Goal: Task Accomplishment & Management: Manage account settings

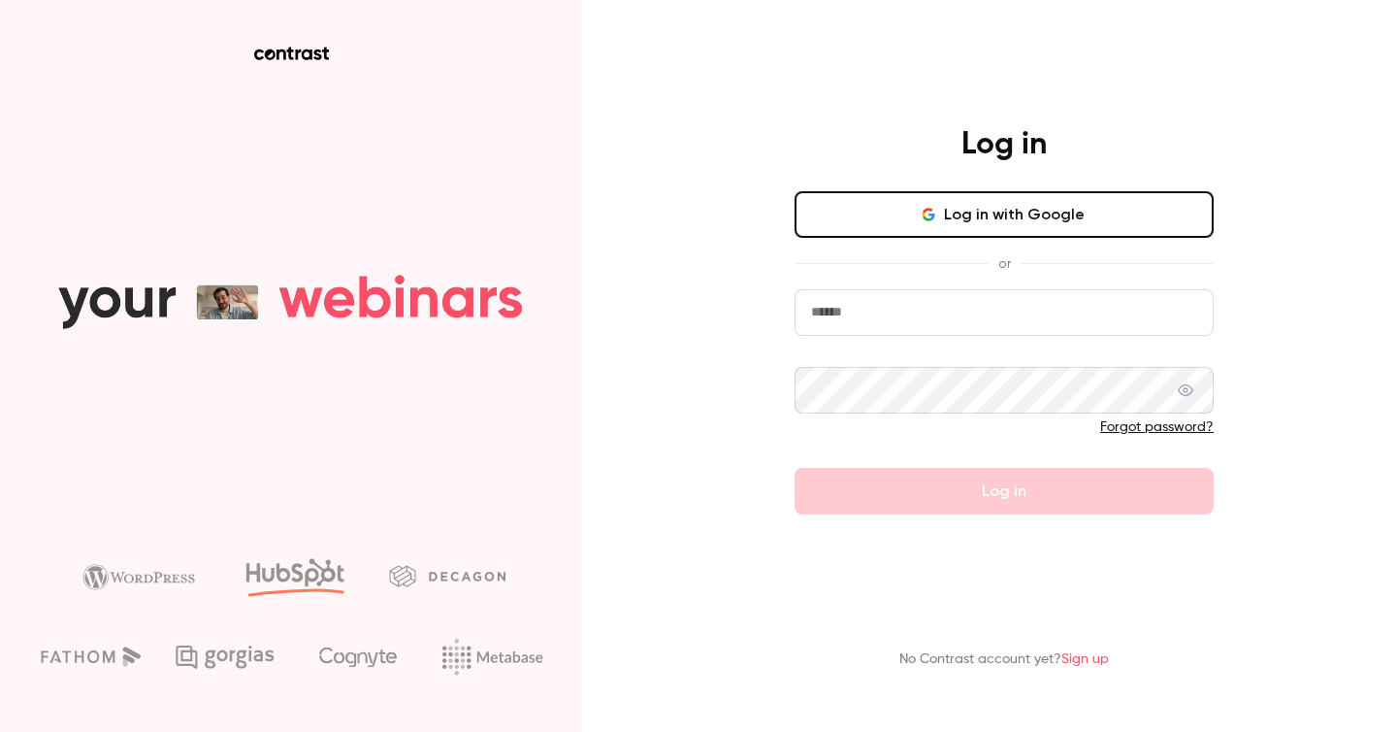
click at [997, 205] on button "Log in with Google" at bounding box center [1004, 214] width 419 height 47
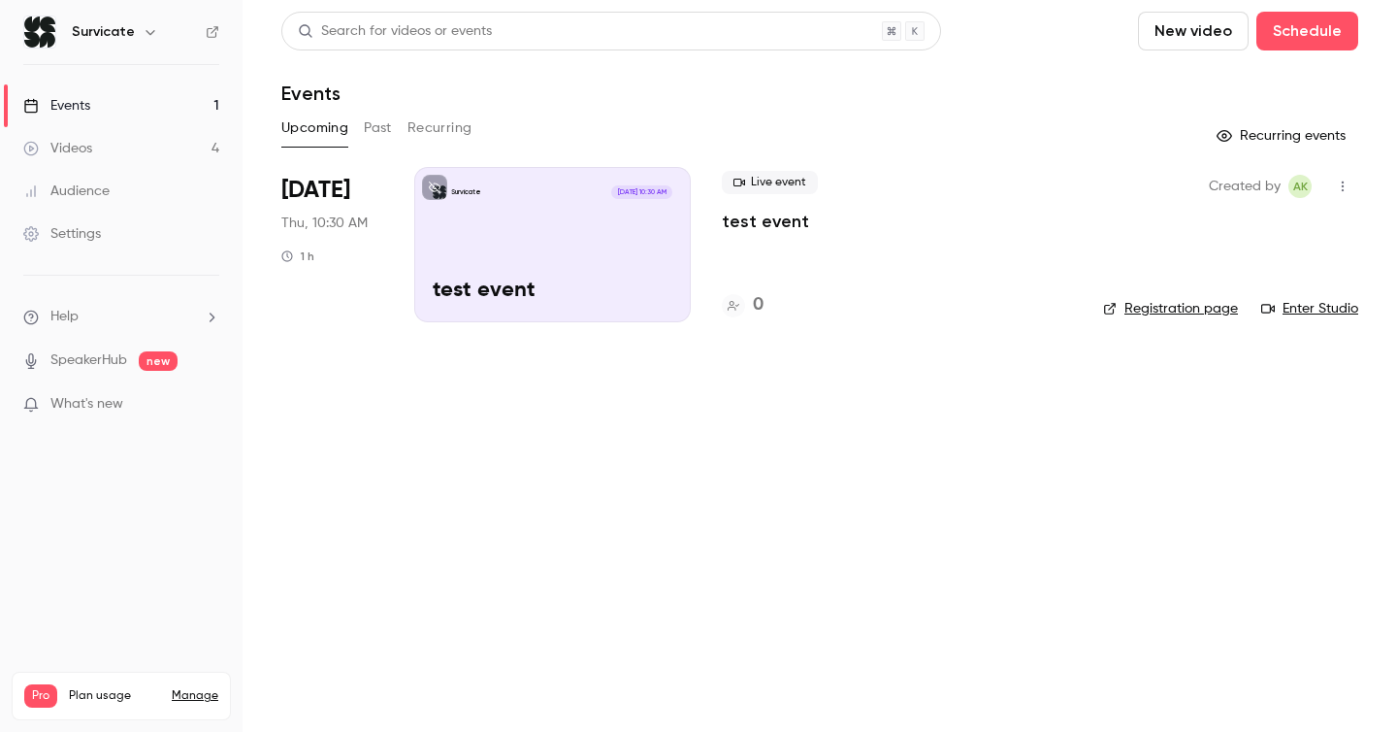
click at [472, 241] on div "Survicate [DATE] 10:30 AM test event" at bounding box center [552, 244] width 277 height 155
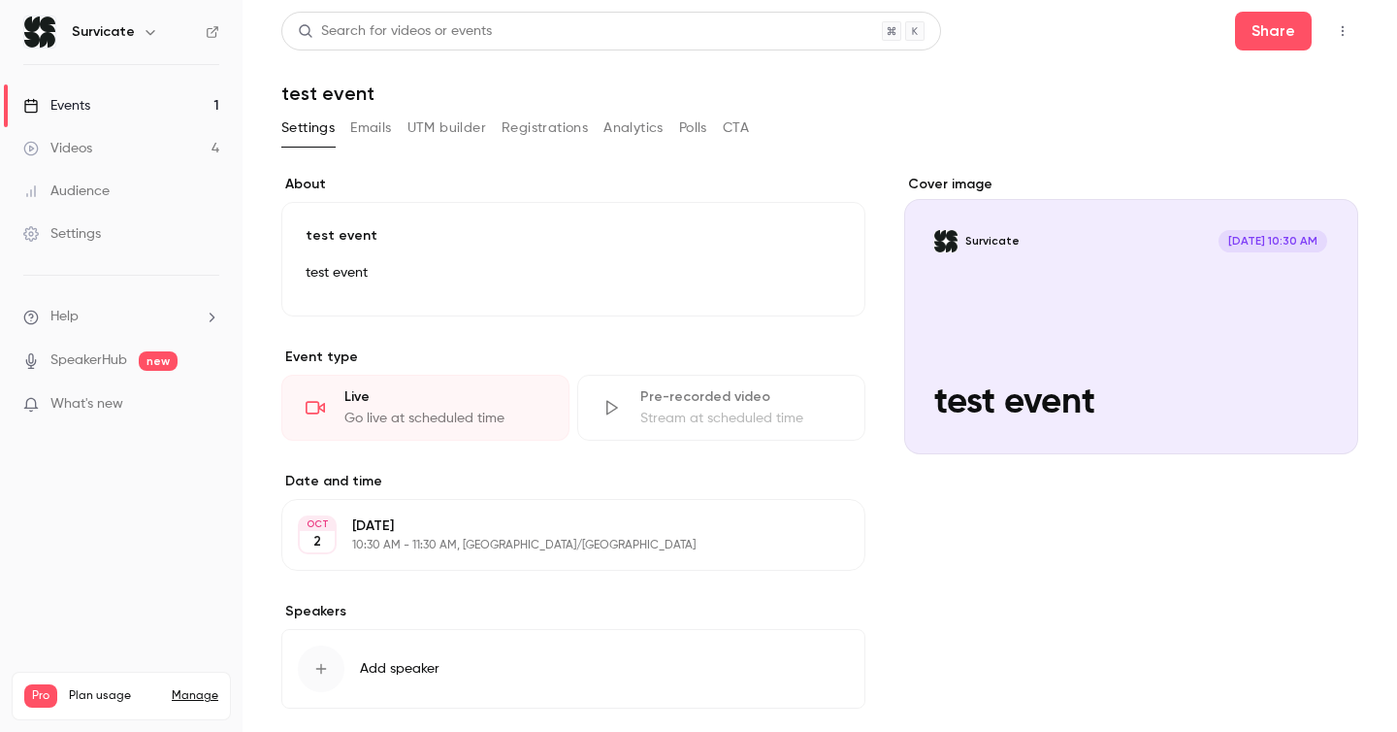
click at [734, 132] on button "CTA" at bounding box center [736, 128] width 26 height 31
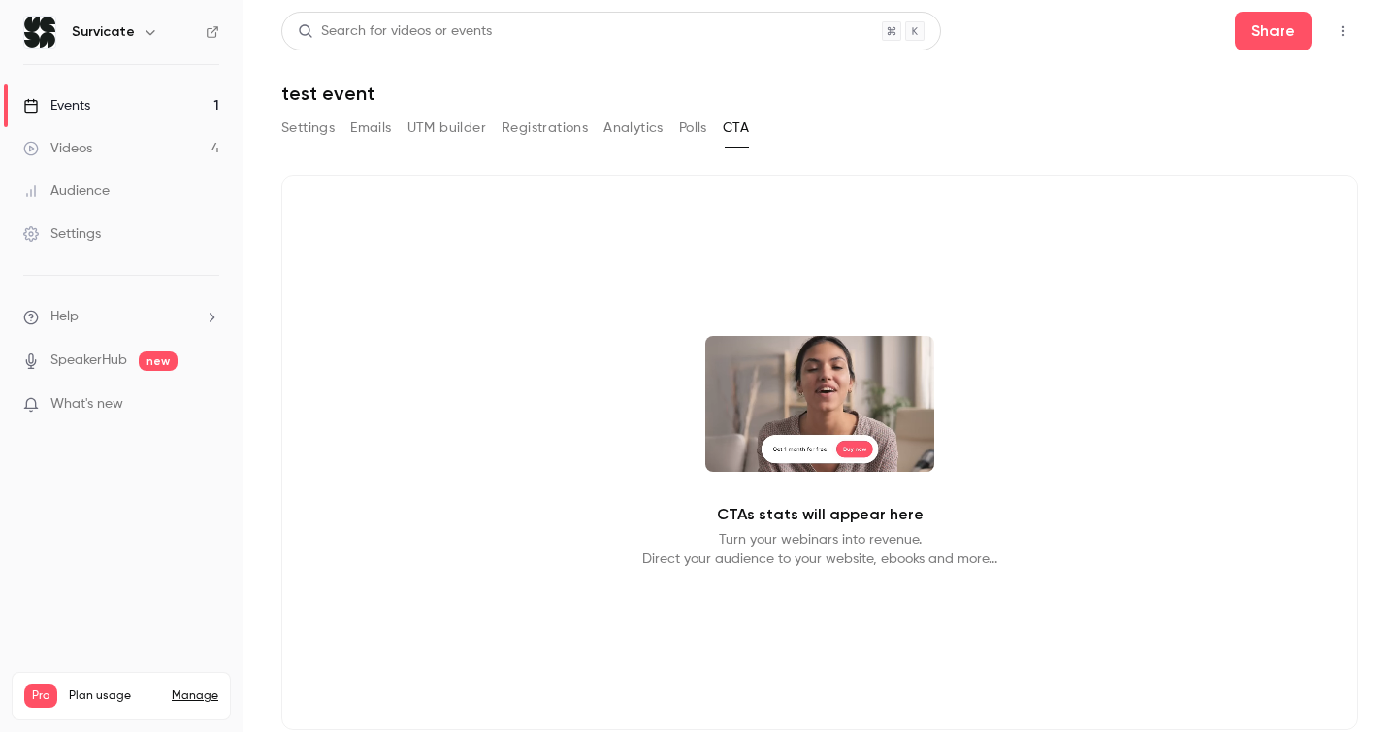
click at [363, 129] on button "Emails" at bounding box center [370, 128] width 41 height 31
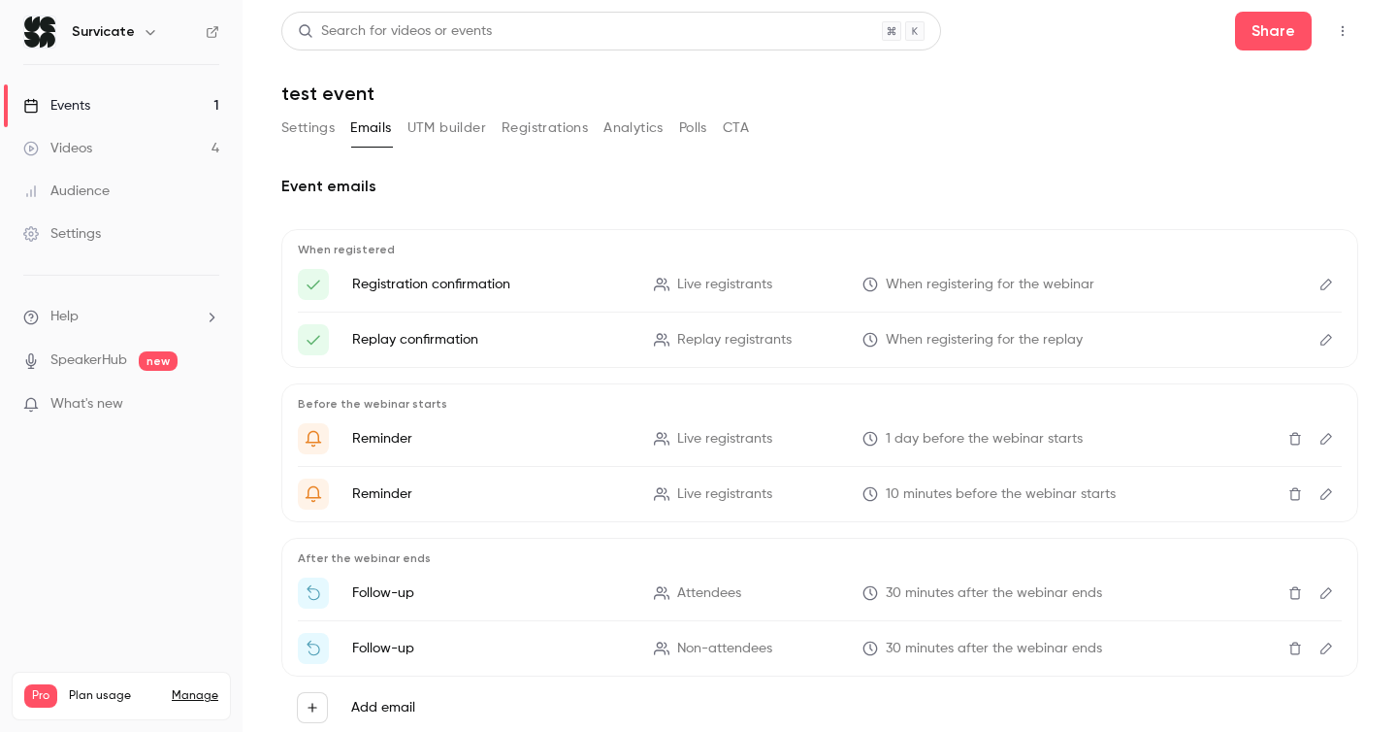
click at [301, 129] on button "Settings" at bounding box center [307, 128] width 53 height 31
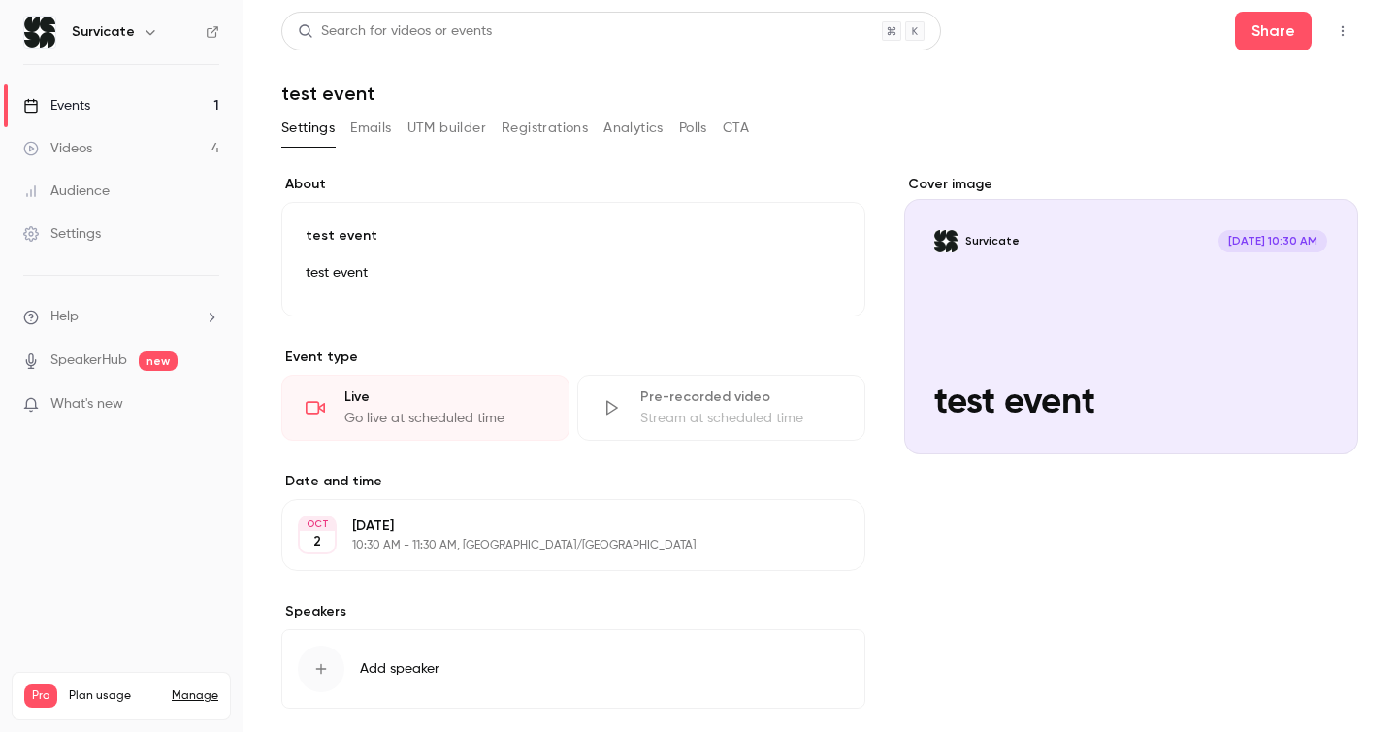
click at [120, 242] on link "Settings" at bounding box center [121, 233] width 243 height 43
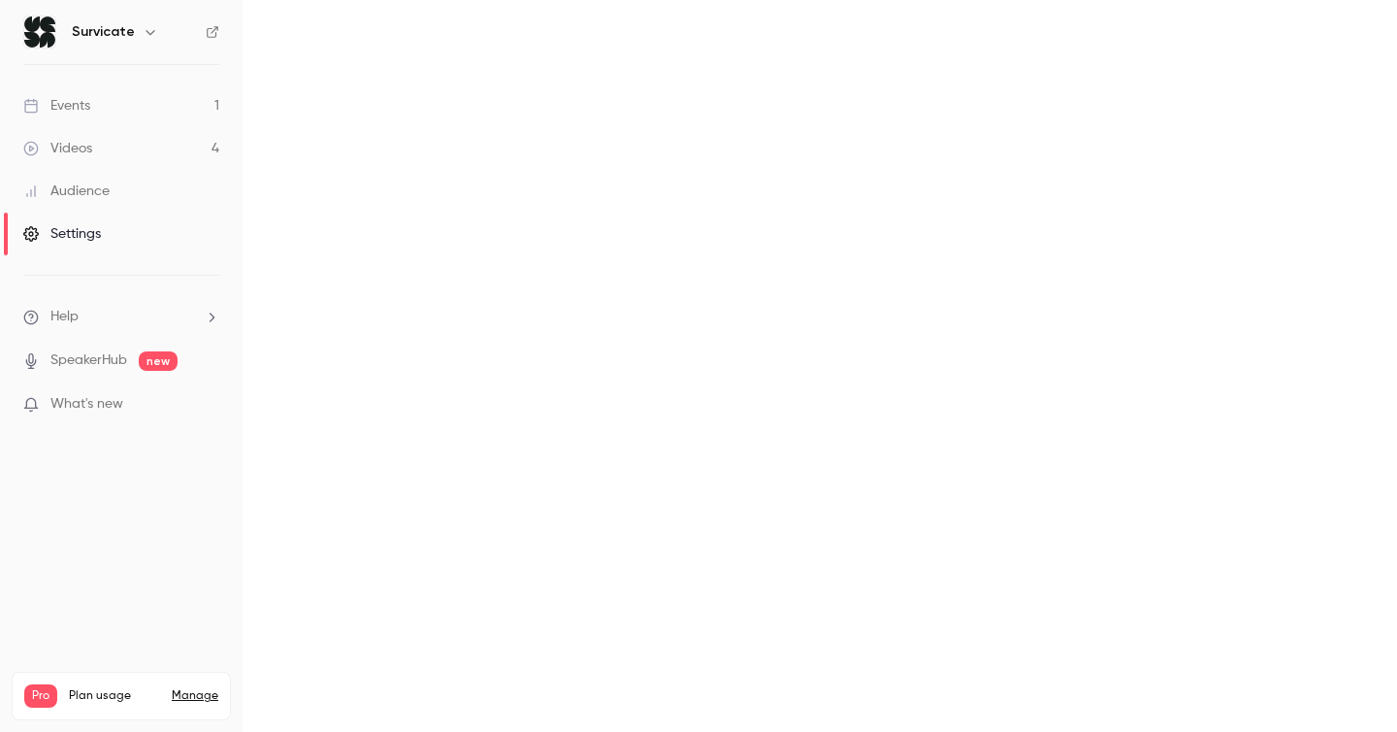
scroll to position [9, 0]
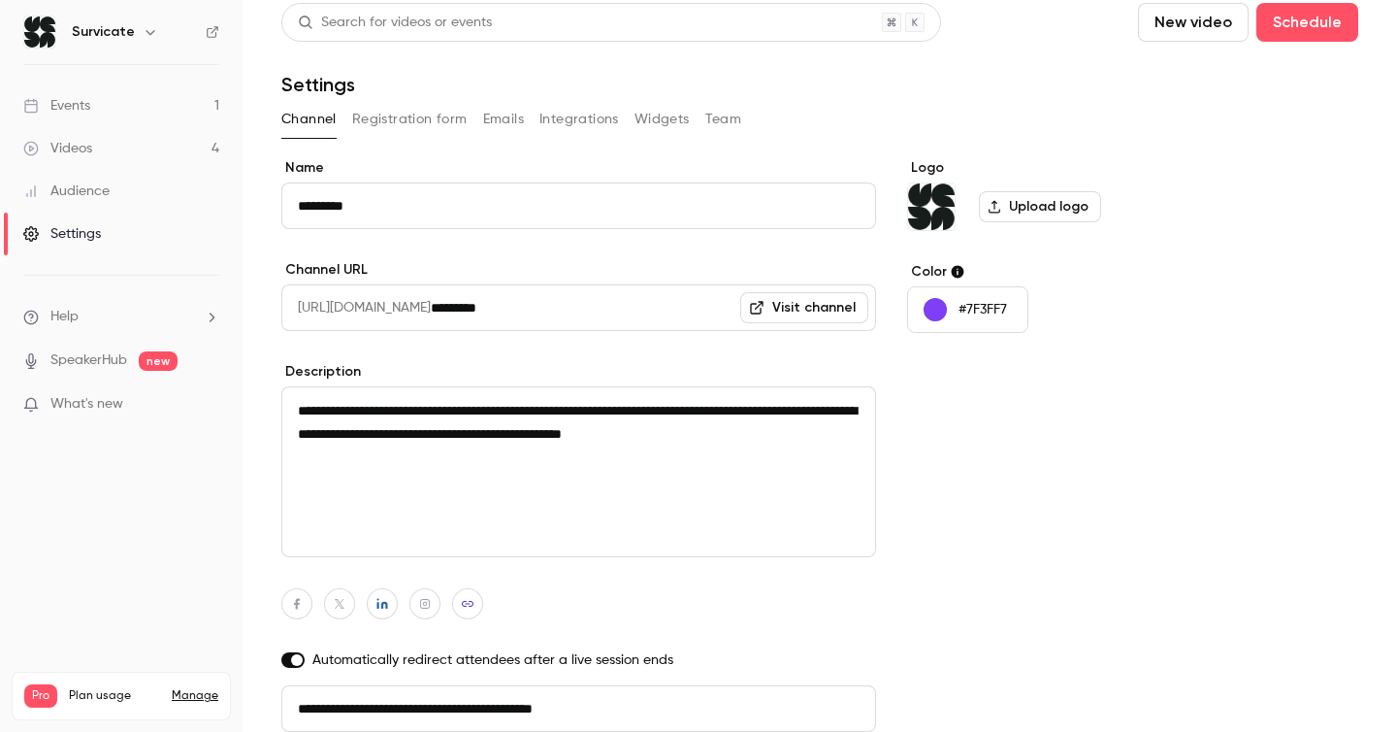
click at [427, 118] on button "Registration form" at bounding box center [409, 119] width 115 height 31
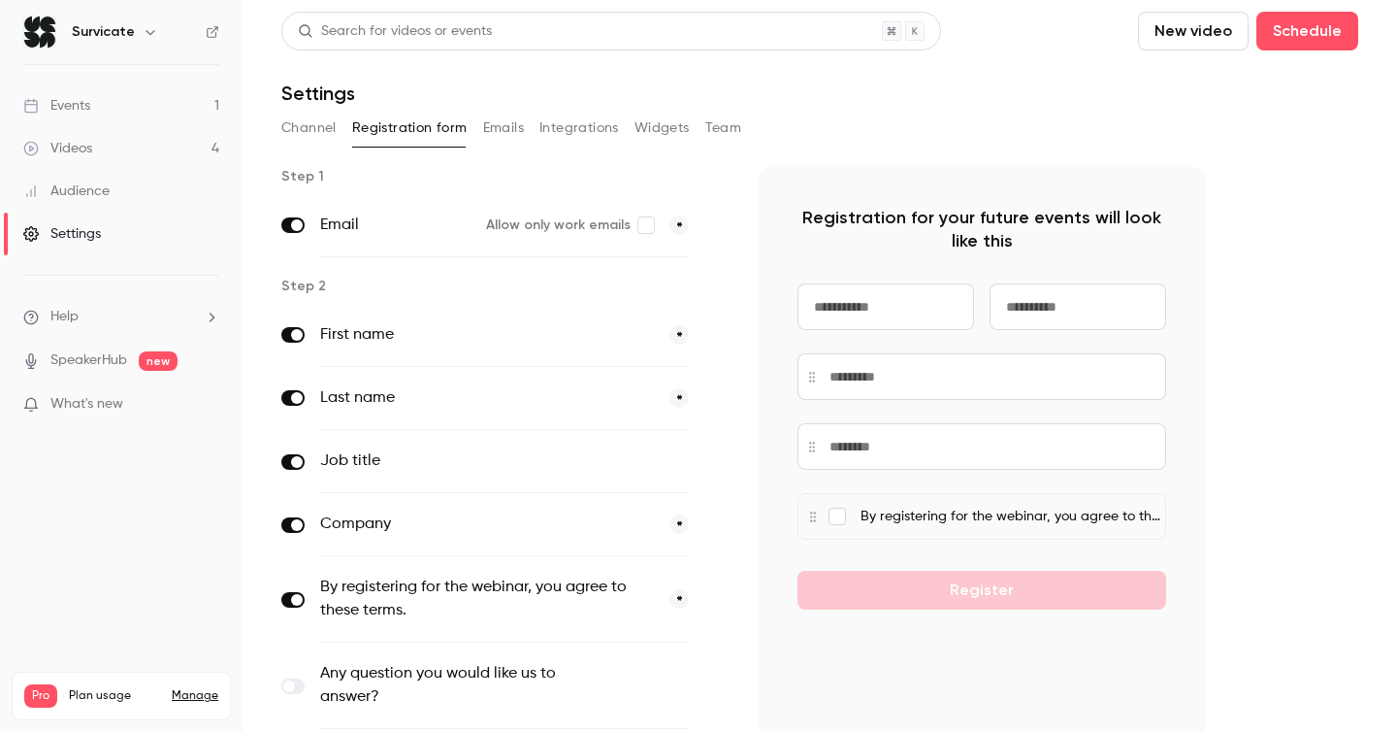
scroll to position [271, 0]
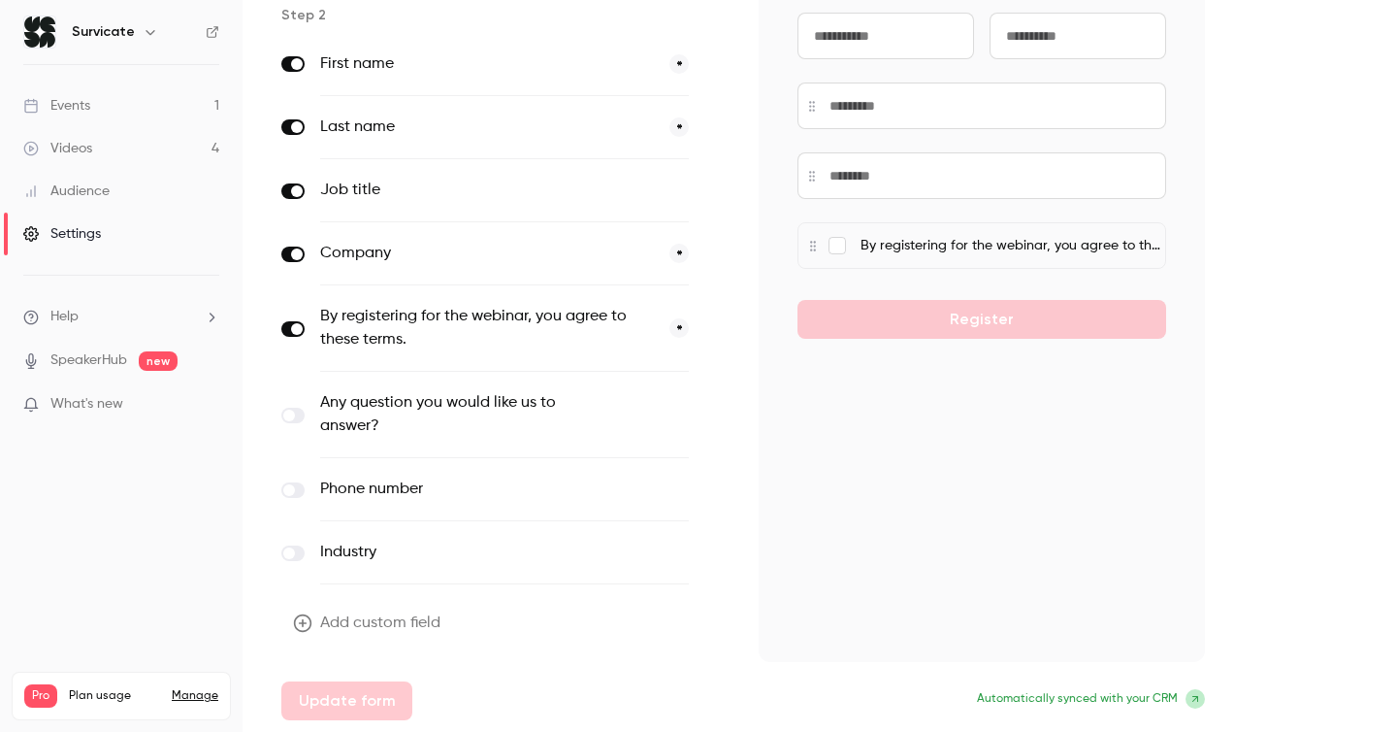
click at [396, 626] on button "Add custom field" at bounding box center [368, 622] width 175 height 39
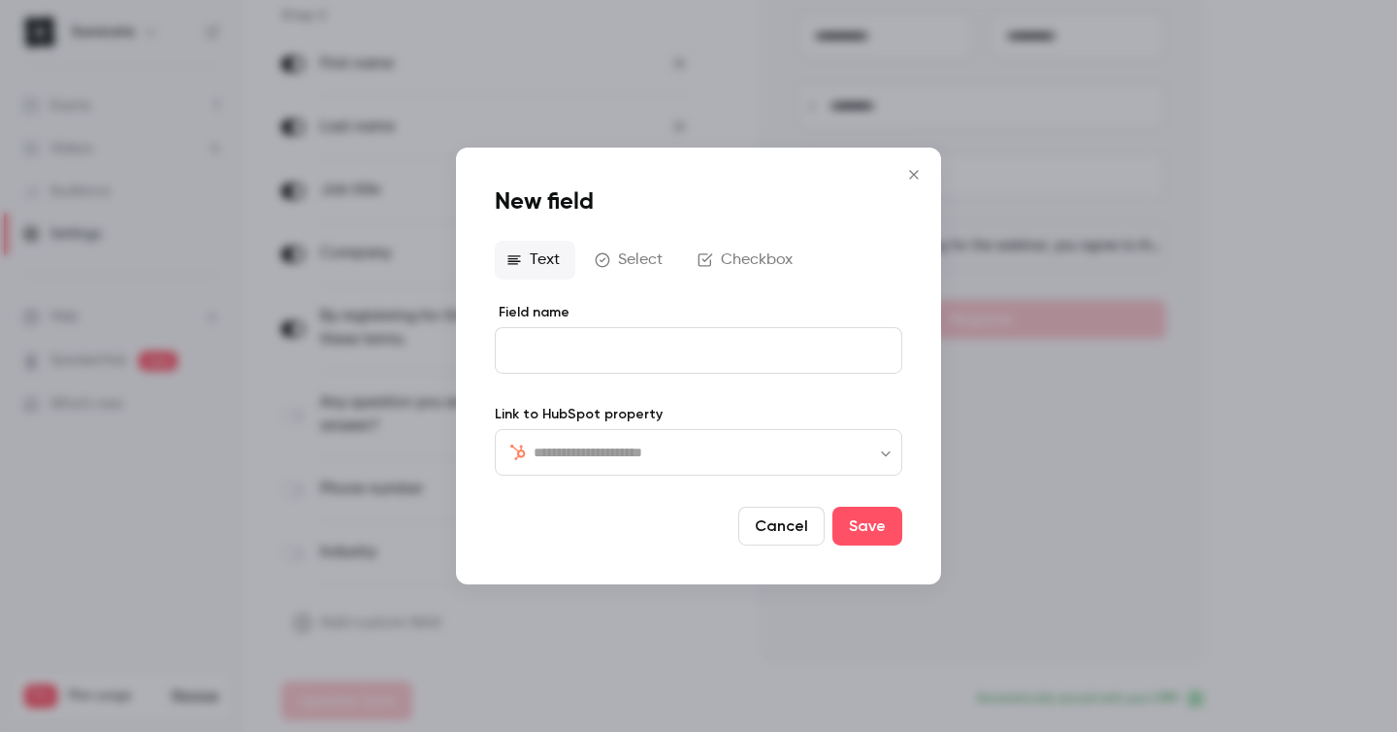
click at [710, 271] on button "Checkbox" at bounding box center [747, 260] width 122 height 39
click at [559, 370] on div "editor" at bounding box center [699, 352] width 406 height 44
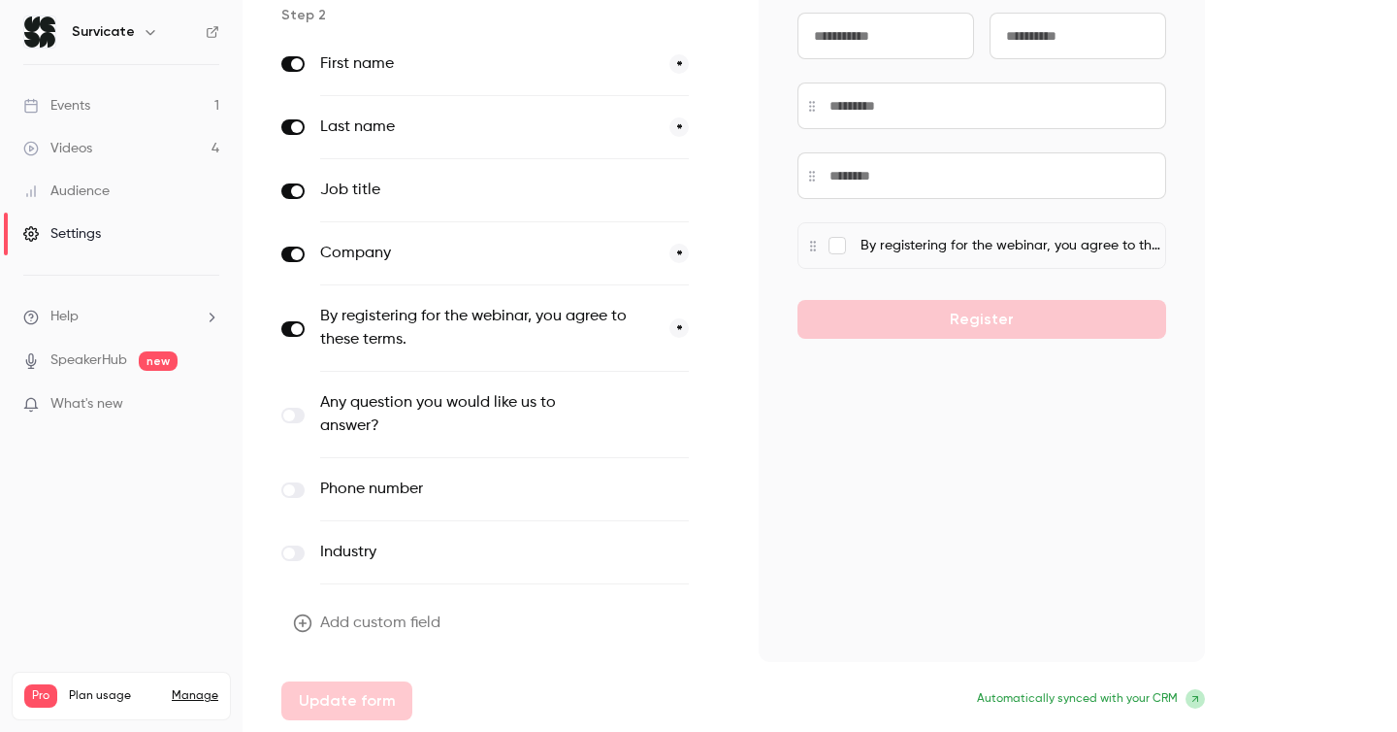
scroll to position [270, 0]
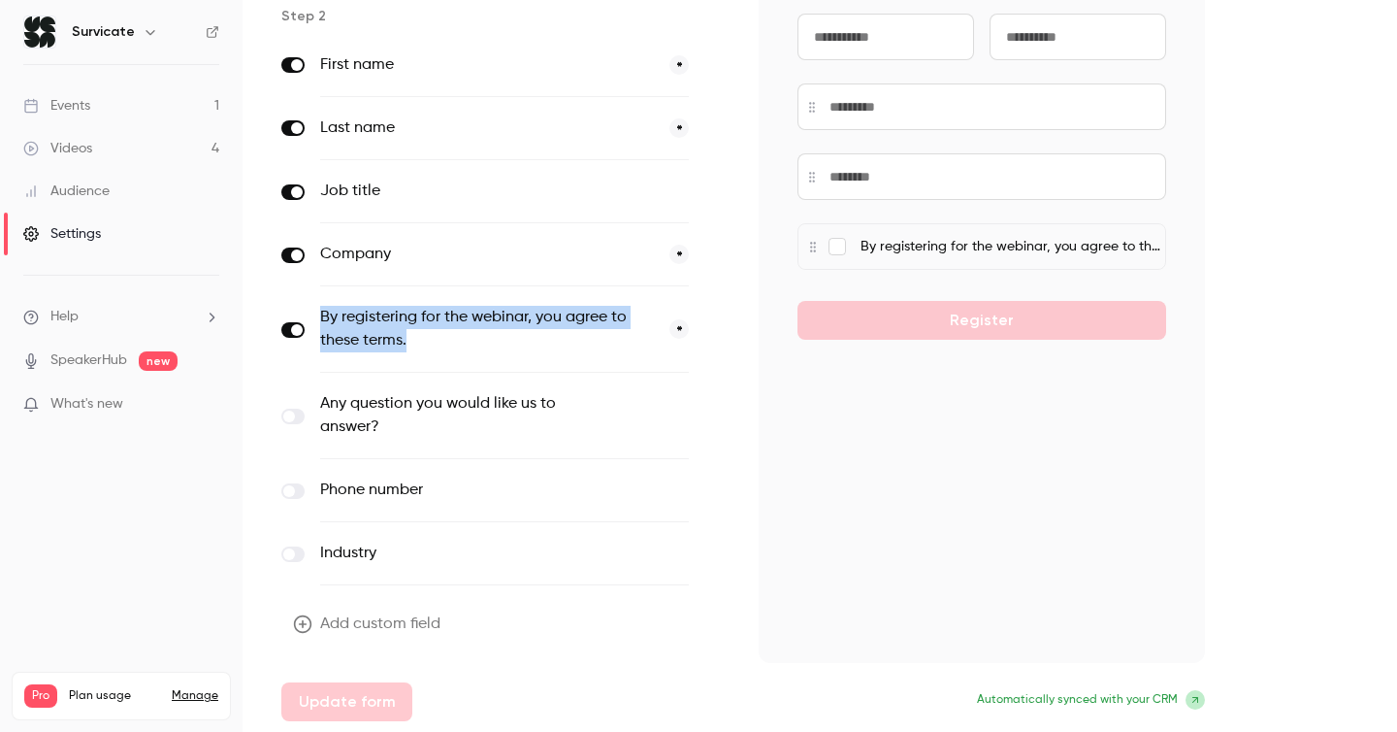
drag, startPoint x: 399, startPoint y: 342, endPoint x: 319, endPoint y: 319, distance: 82.6
click at [319, 319] on div "By registering for the webinar, you agree to these terms. *" at bounding box center [504, 329] width 446 height 86
copy label "By registering for the webinar, you agree to these terms."
click at [362, 623] on button "Add custom field" at bounding box center [368, 623] width 175 height 39
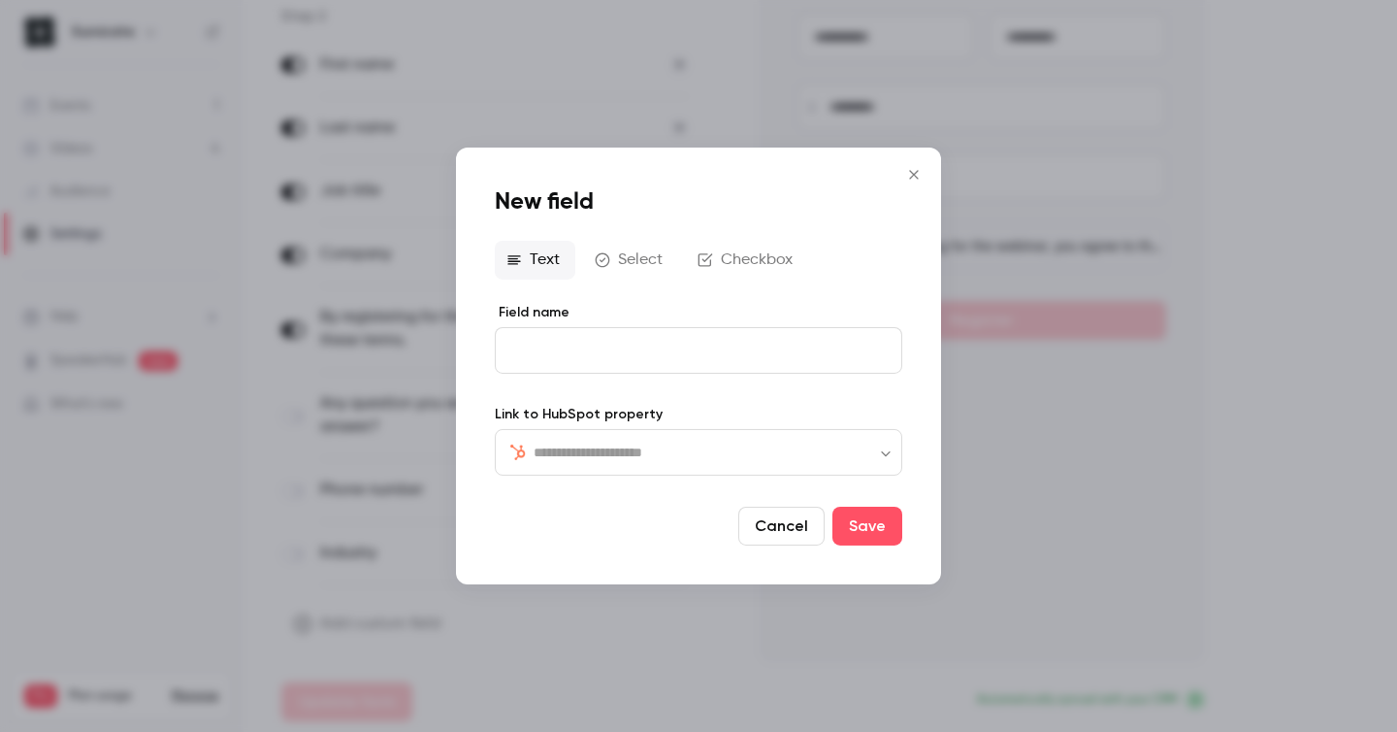
click at [787, 517] on button "Cancel" at bounding box center [781, 525] width 86 height 39
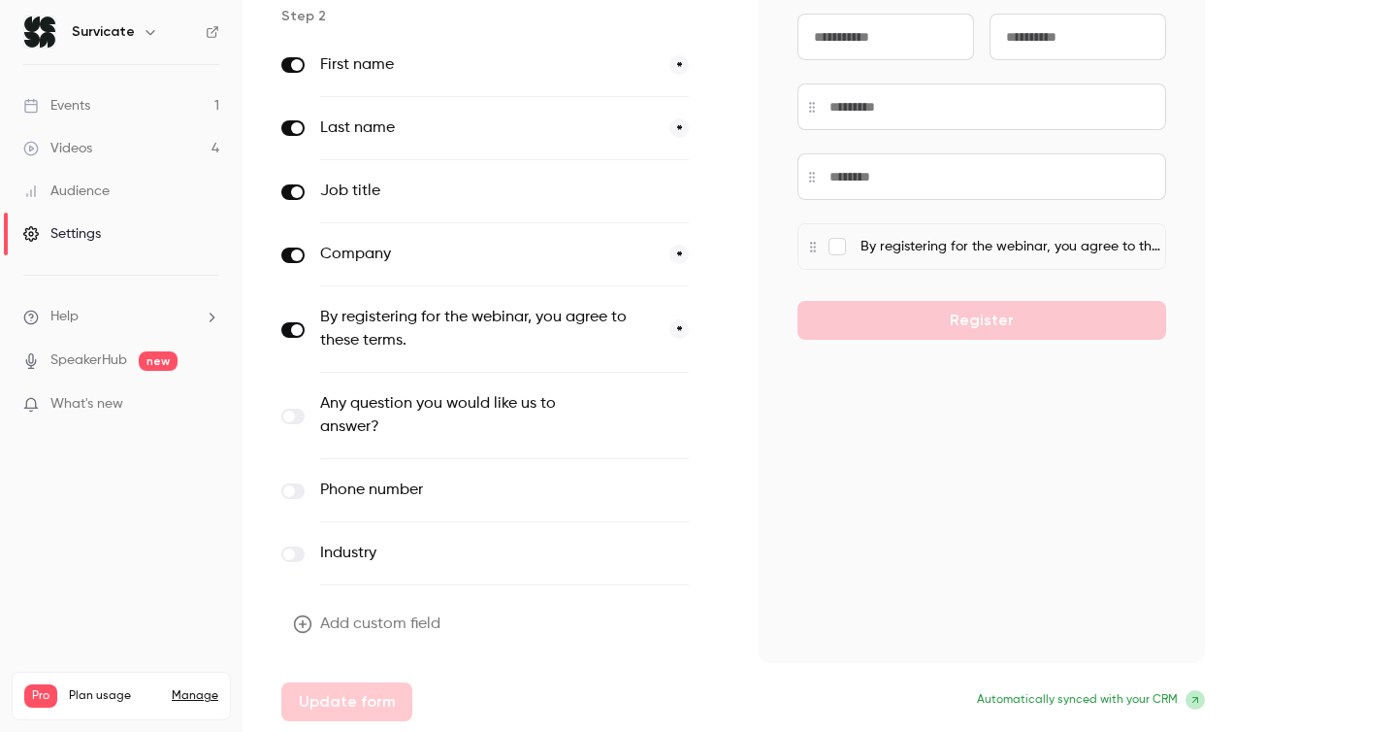
click at [733, 335] on div "Step 1 Email Allow only work emails * Step 2 First name * Last name * Job title…" at bounding box center [743, 309] width 924 height 824
click at [717, 334] on icon "button" at bounding box center [716, 330] width 12 height 12
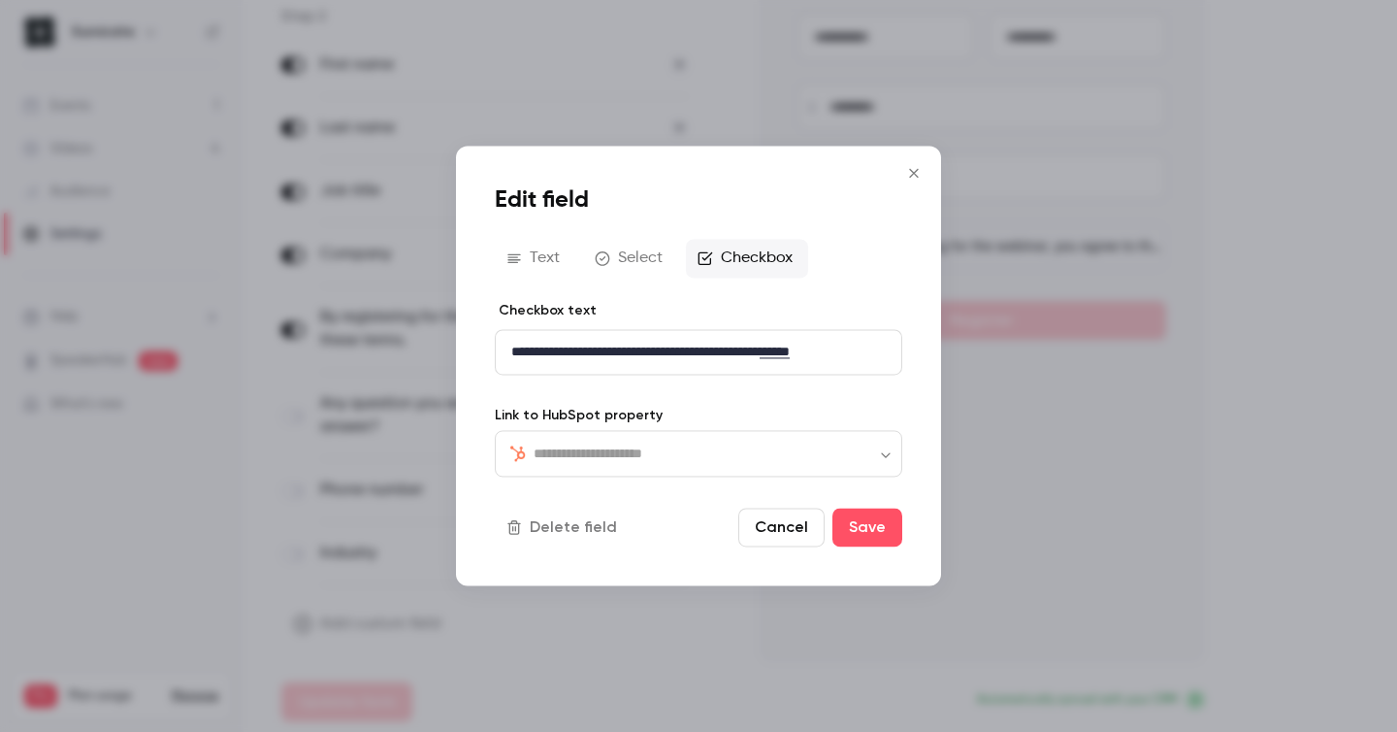
click at [759, 345] on p "**********" at bounding box center [698, 352] width 375 height 20
click at [666, 350] on p "**********" at bounding box center [698, 352] width 375 height 20
click at [872, 348] on p "**********" at bounding box center [698, 352] width 375 height 20
click at [788, 528] on button "Cancel" at bounding box center [781, 527] width 86 height 39
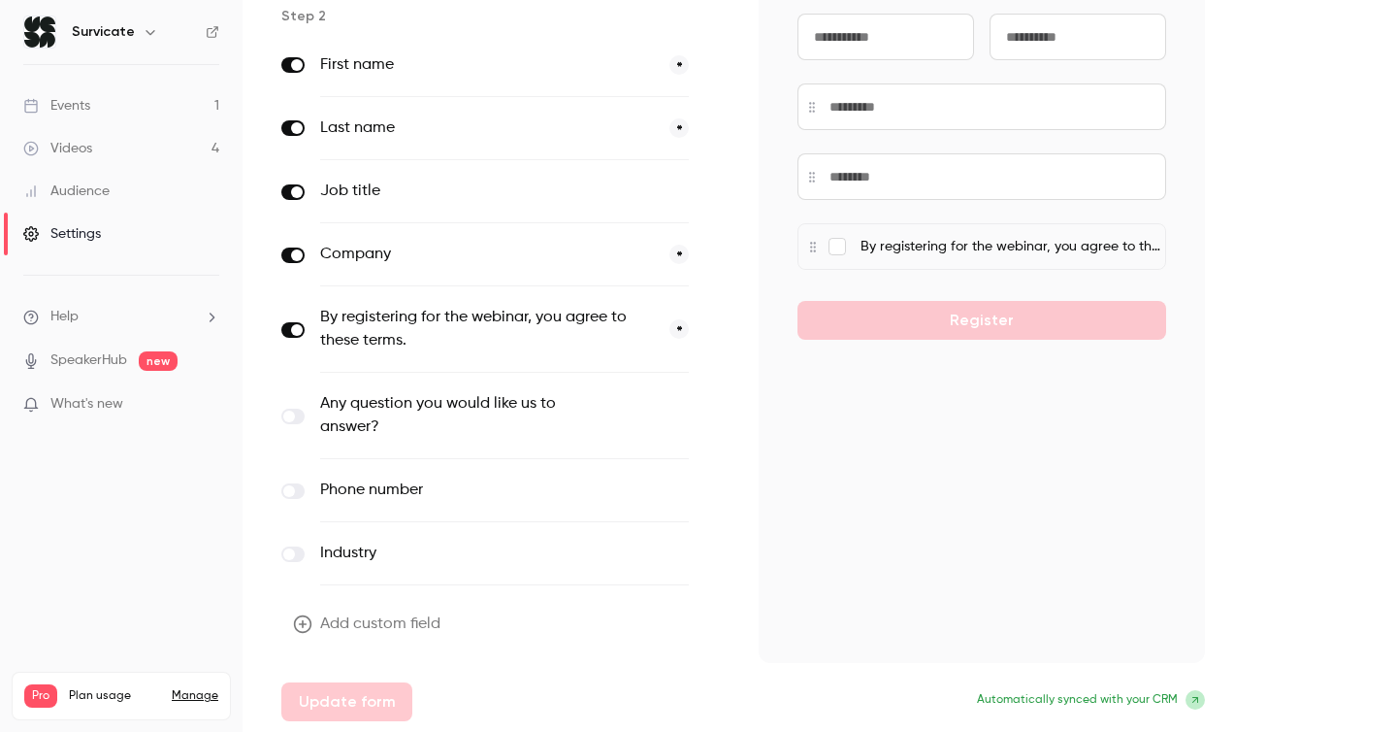
click at [363, 615] on button "Add custom field" at bounding box center [368, 623] width 175 height 39
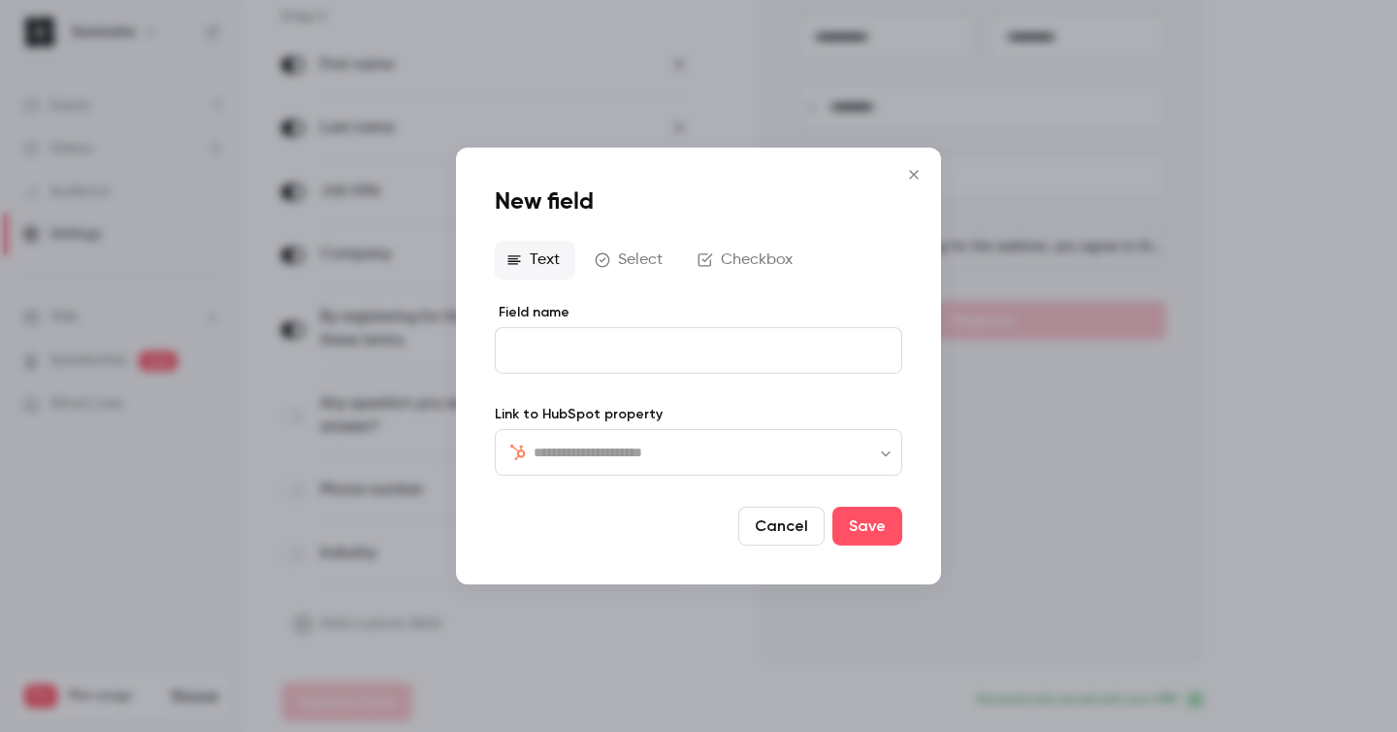
click at [731, 244] on button "Checkbox" at bounding box center [747, 260] width 122 height 39
click at [659, 373] on div "editor" at bounding box center [699, 352] width 406 height 44
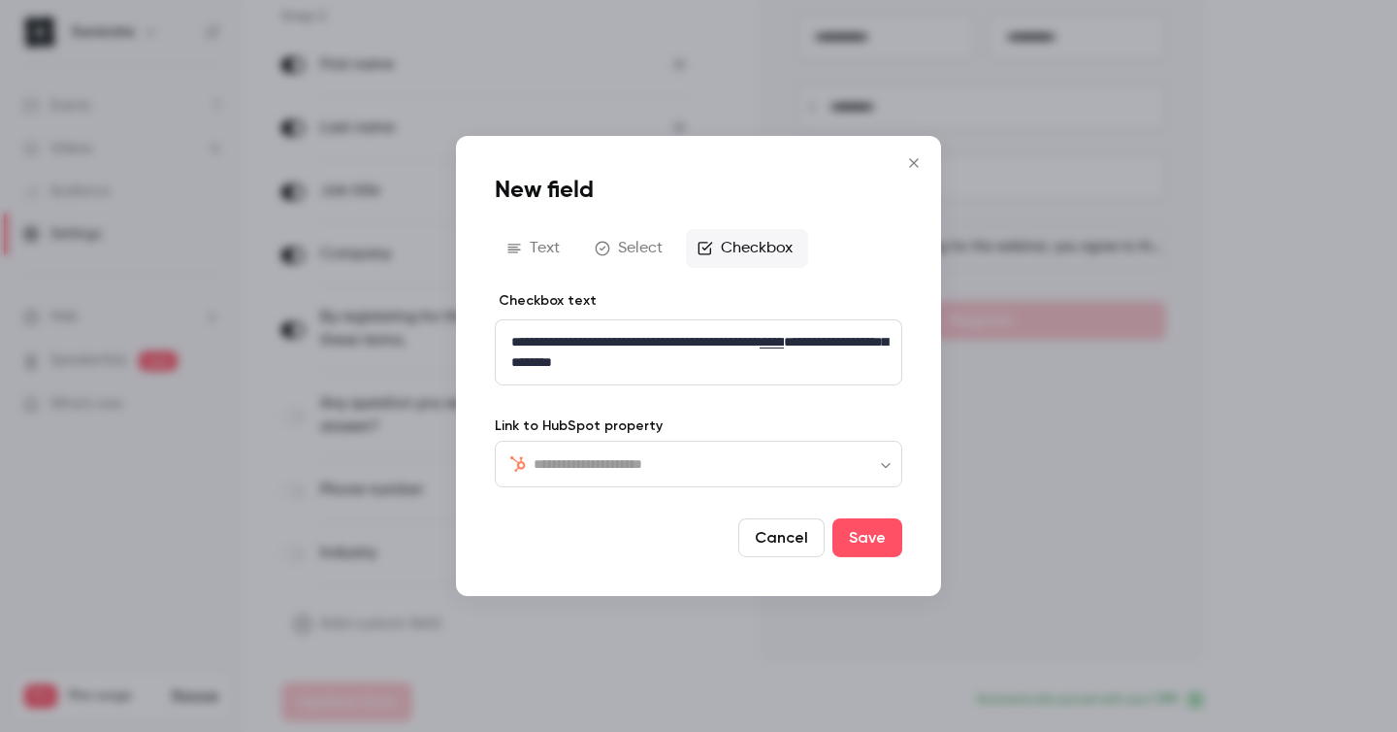
click at [762, 408] on form "**********" at bounding box center [698, 424] width 407 height 266
click at [892, 538] on button "Save" at bounding box center [867, 537] width 70 height 39
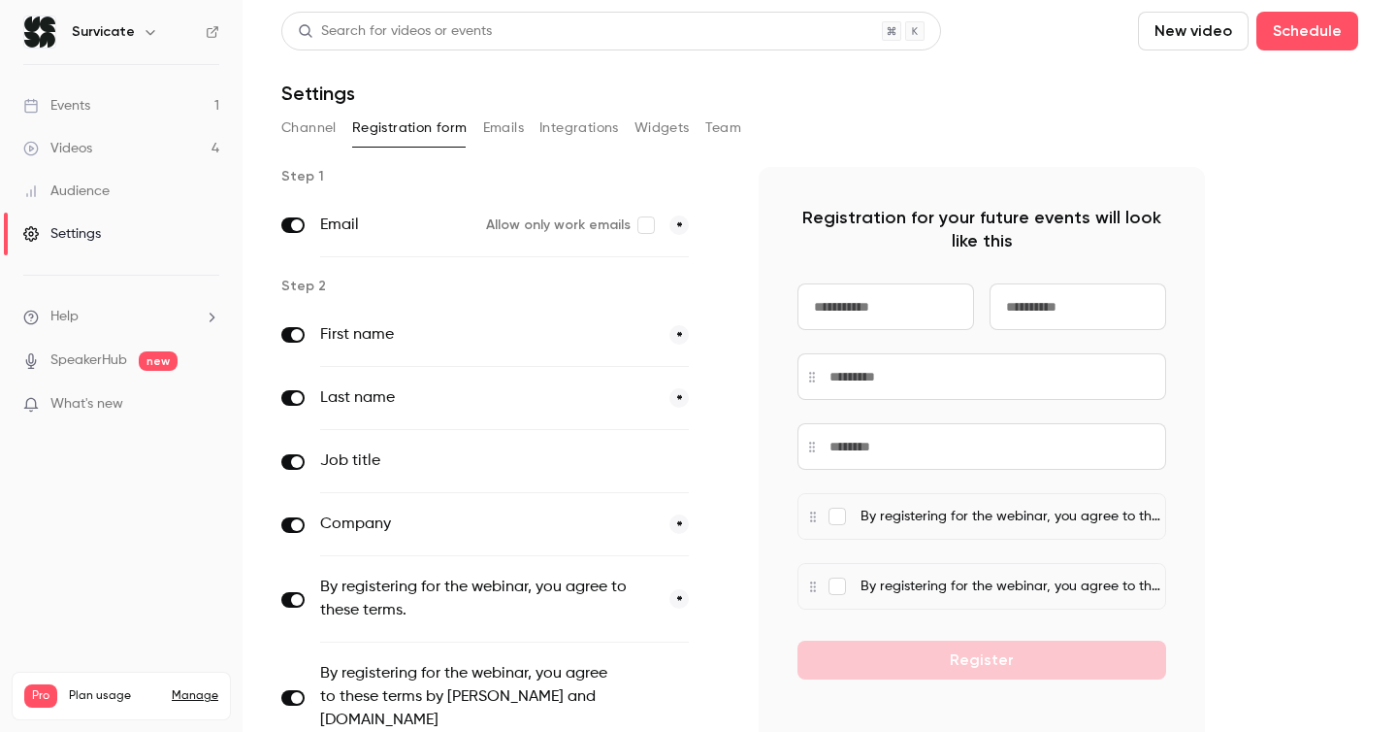
scroll to position [380, 0]
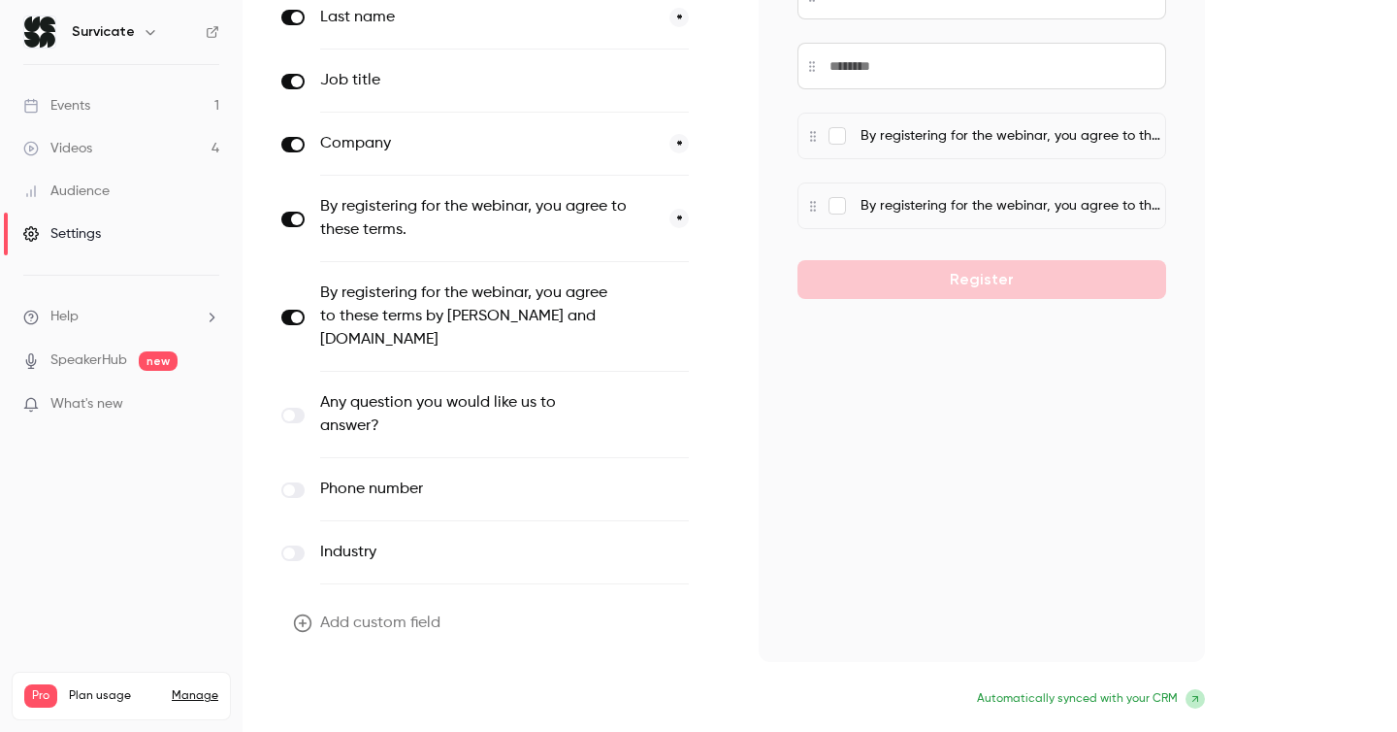
click at [373, 696] on button "Update form" at bounding box center [346, 700] width 131 height 39
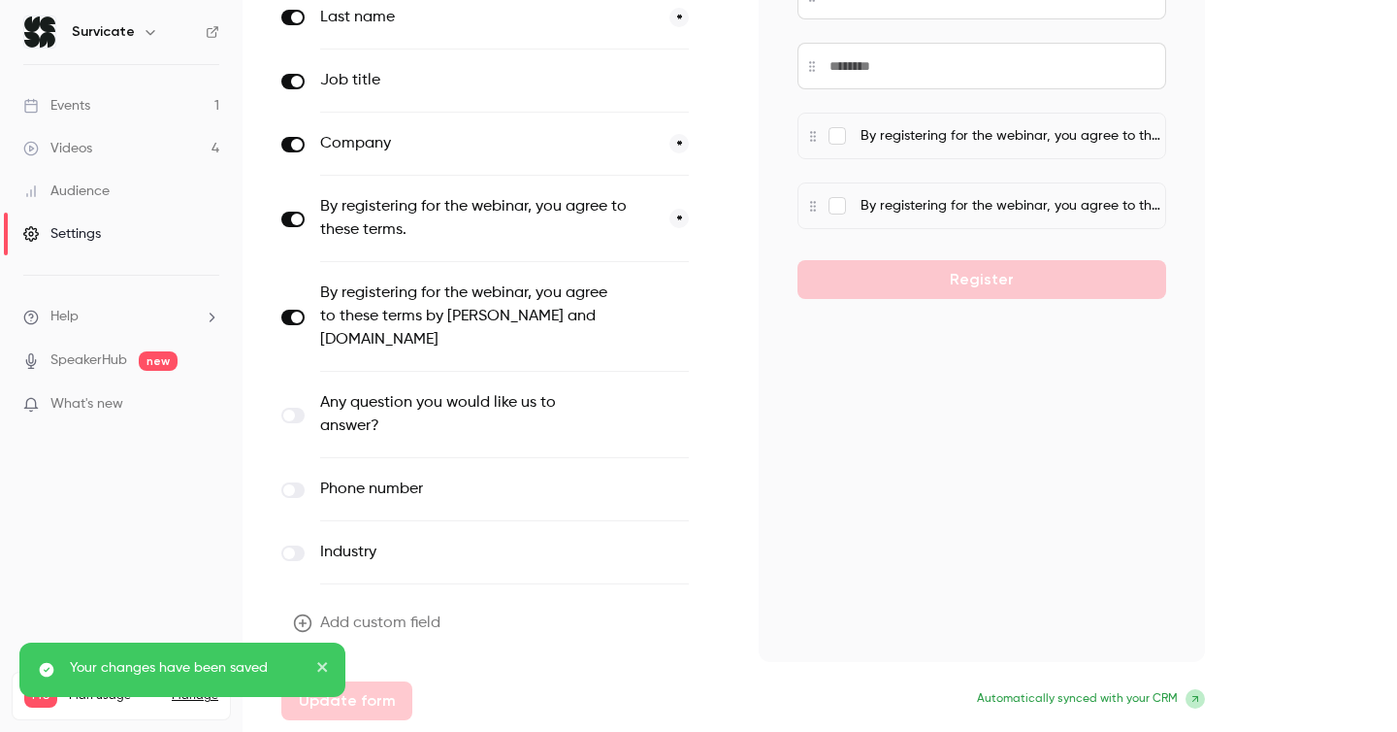
scroll to position [0, 0]
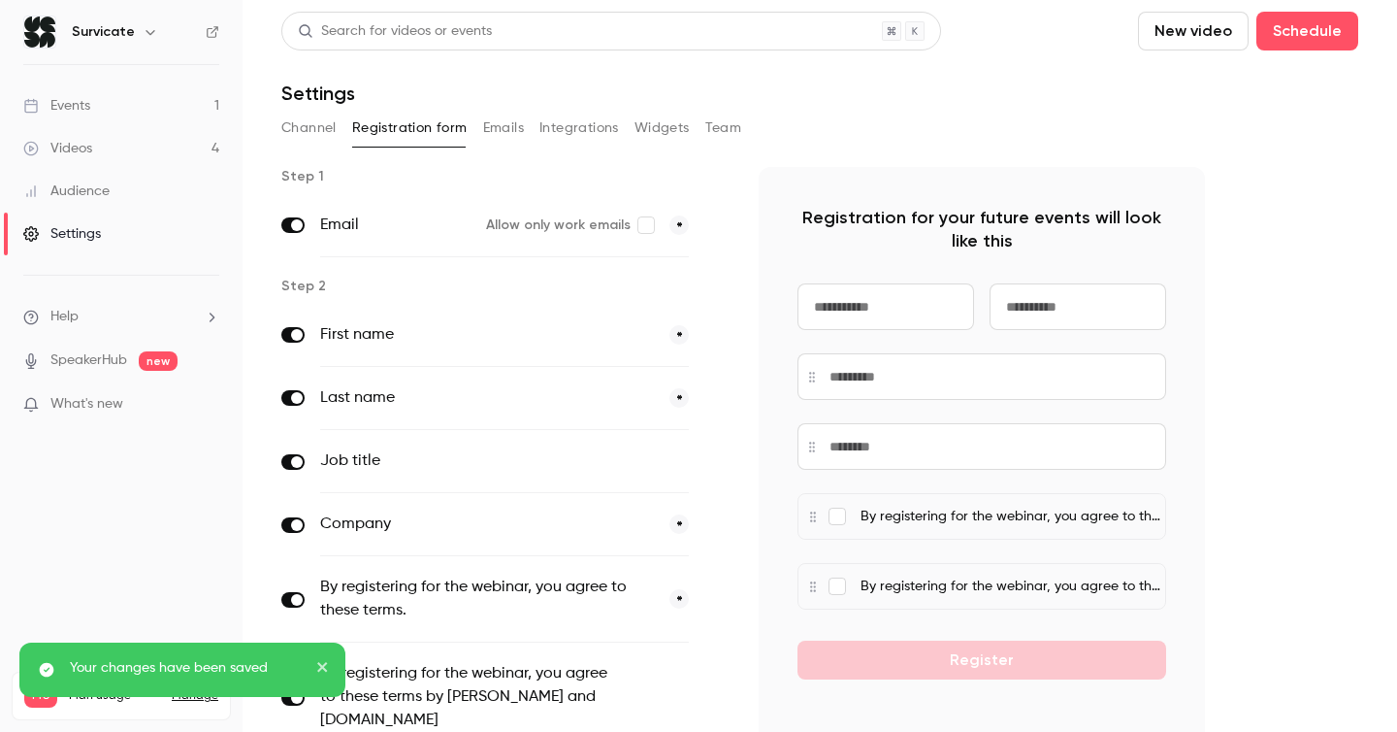
click at [502, 133] on button "Emails" at bounding box center [503, 128] width 41 height 31
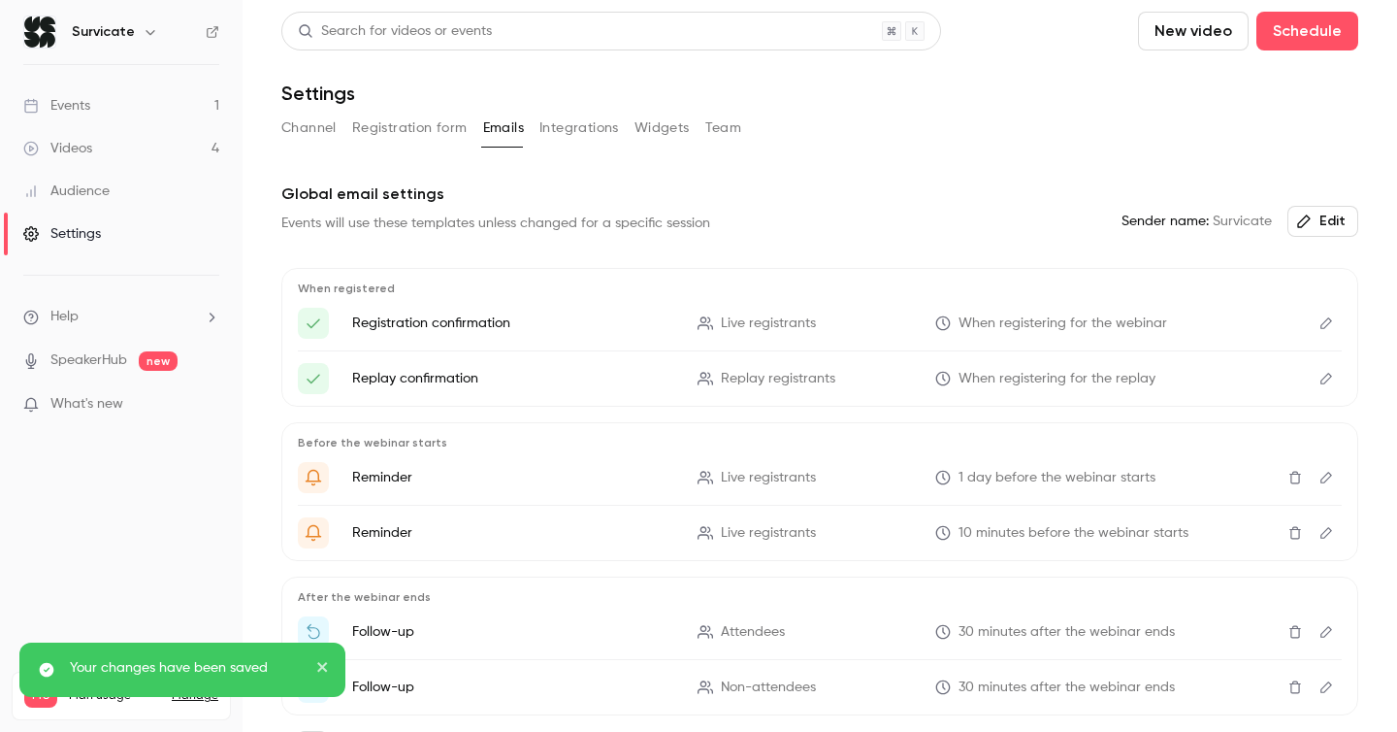
click at [407, 123] on button "Registration form" at bounding box center [409, 128] width 115 height 31
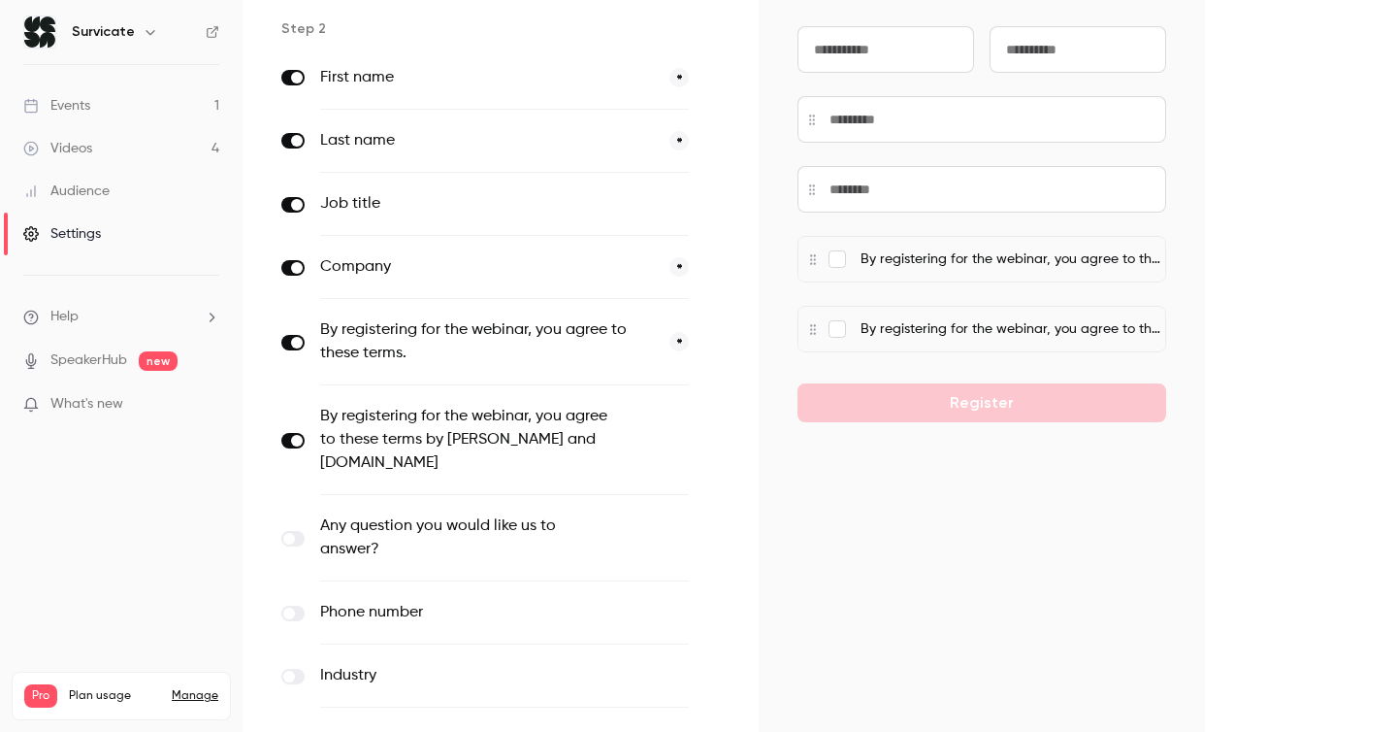
scroll to position [262, 0]
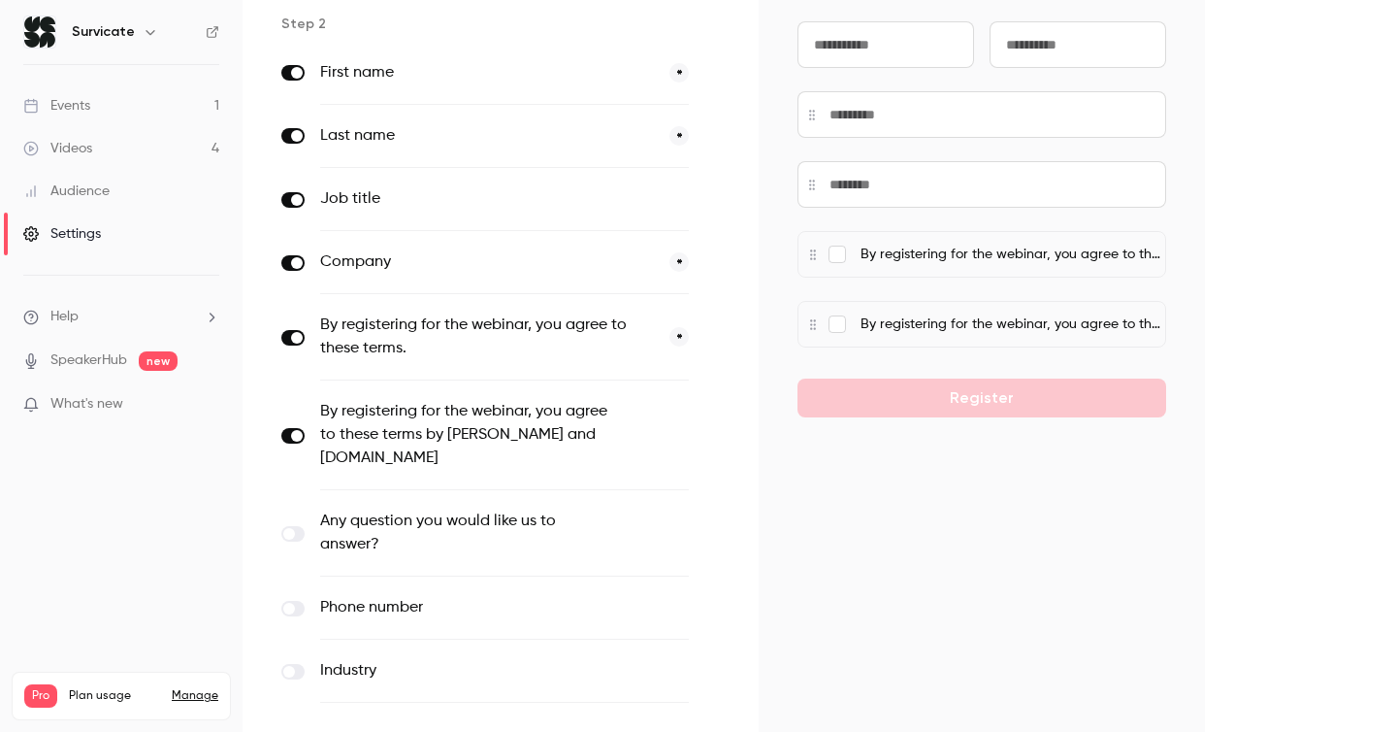
click at [297, 435] on span at bounding box center [297, 436] width 12 height 12
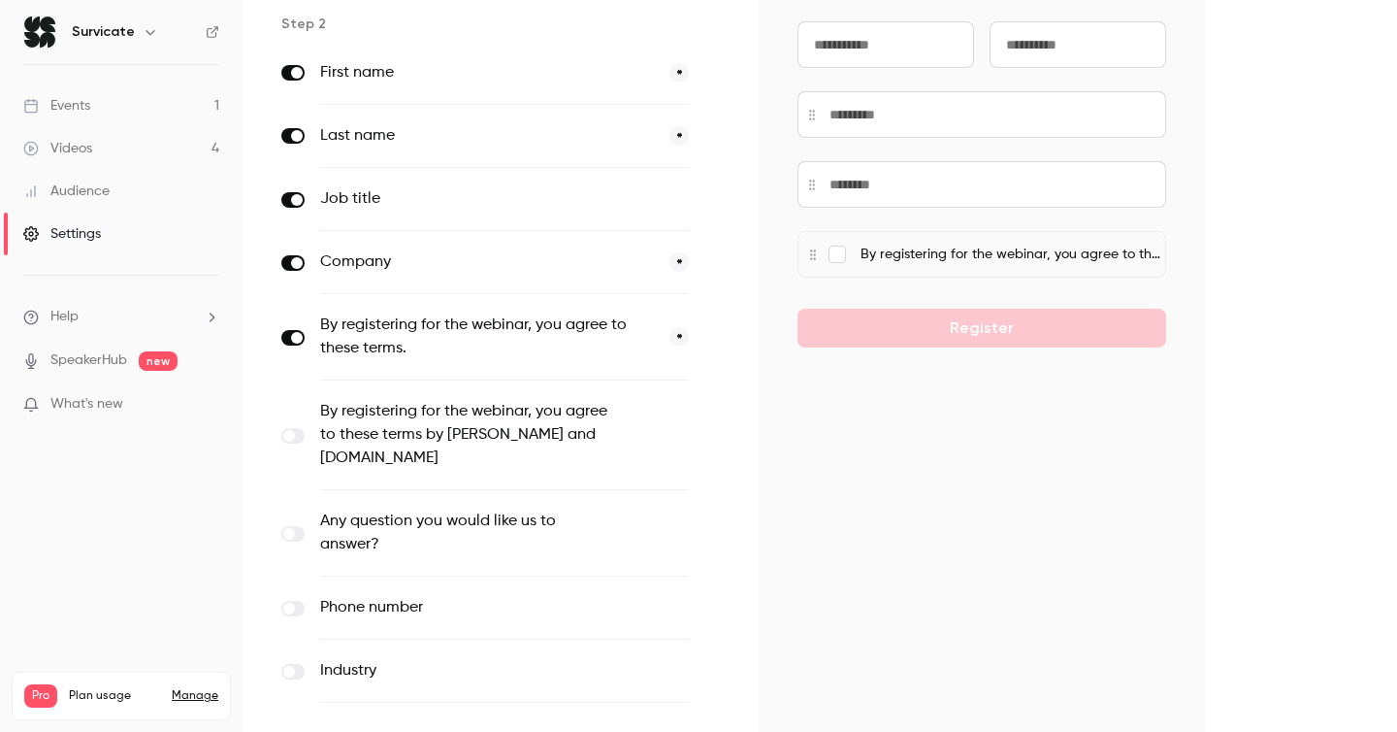
scroll to position [0, 0]
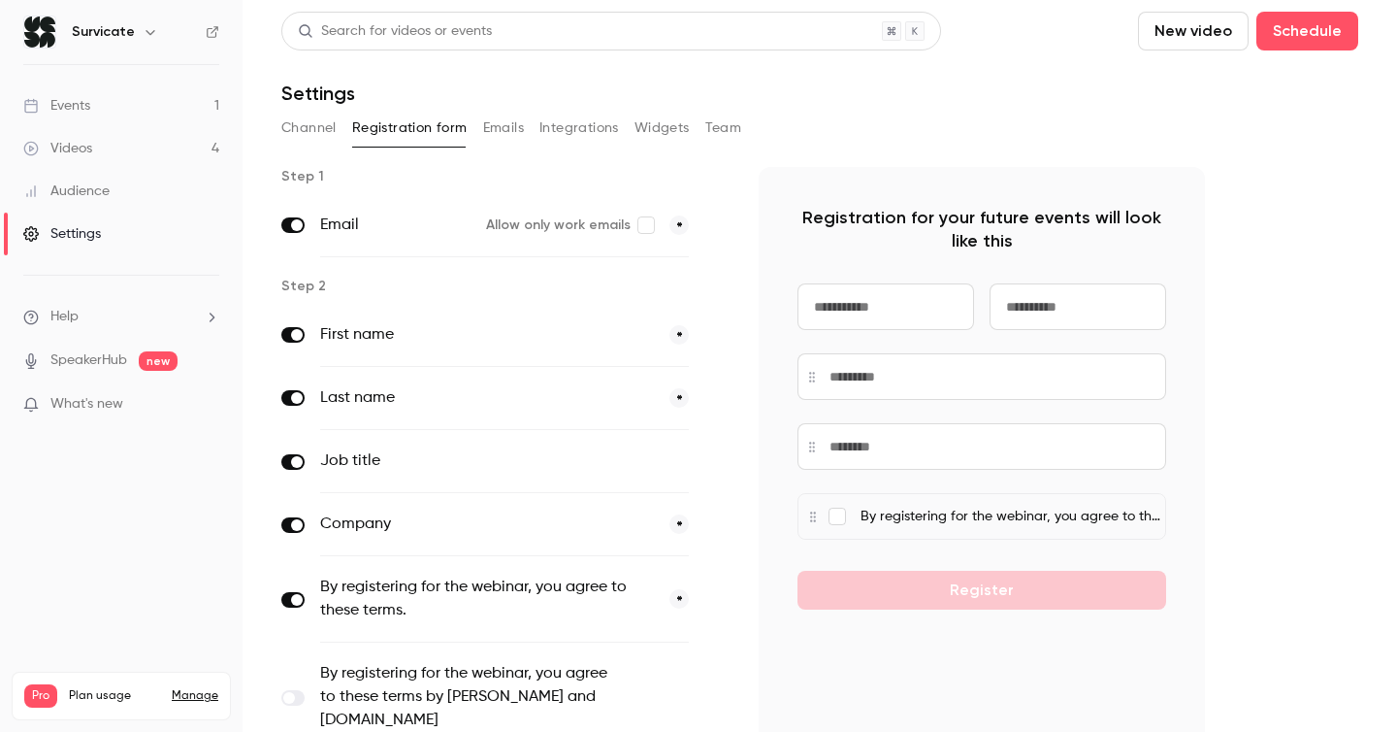
click at [112, 197] on link "Audience" at bounding box center [121, 191] width 243 height 43
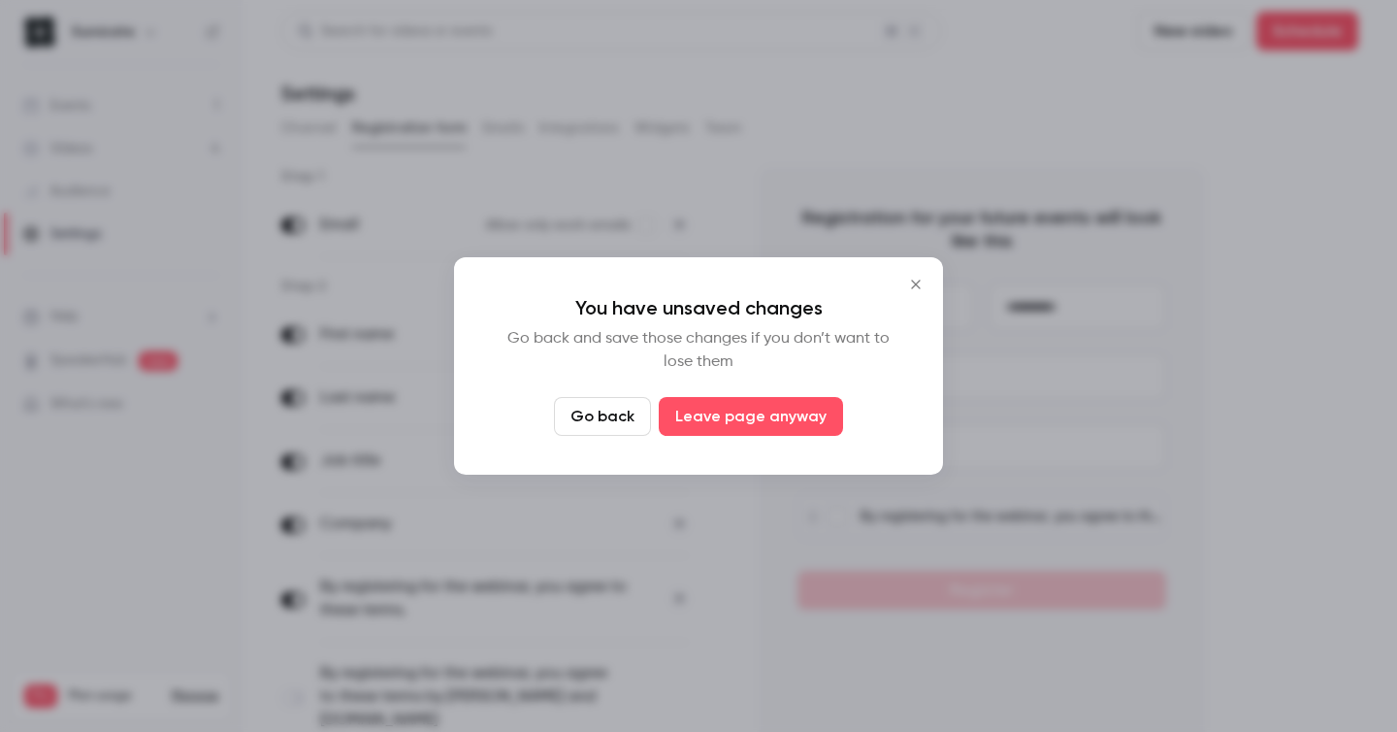
click at [597, 422] on button "Go back" at bounding box center [602, 416] width 97 height 39
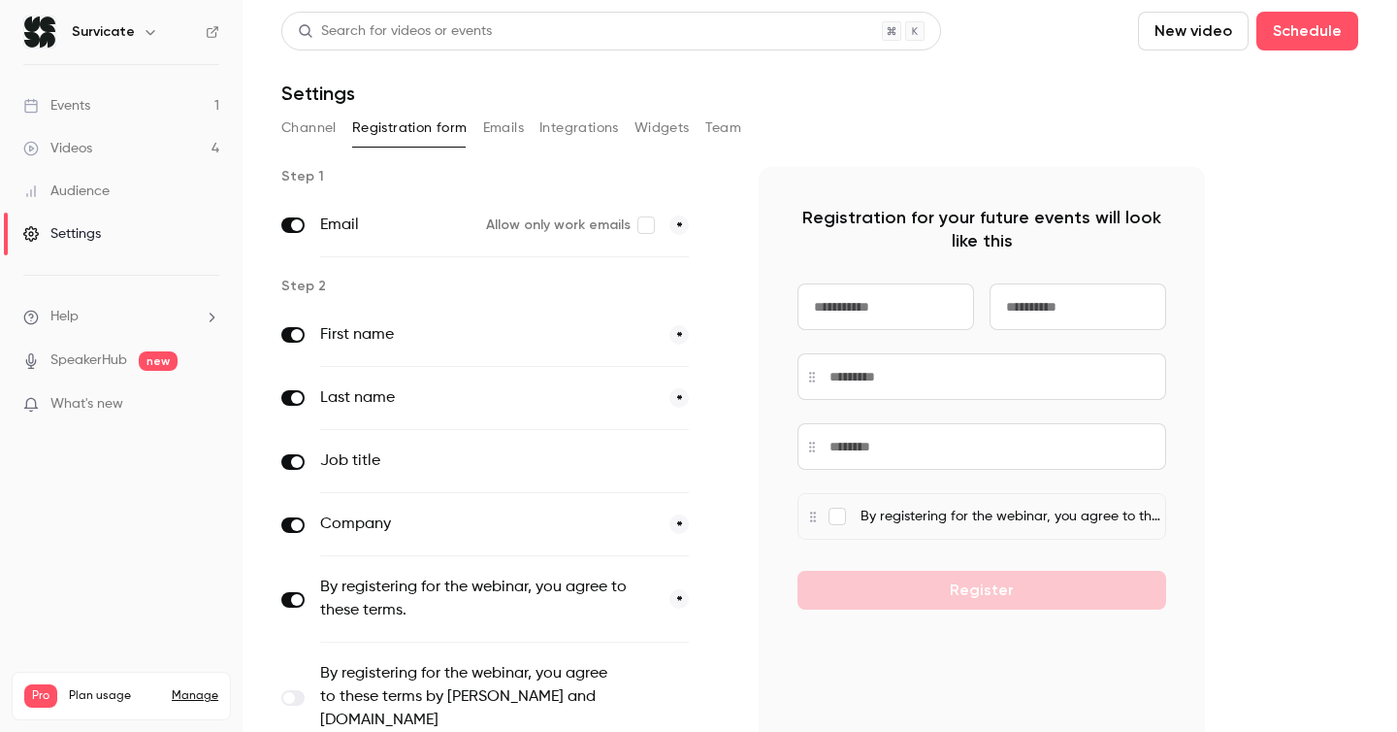
scroll to position [380, 0]
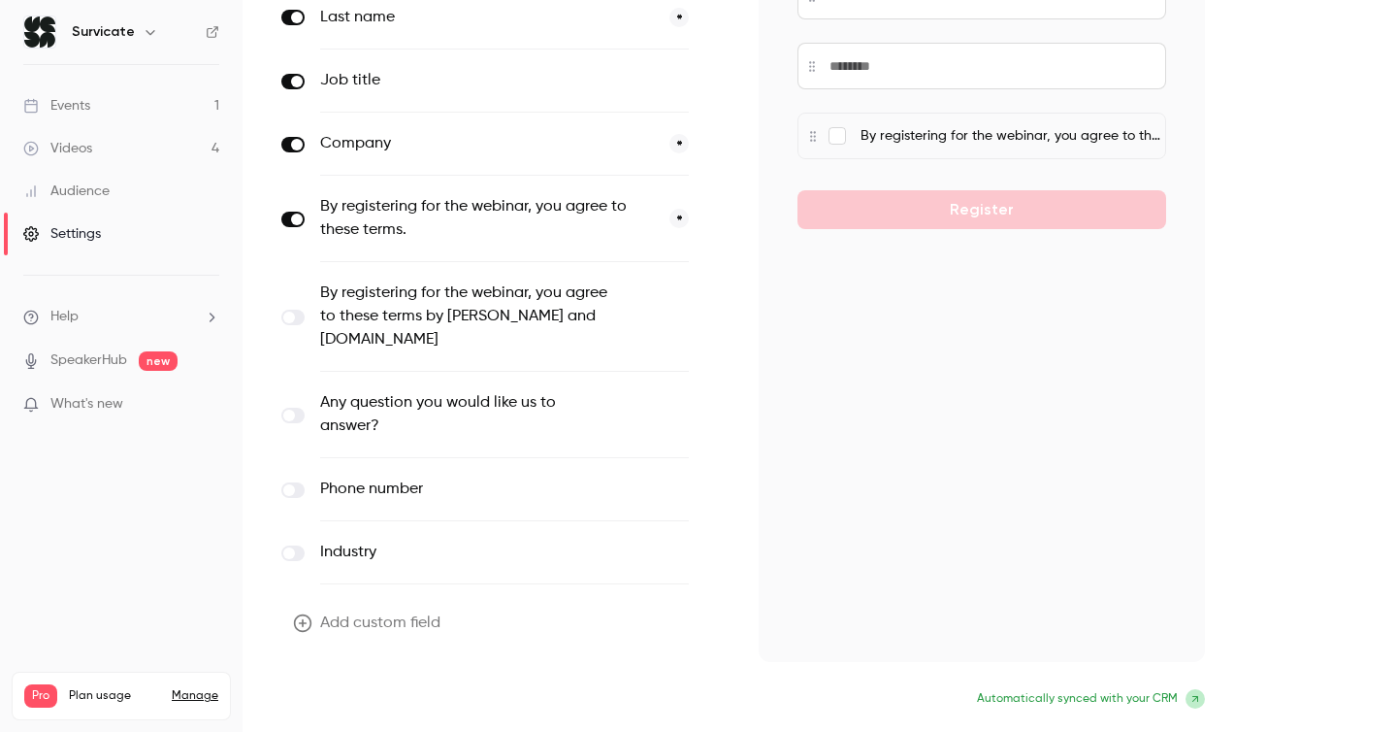
click at [366, 704] on button "Update form" at bounding box center [346, 700] width 131 height 39
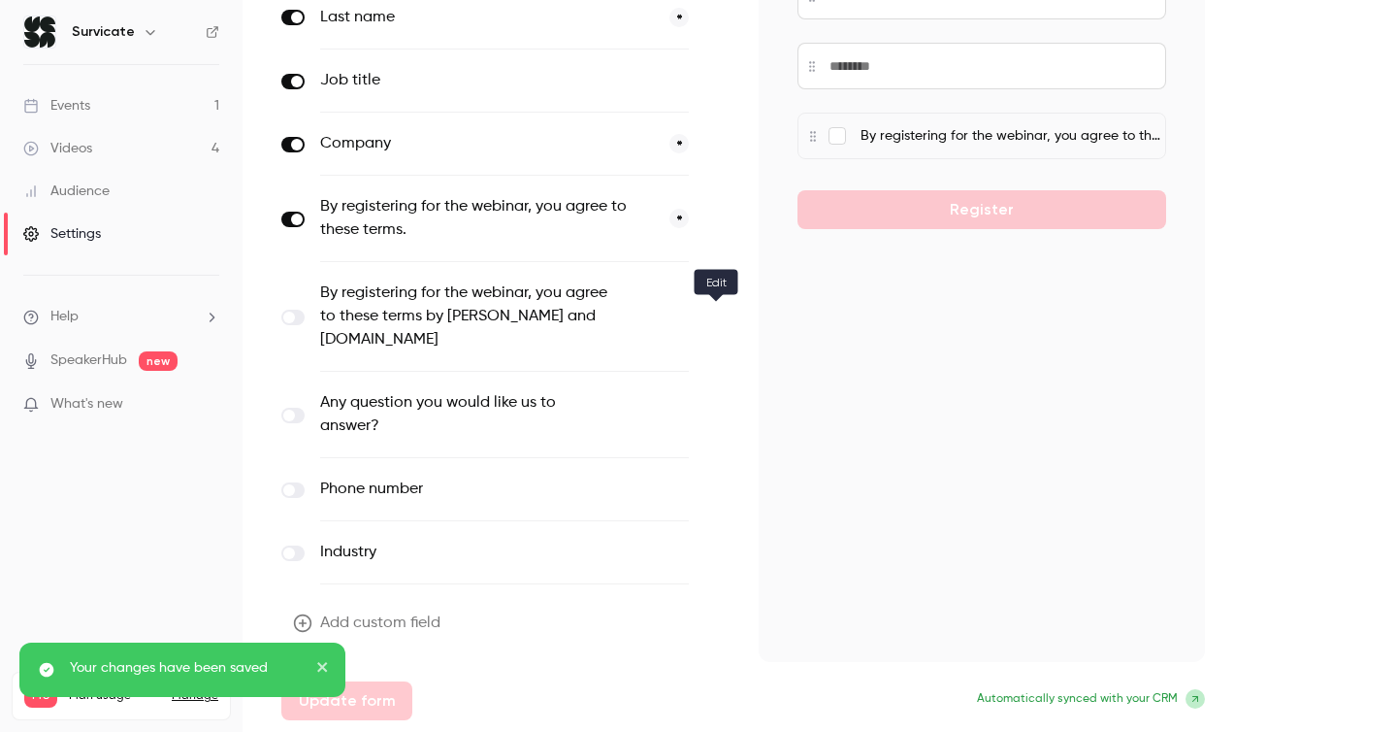
scroll to position [0, 0]
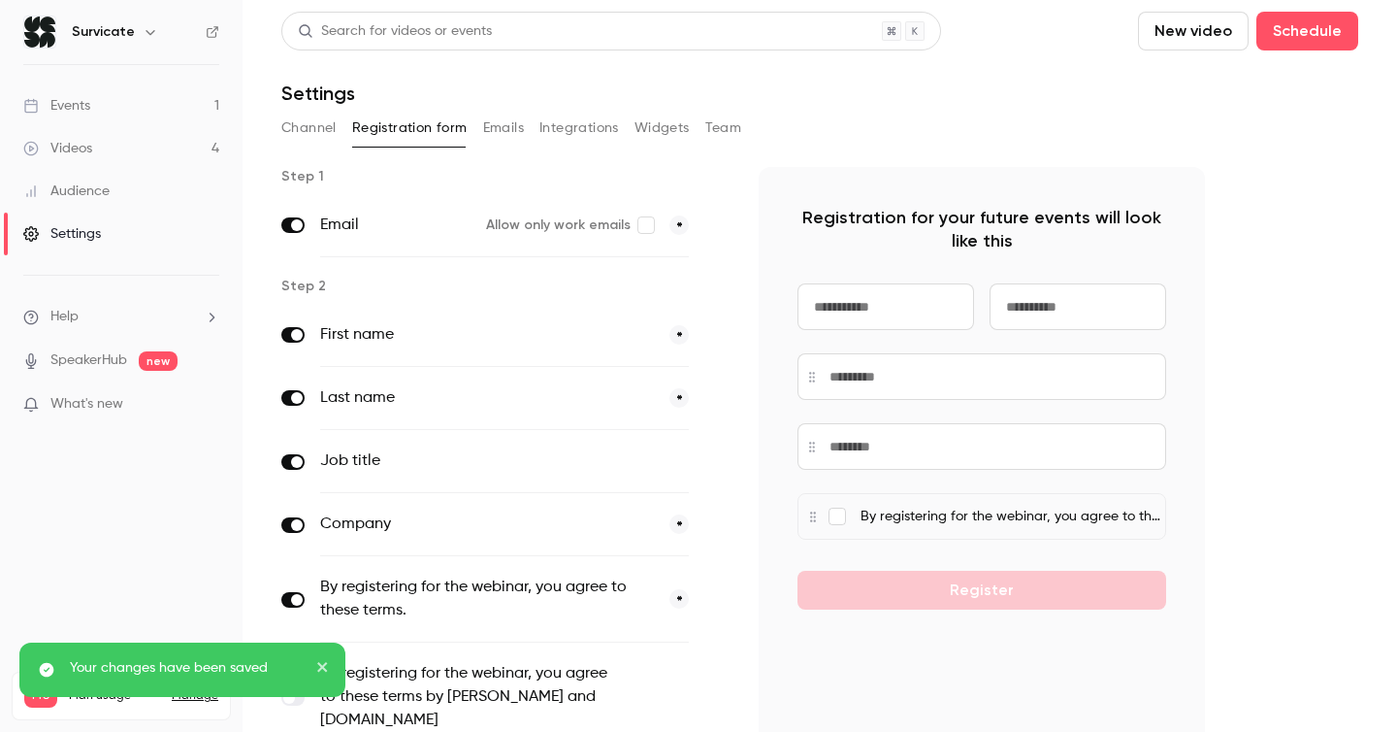
click at [123, 109] on link "Events 1" at bounding box center [121, 105] width 243 height 43
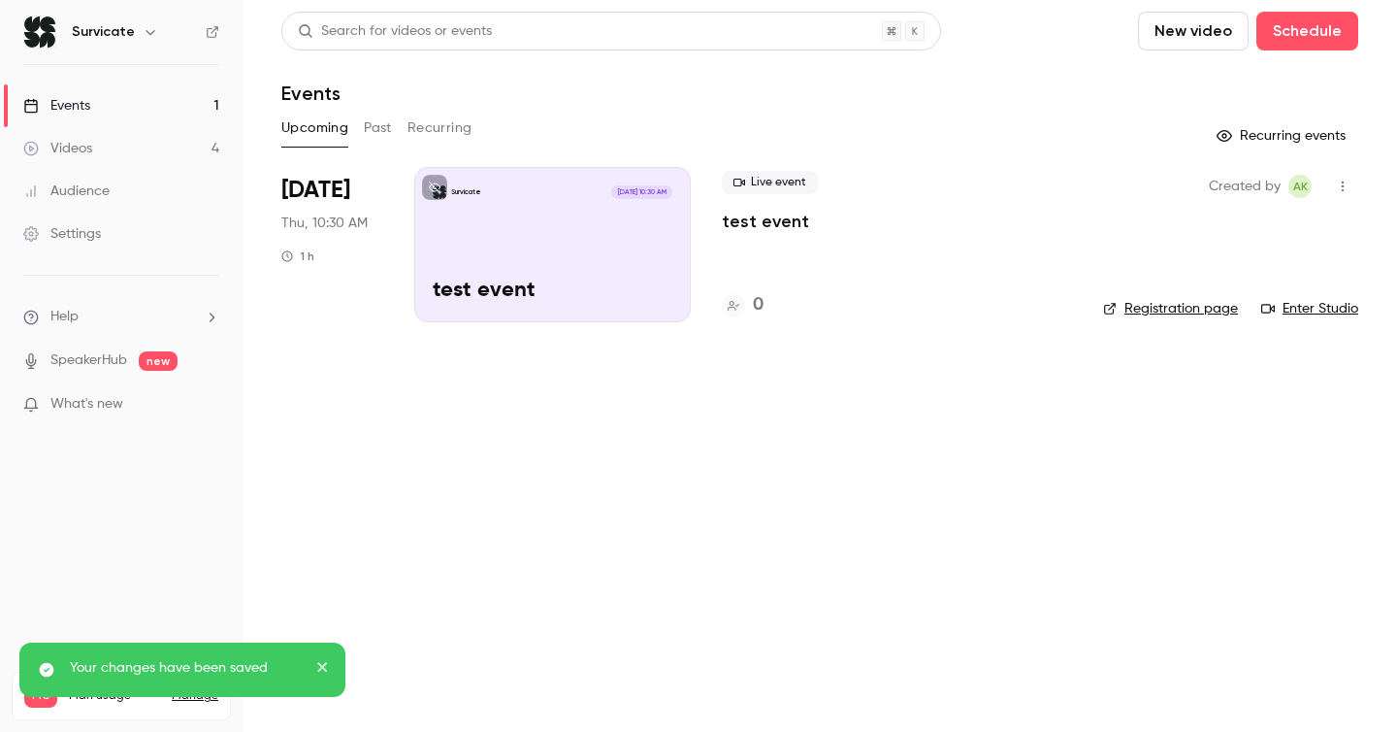
click at [131, 146] on link "Videos 4" at bounding box center [121, 148] width 243 height 43
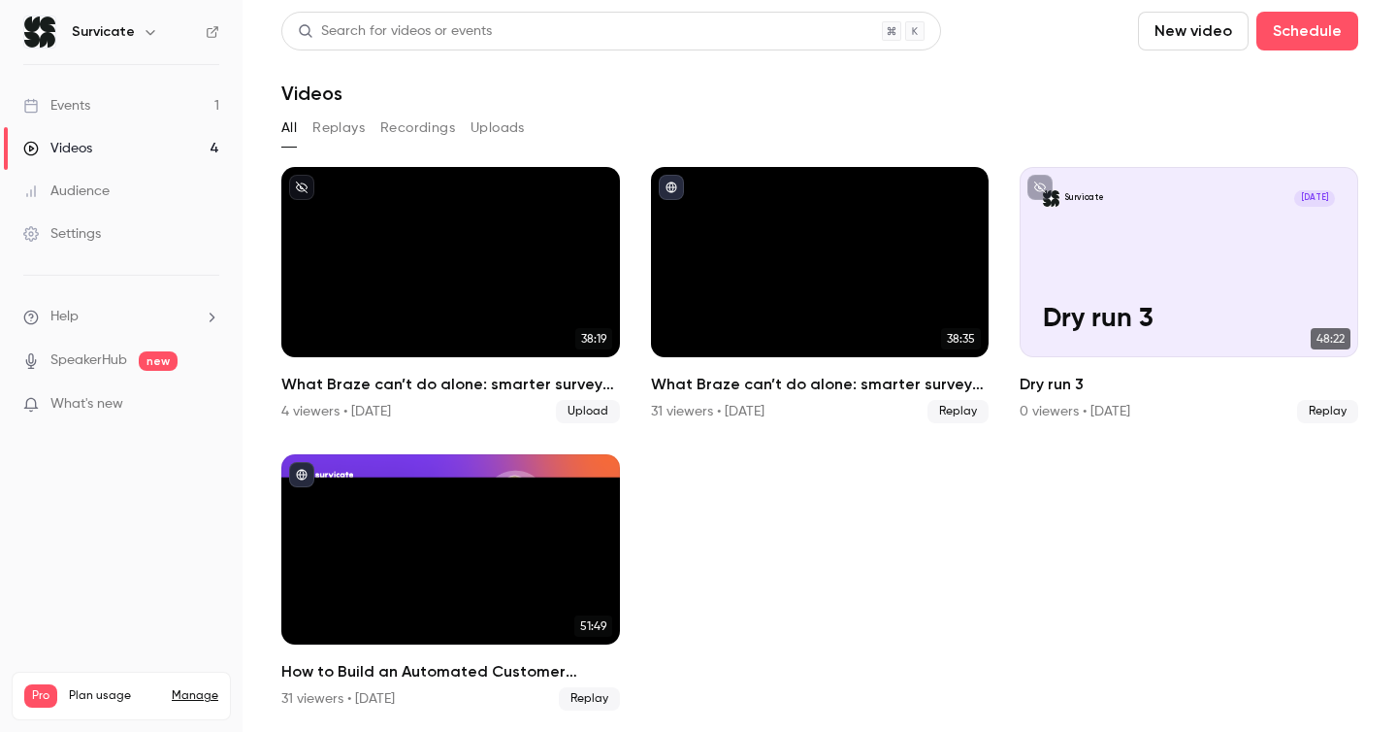
scroll to position [2, 0]
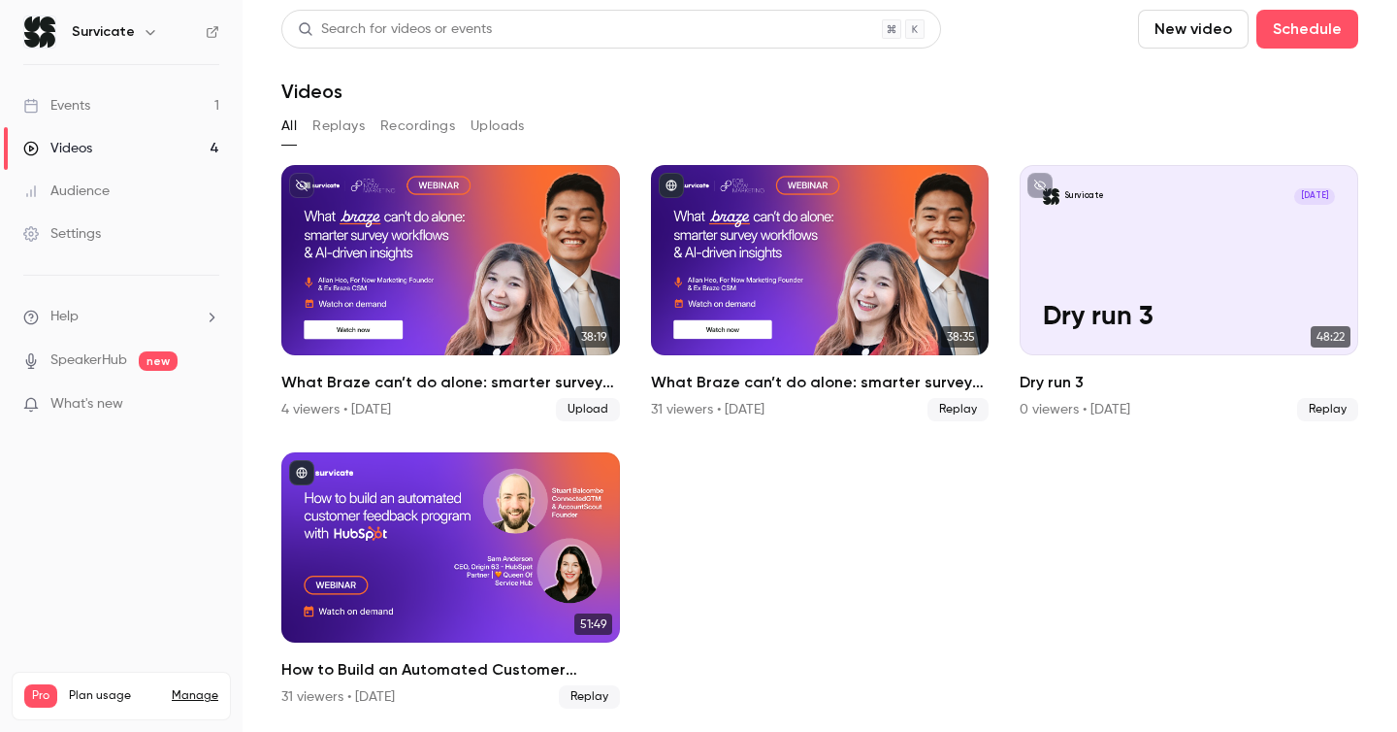
click at [95, 106] on link "Events 1" at bounding box center [121, 105] width 243 height 43
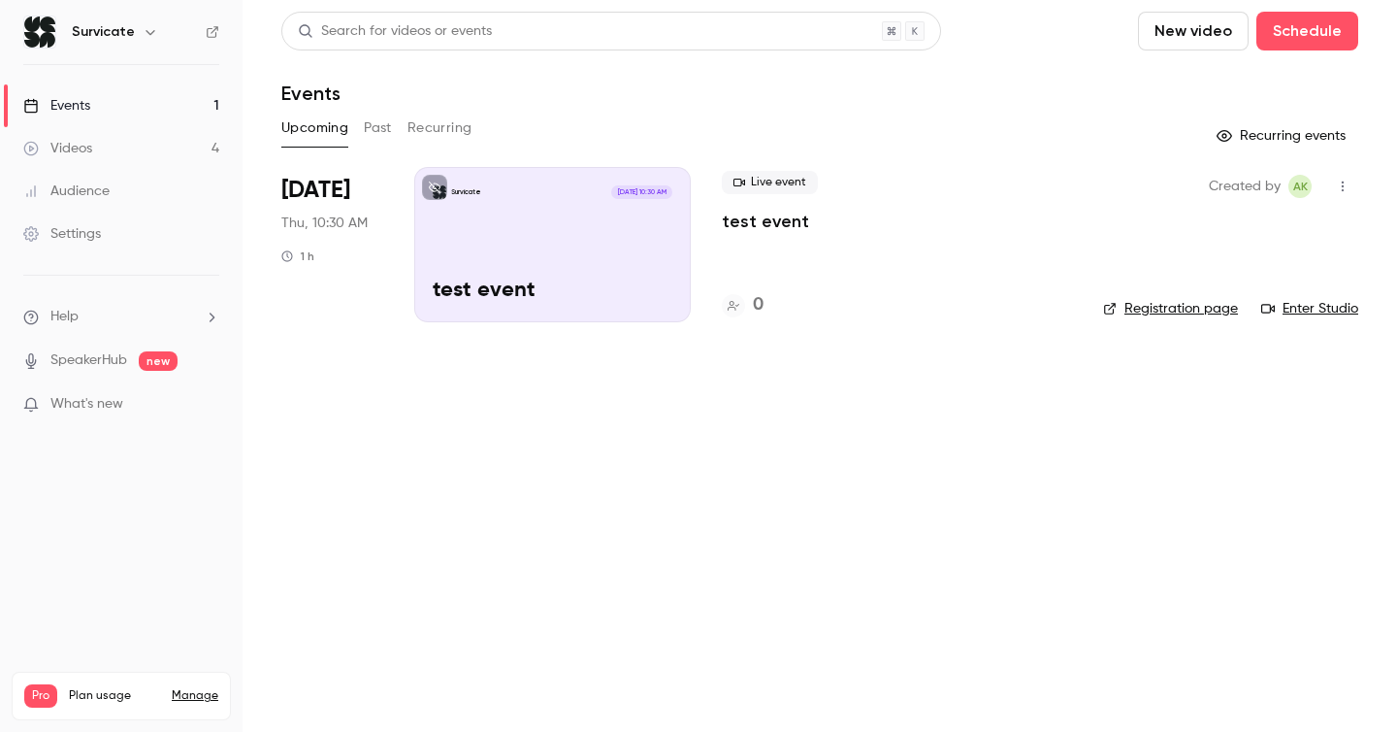
click at [97, 139] on link "Videos 4" at bounding box center [121, 148] width 243 height 43
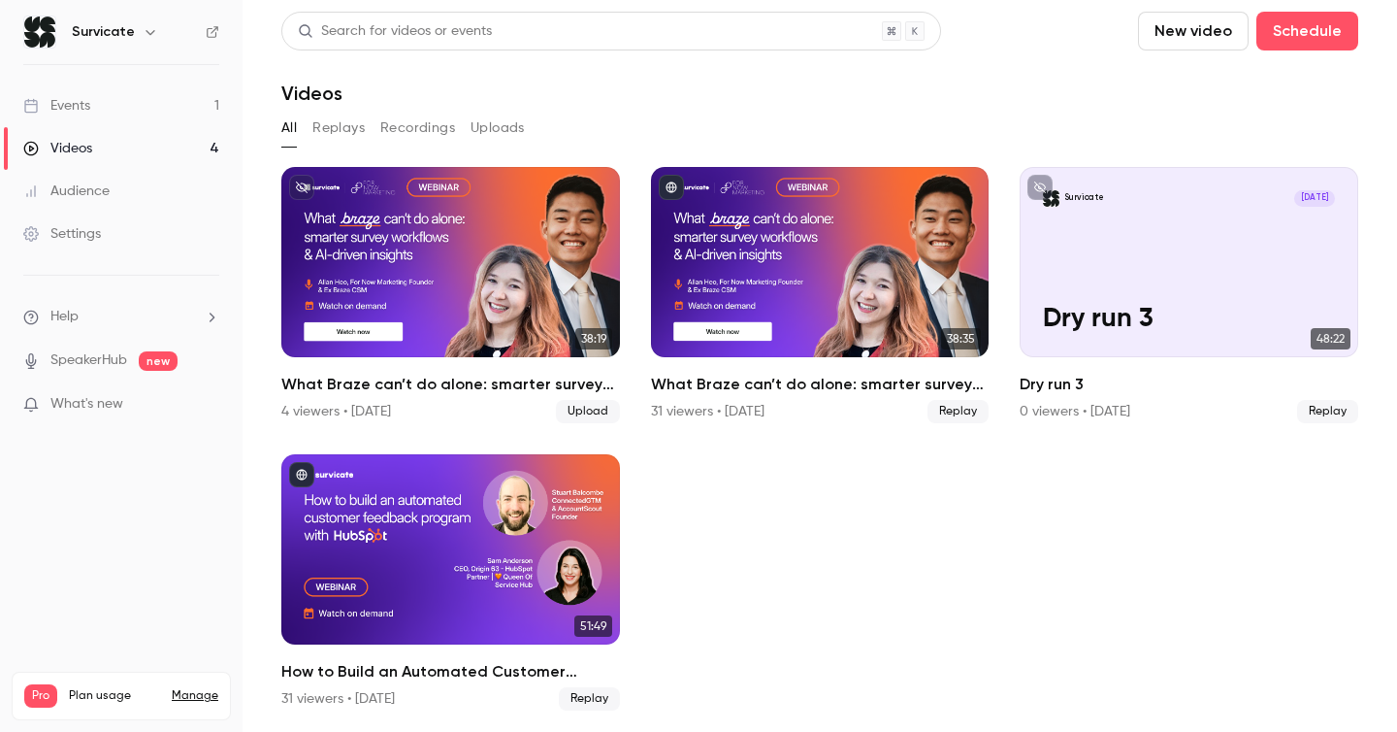
scroll to position [2, 0]
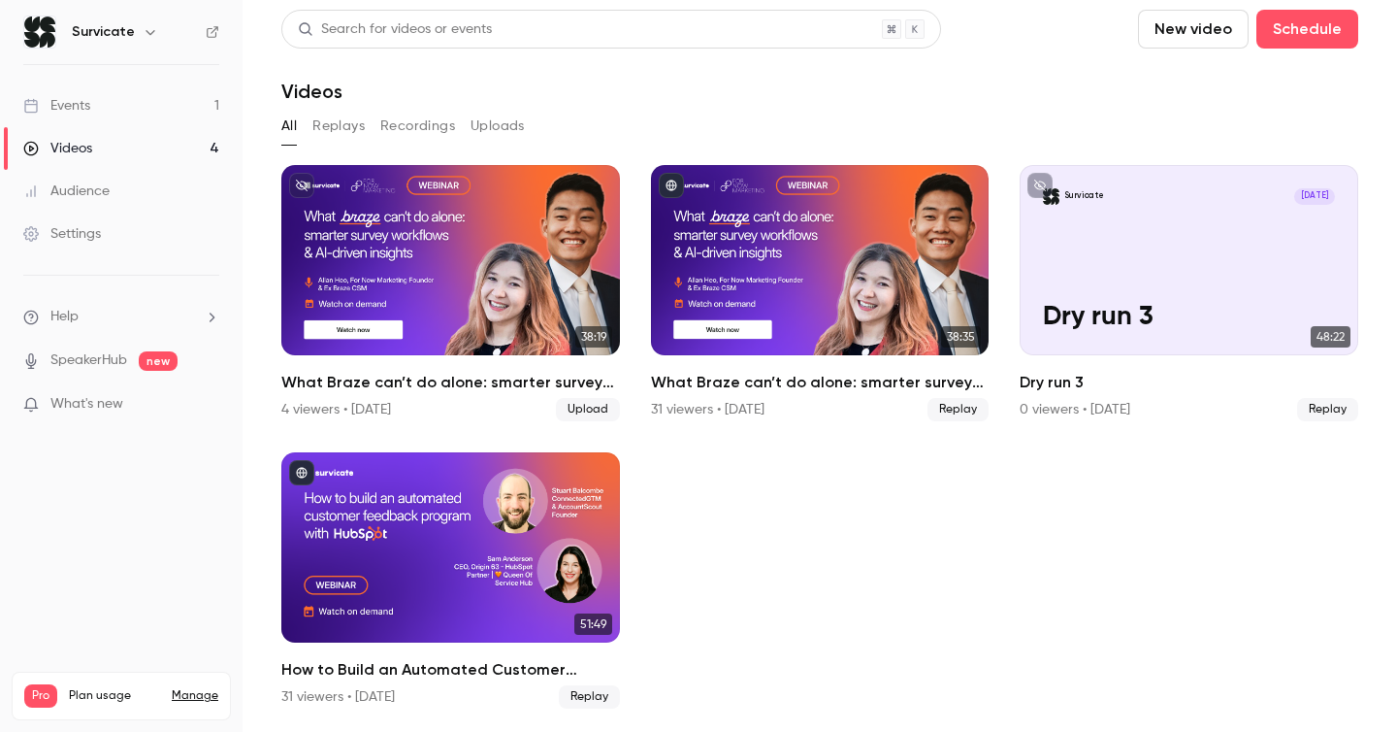
click at [117, 218] on link "Settings" at bounding box center [121, 233] width 243 height 43
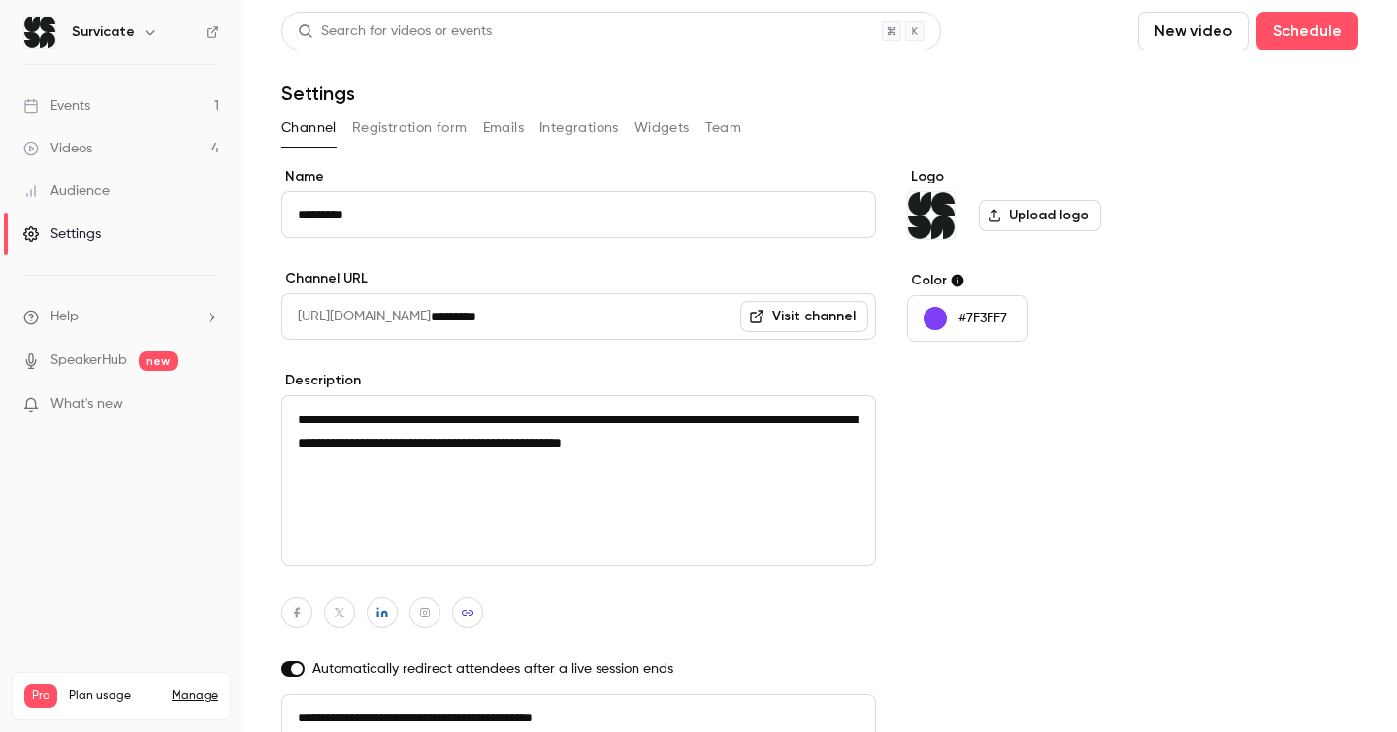
click at [426, 122] on button "Registration form" at bounding box center [409, 128] width 115 height 31
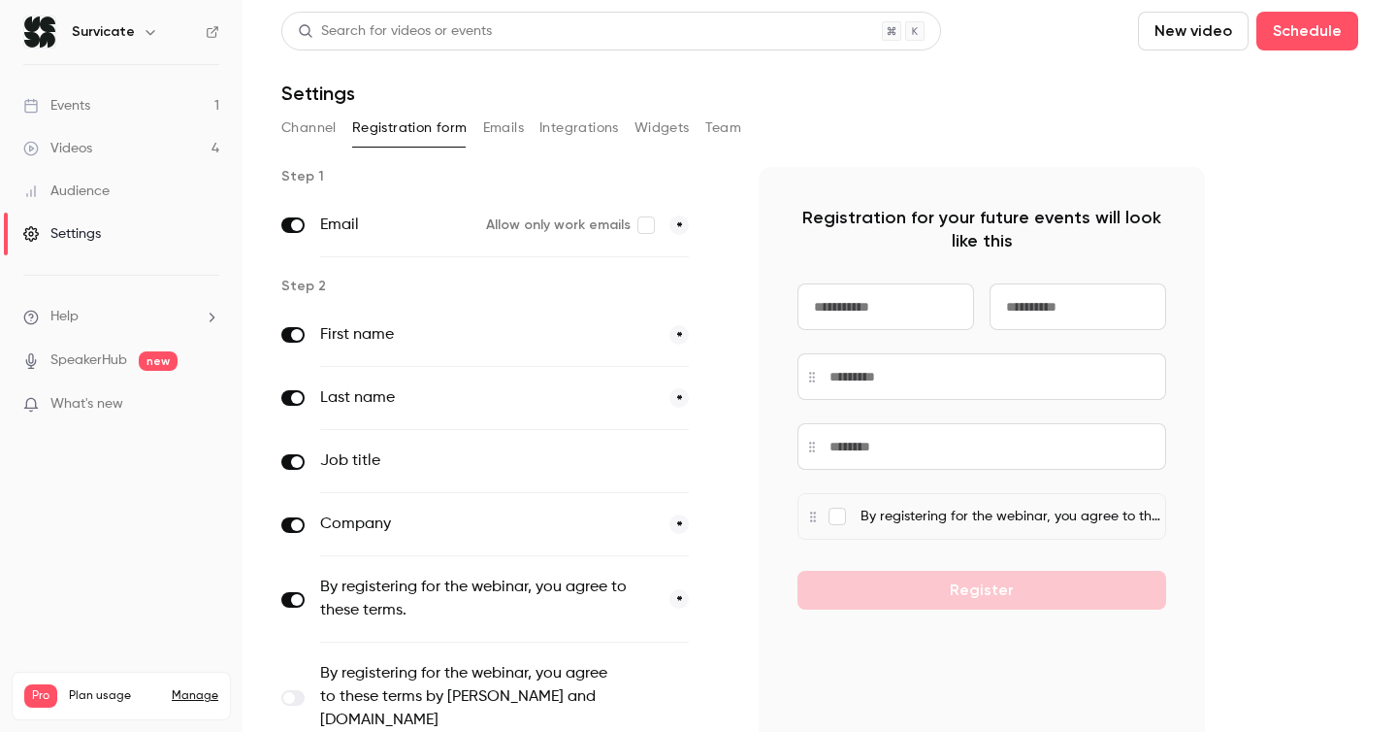
click at [96, 102] on link "Events 1" at bounding box center [121, 105] width 243 height 43
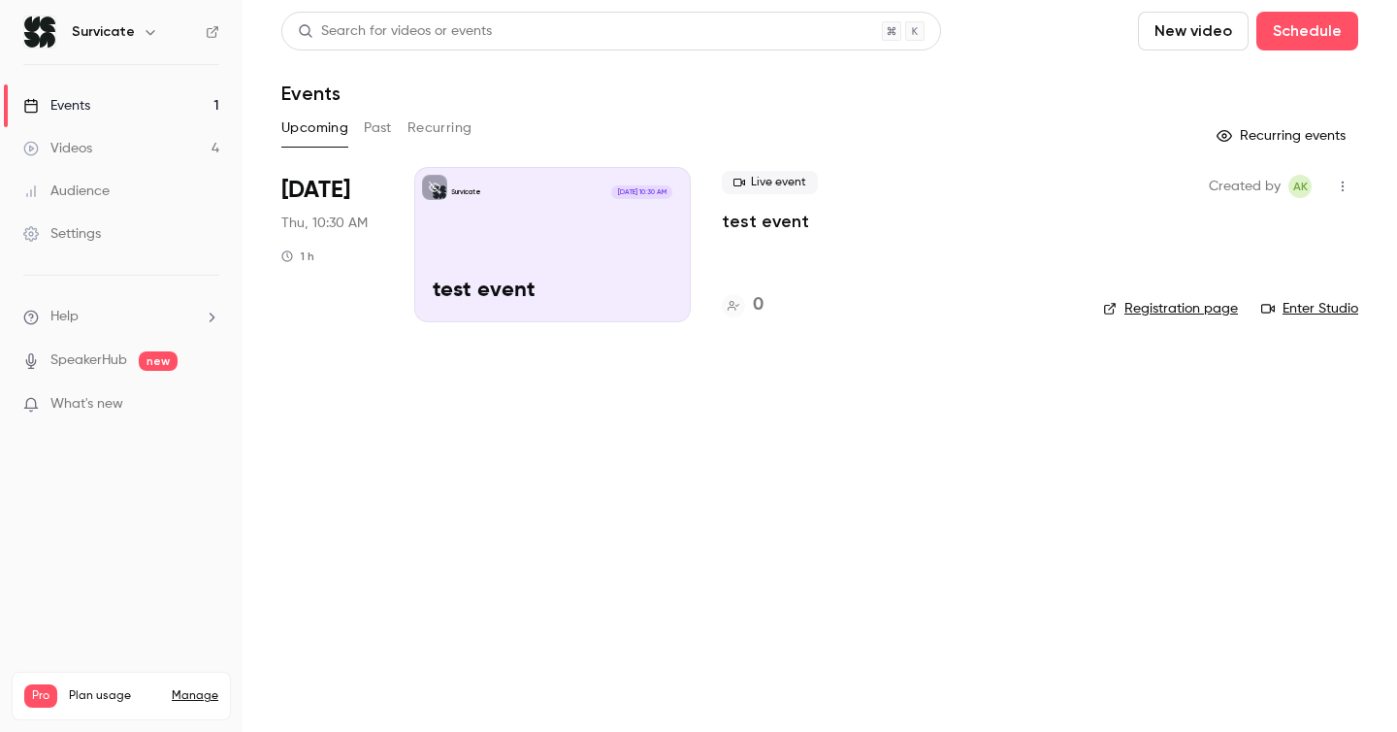
click at [340, 227] on span "Thu, 10:30 AM" at bounding box center [324, 222] width 86 height 19
click at [117, 152] on link "Videos 4" at bounding box center [121, 148] width 243 height 43
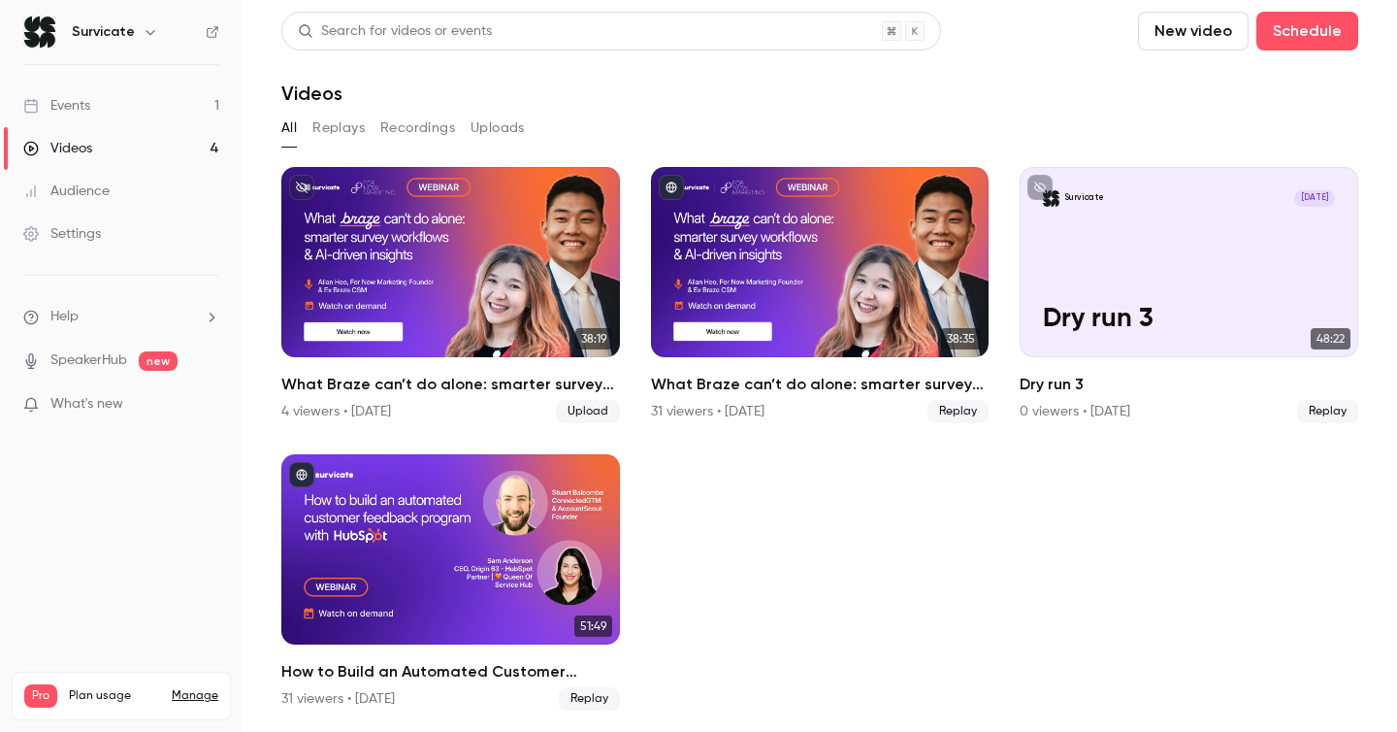
click at [42, 98] on div "Events" at bounding box center [56, 105] width 67 height 19
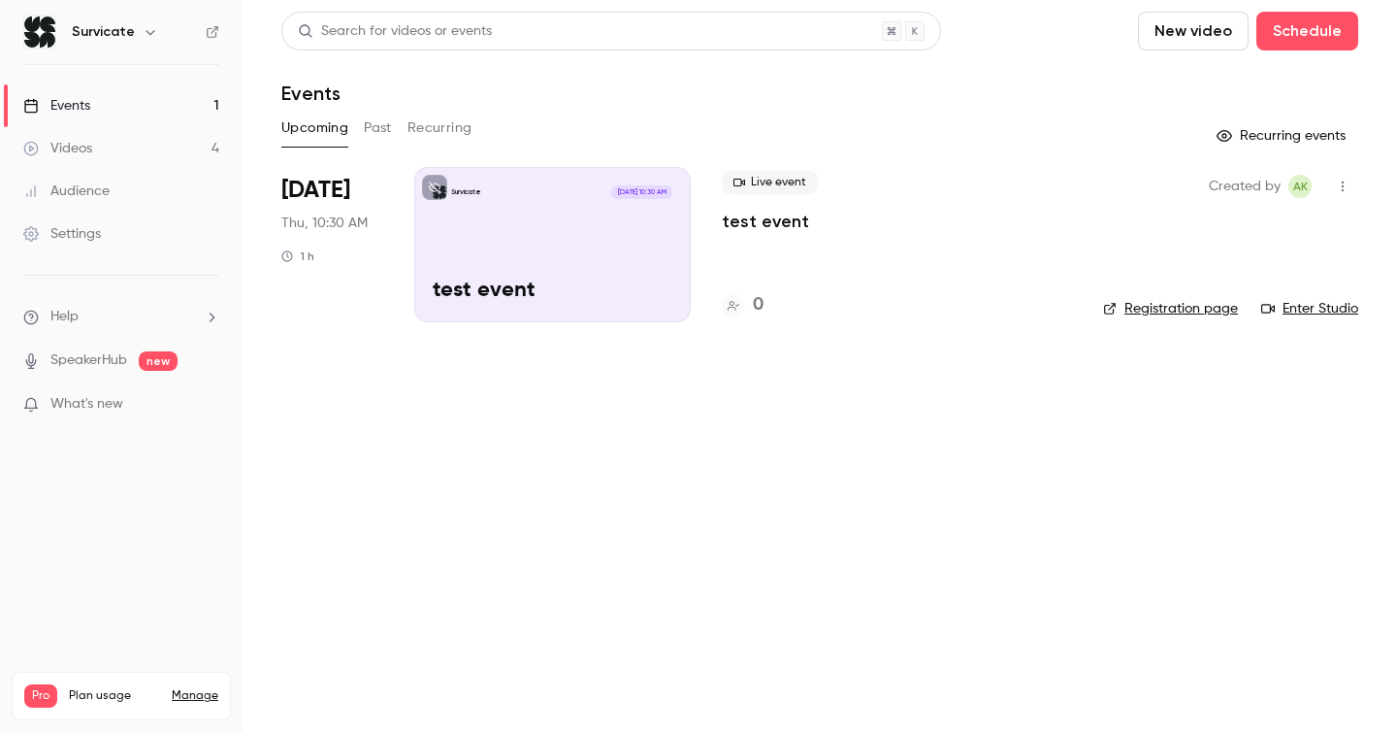
click at [50, 137] on link "Videos 4" at bounding box center [121, 148] width 243 height 43
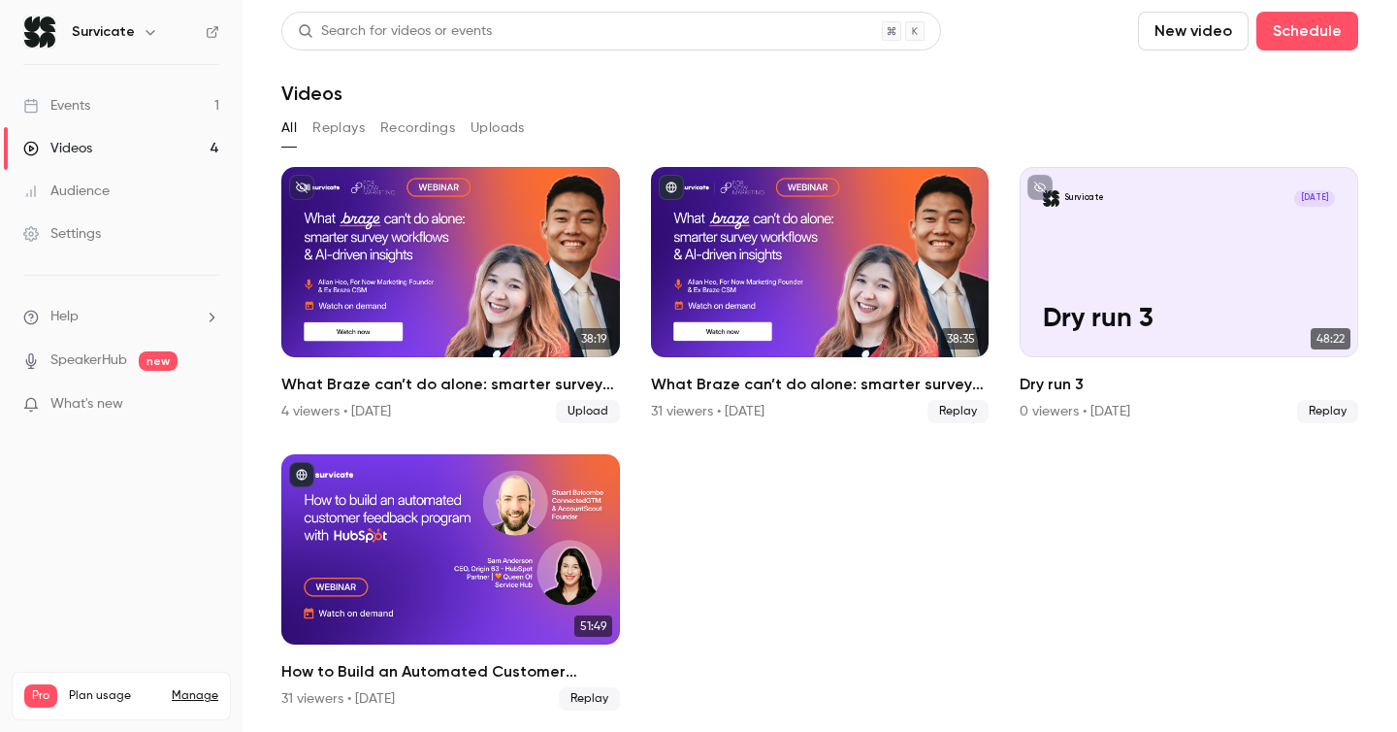
click at [113, 196] on link "Audience" at bounding box center [121, 191] width 243 height 43
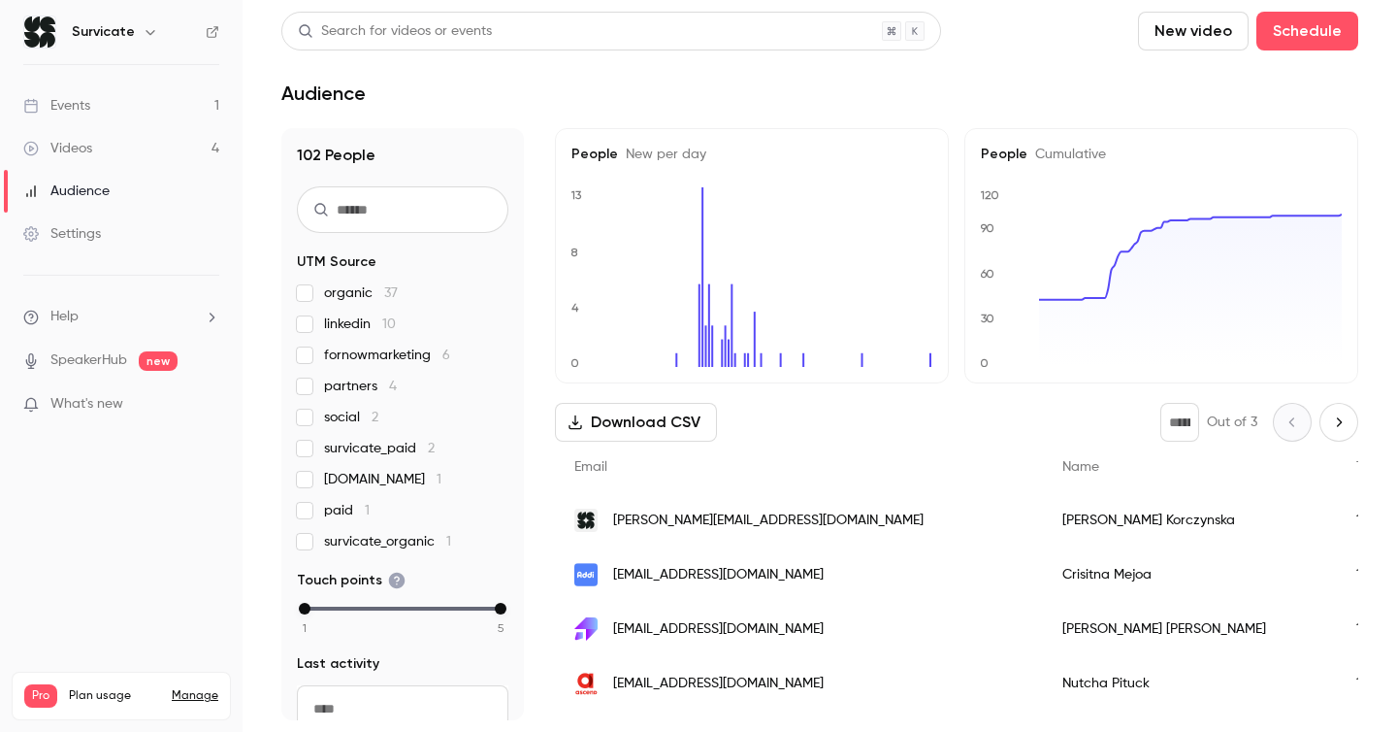
click at [185, 688] on link "Manage" at bounding box center [195, 696] width 47 height 16
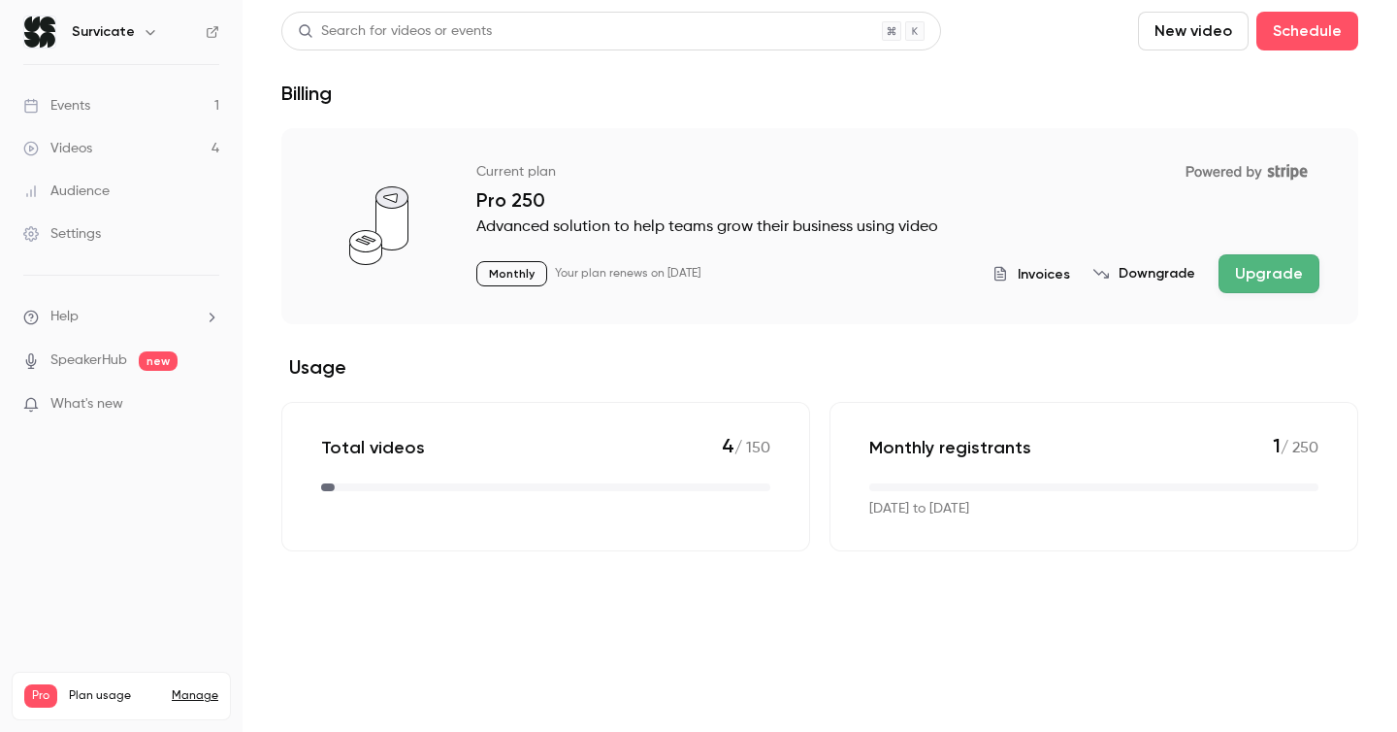
click at [114, 194] on link "Audience" at bounding box center [121, 191] width 243 height 43
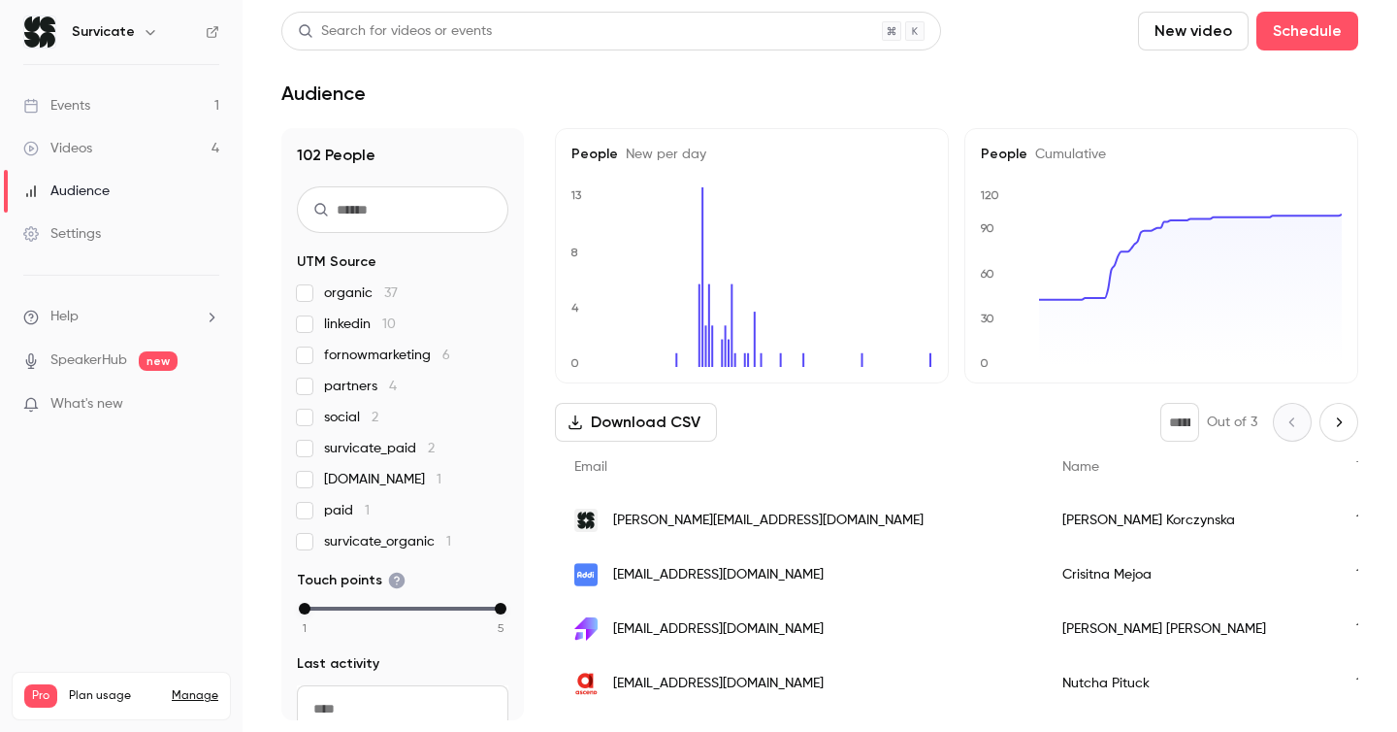
click at [119, 152] on link "Videos 4" at bounding box center [121, 148] width 243 height 43
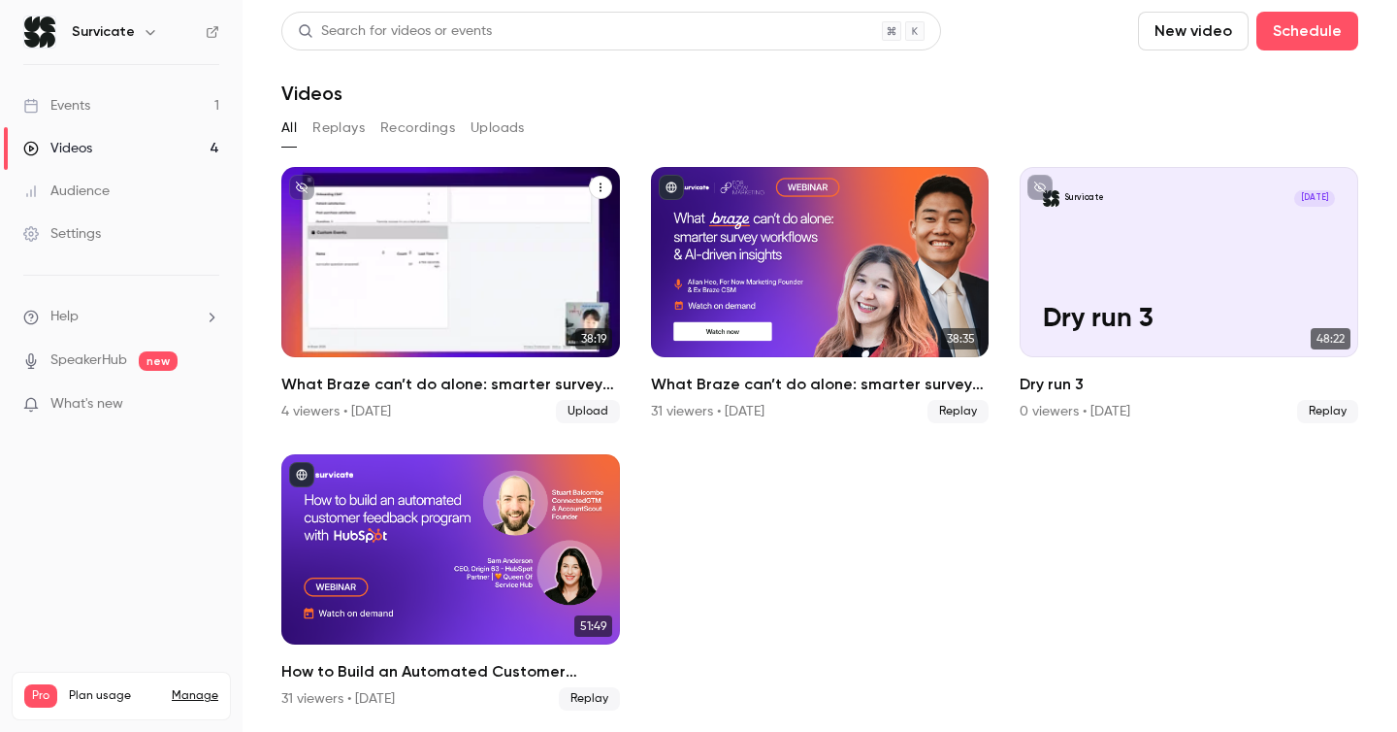
click at [404, 378] on h2 "What Braze can’t do alone: smarter survey workflows & AI-driven insights" at bounding box center [450, 384] width 339 height 23
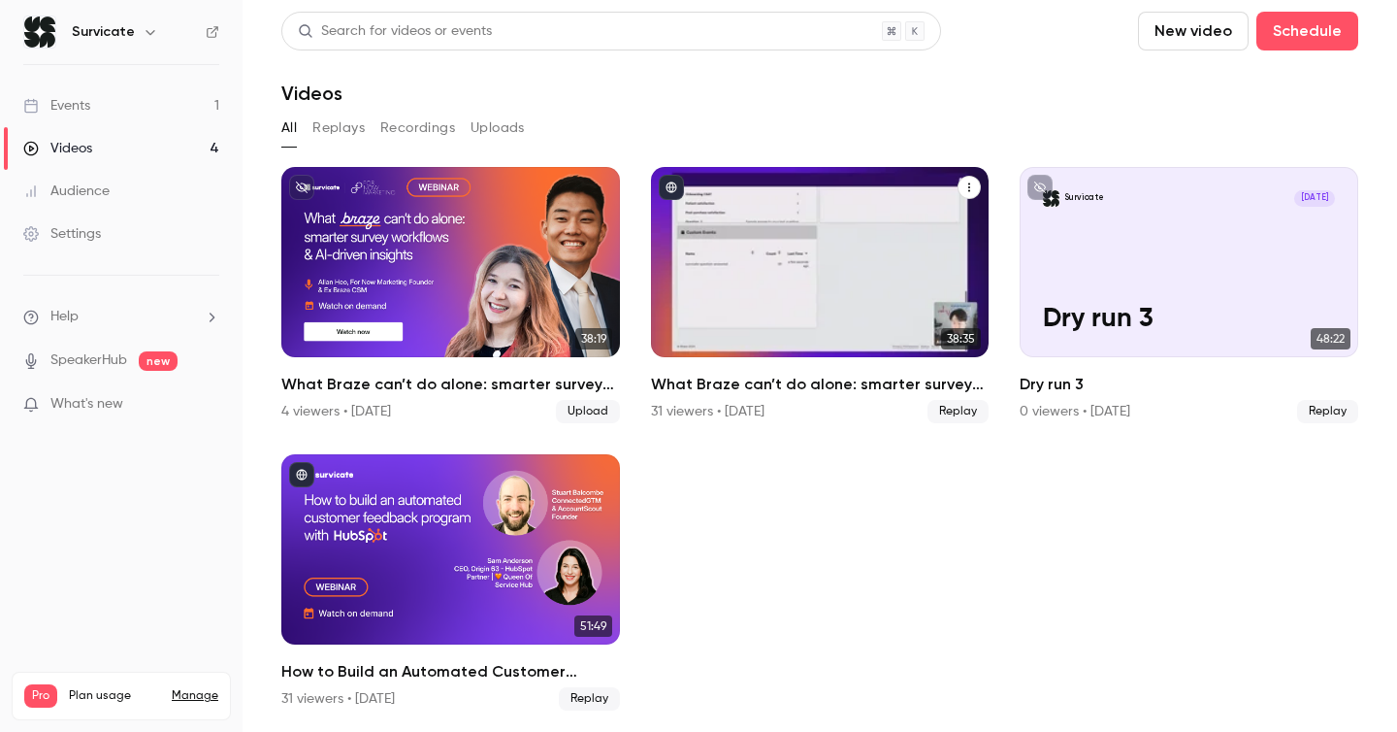
click at [810, 390] on h2 "What Braze can’t do alone: smarter survey workflows & AI-driven insights" at bounding box center [820, 384] width 339 height 23
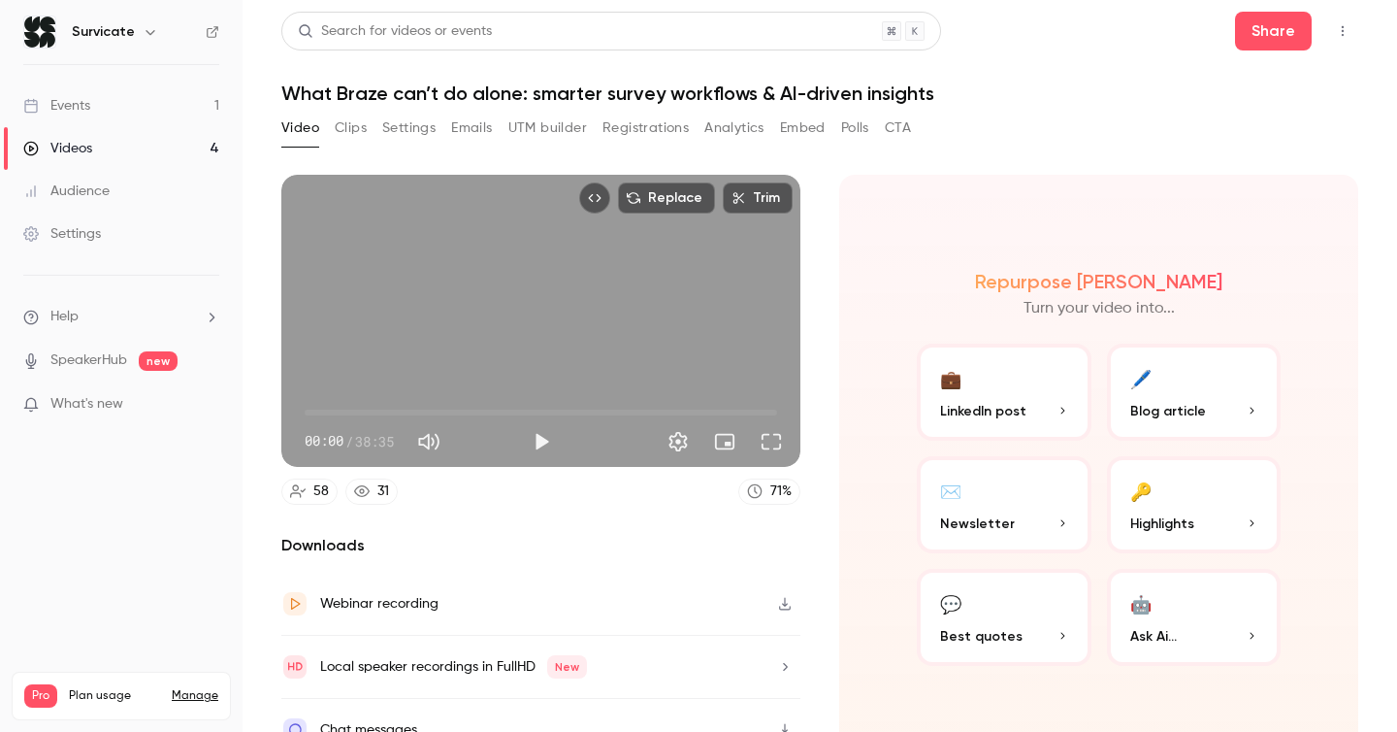
click at [345, 134] on button "Clips" at bounding box center [351, 128] width 32 height 31
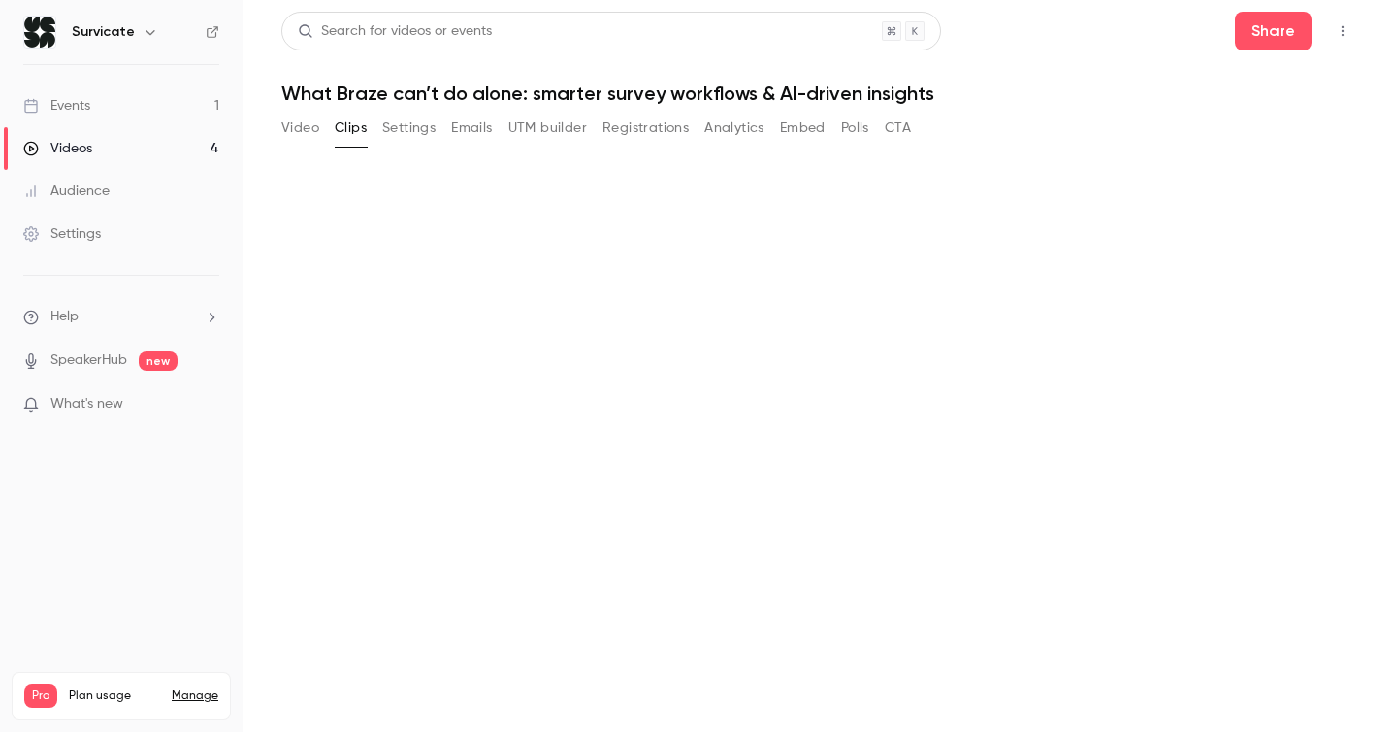
click at [404, 131] on button "Settings" at bounding box center [408, 128] width 53 height 31
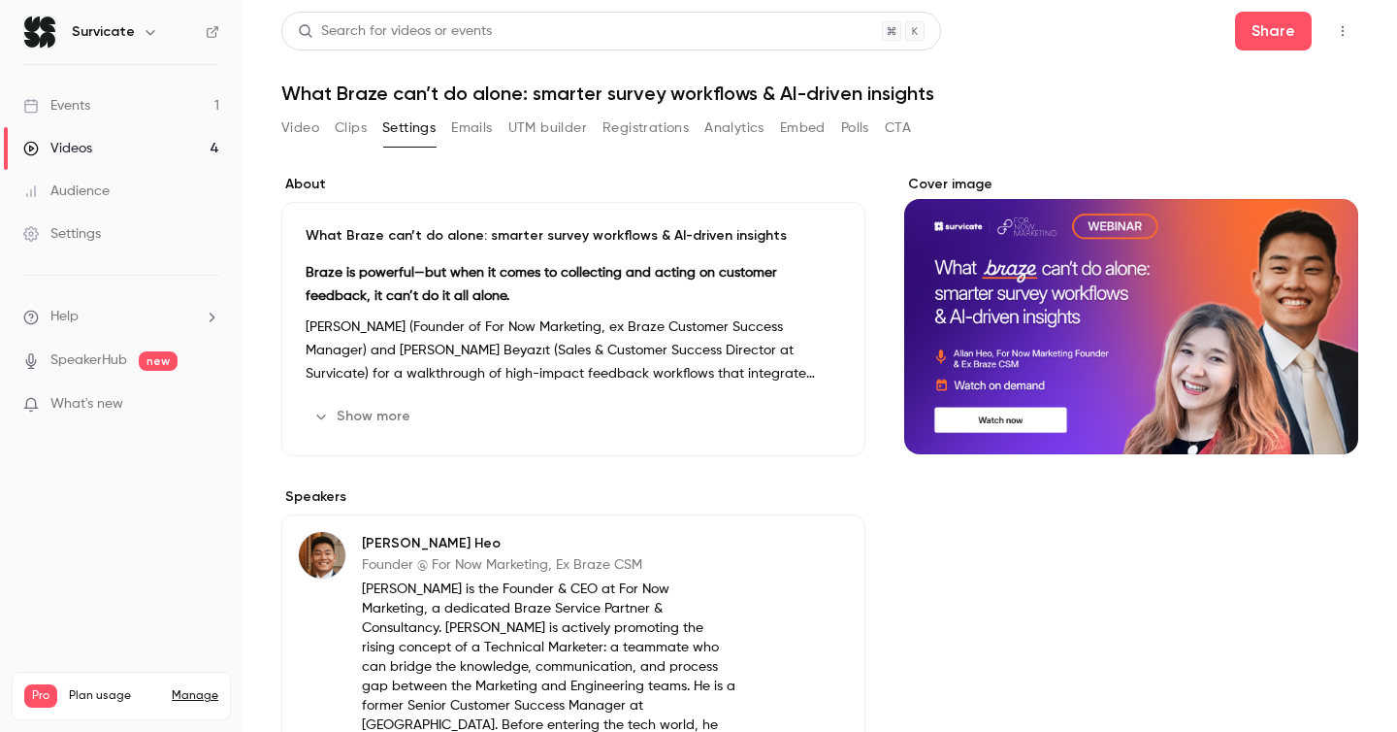
click at [472, 124] on button "Emails" at bounding box center [471, 128] width 41 height 31
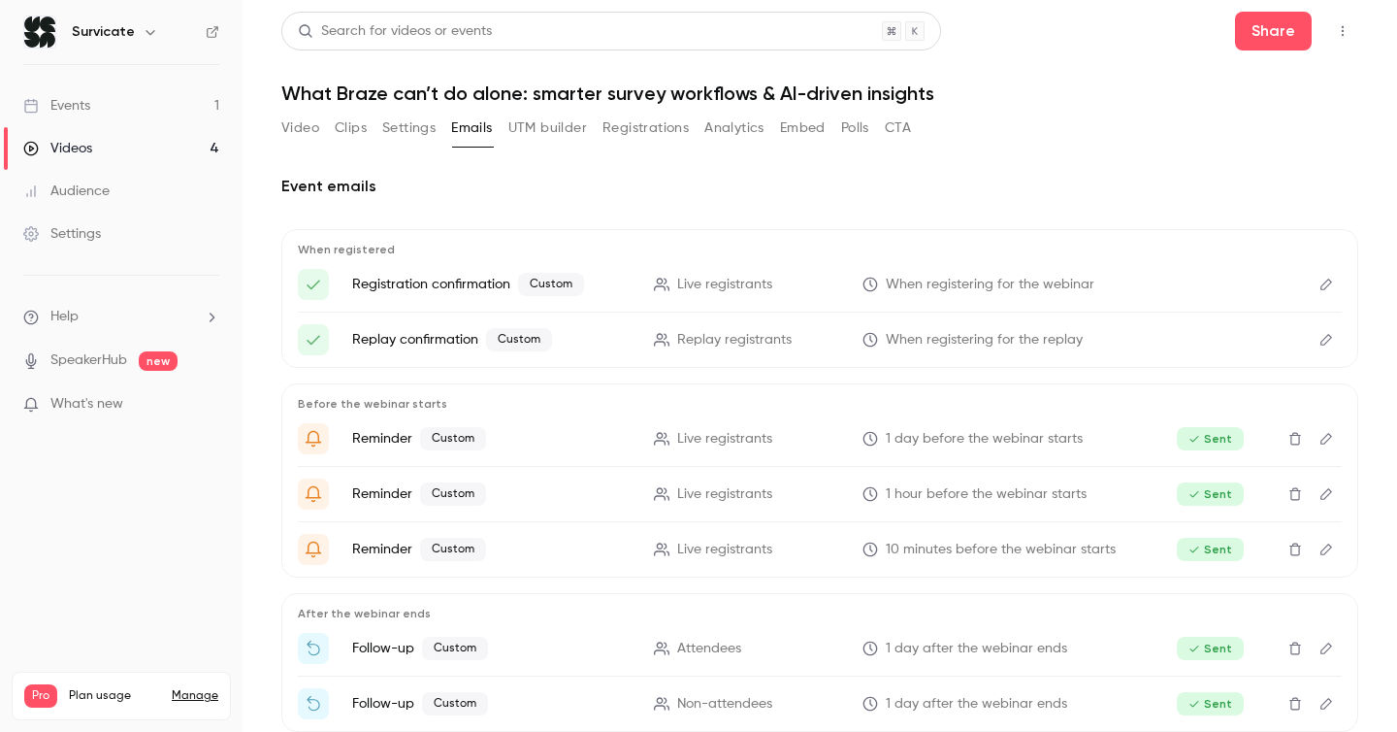
click at [670, 114] on button "Registrations" at bounding box center [646, 128] width 86 height 31
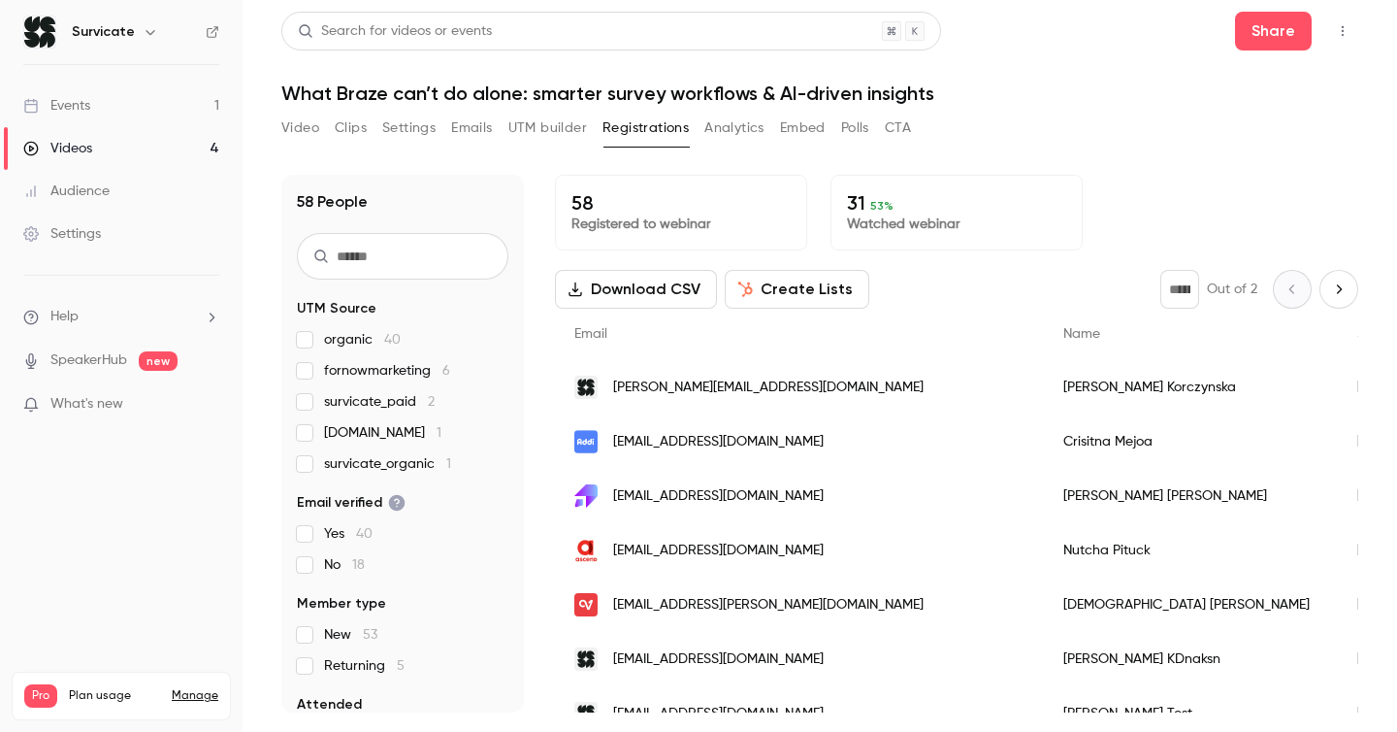
click at [728, 141] on button "Analytics" at bounding box center [734, 128] width 60 height 31
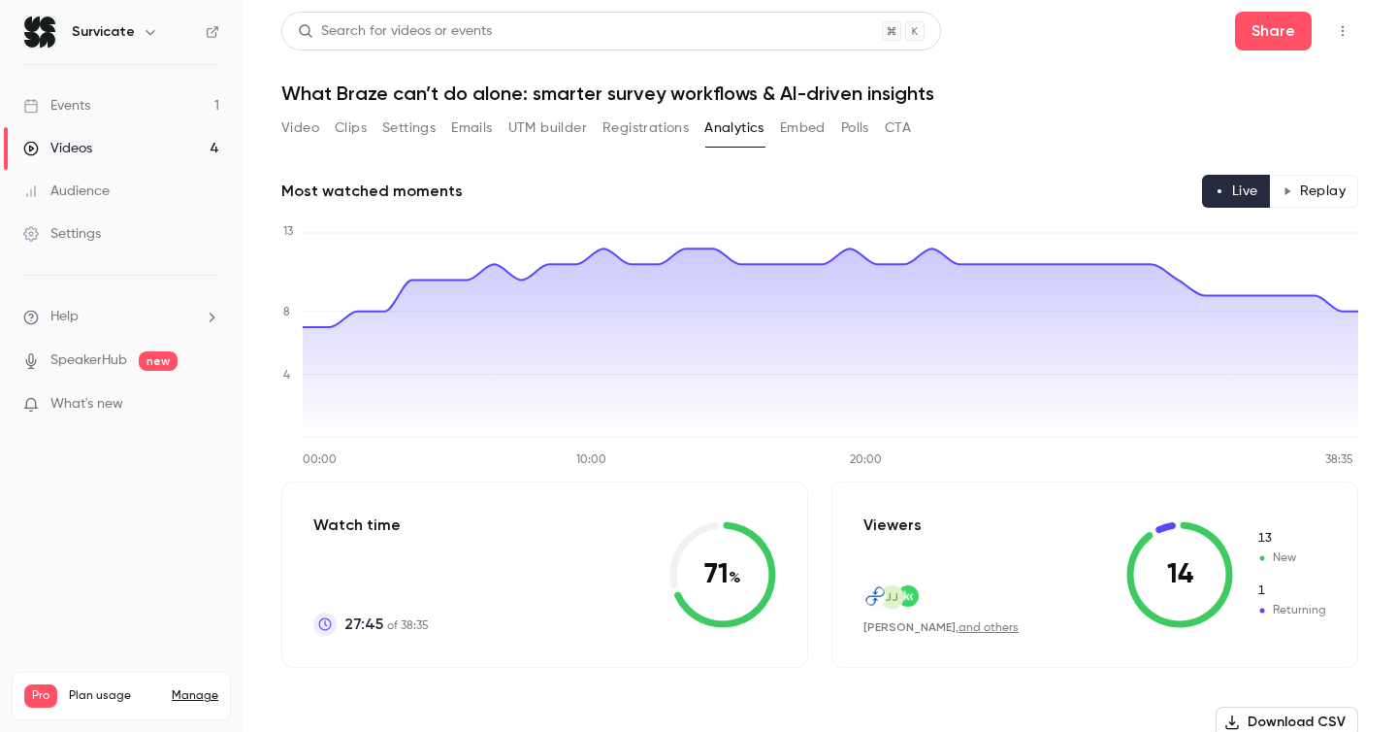
click at [795, 132] on button "Embed" at bounding box center [803, 128] width 46 height 31
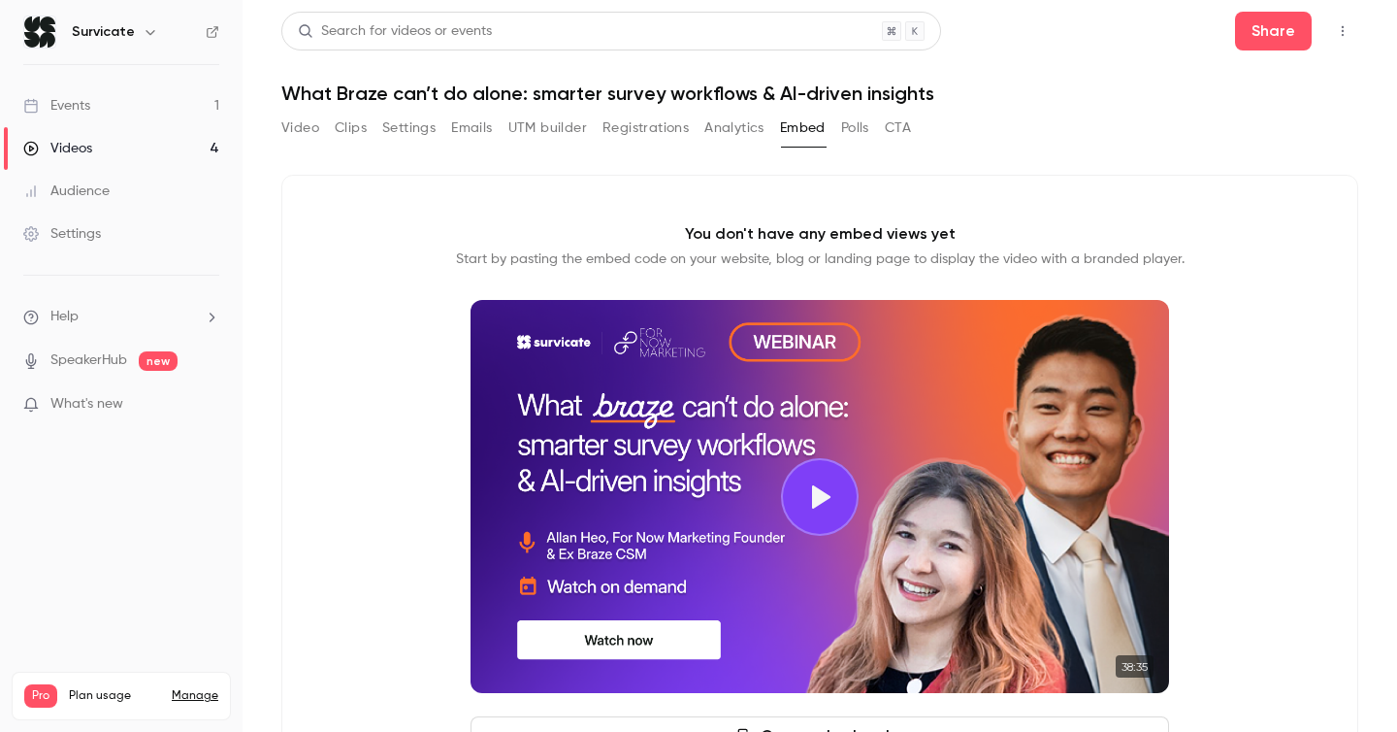
click at [849, 131] on button "Polls" at bounding box center [855, 128] width 28 height 31
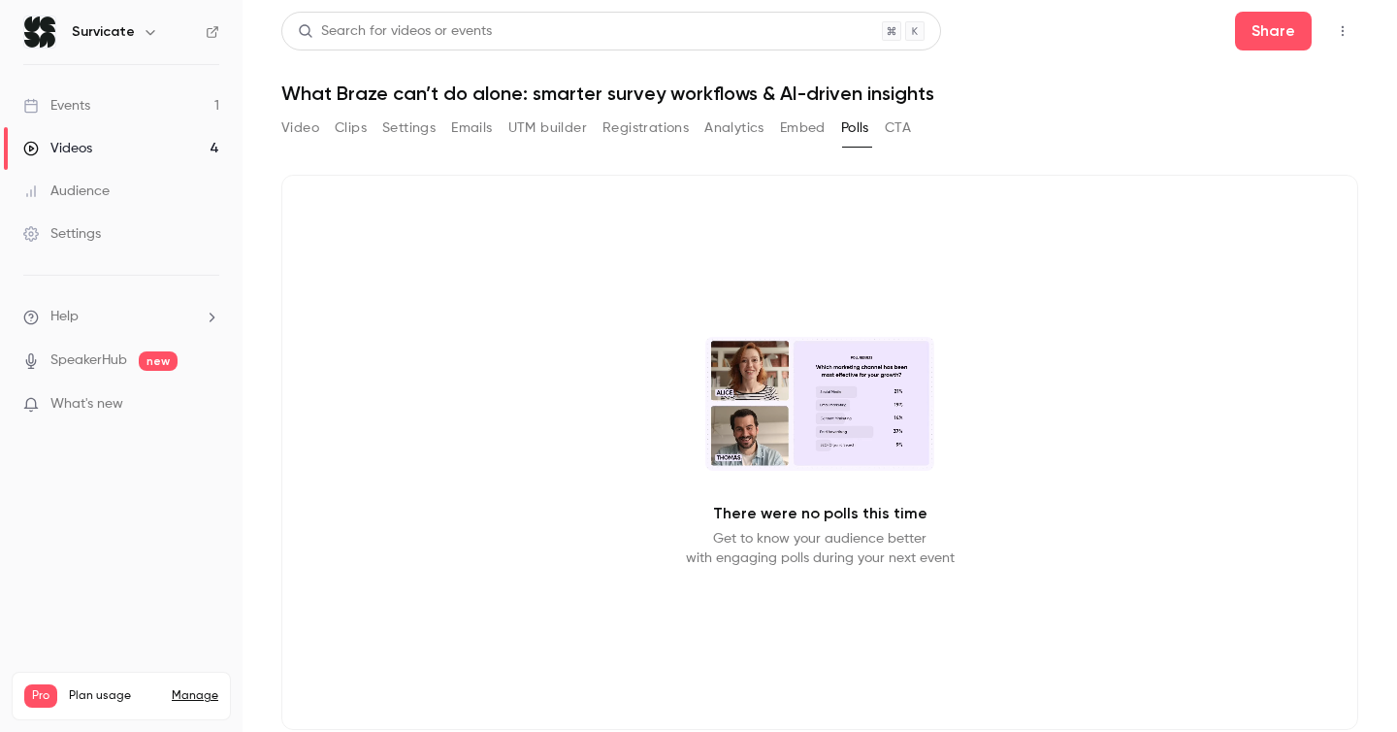
click at [776, 130] on div "Video Clips Settings Emails UTM builder Registrations Analytics Embed Polls CTA" at bounding box center [596, 128] width 630 height 31
click at [605, 123] on button "Registrations" at bounding box center [646, 128] width 86 height 31
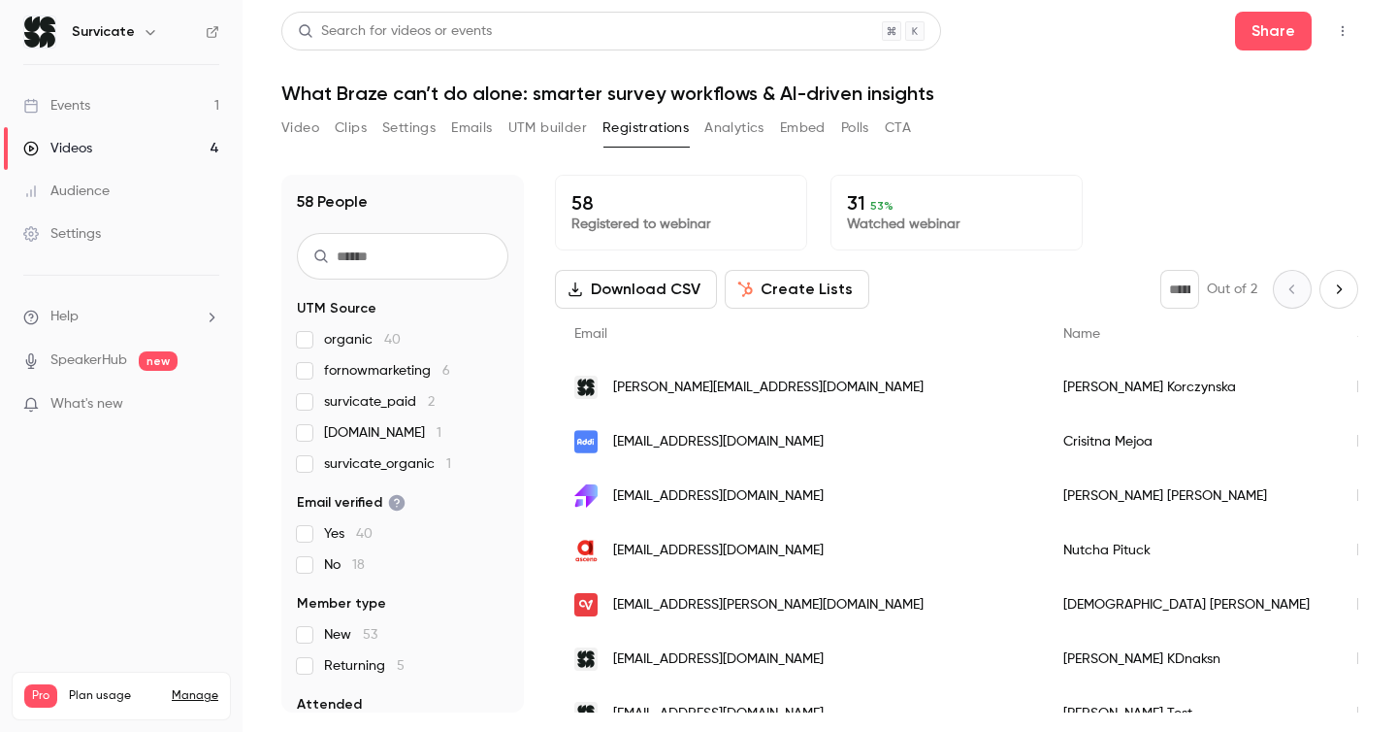
click at [289, 124] on button "Video" at bounding box center [300, 128] width 38 height 31
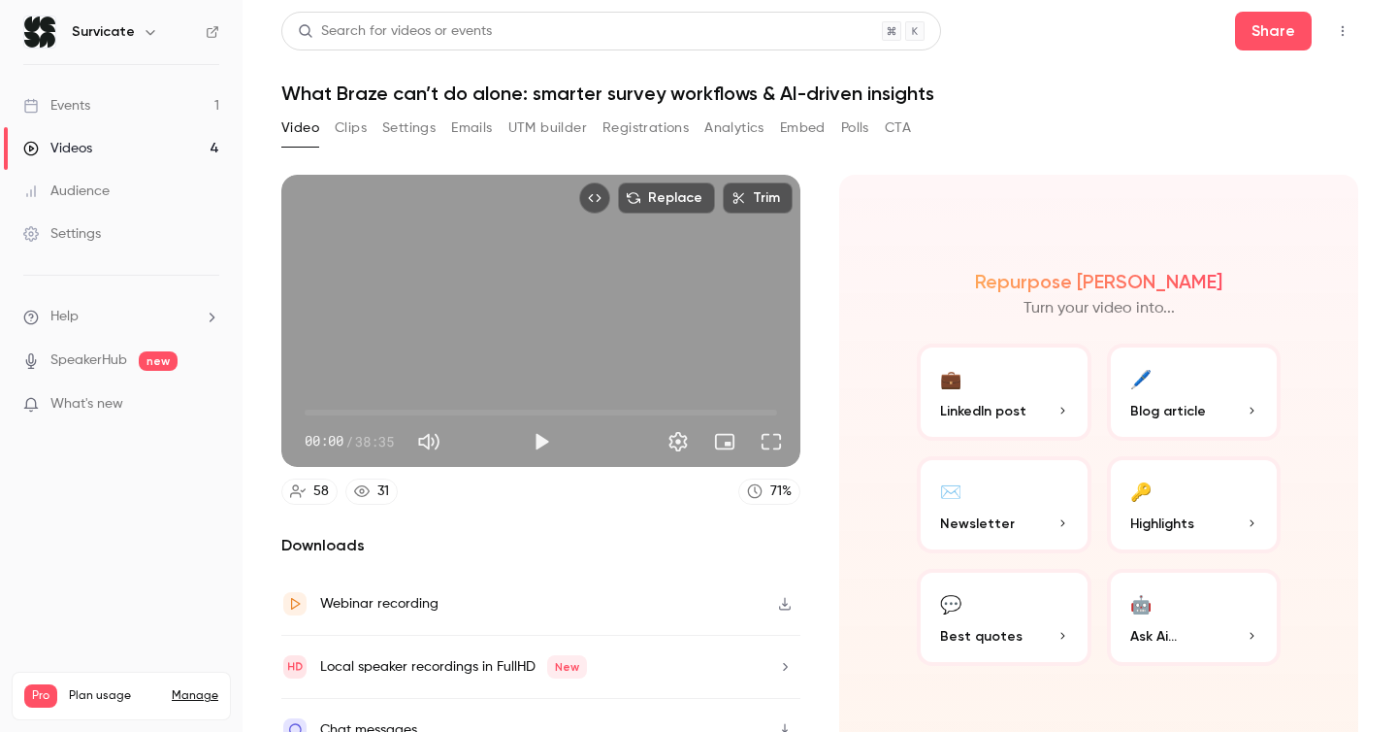
click at [98, 110] on link "Events 1" at bounding box center [121, 105] width 243 height 43
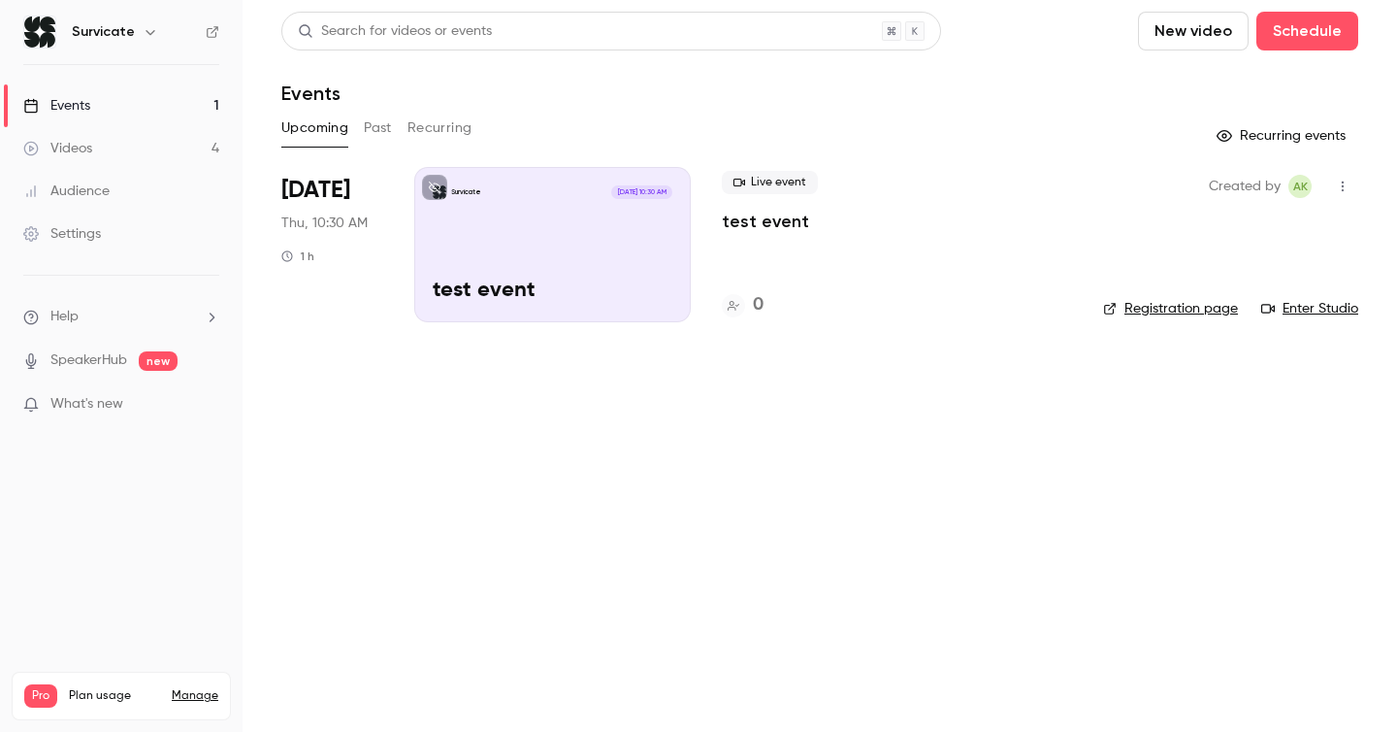
click at [522, 279] on p "test event" at bounding box center [553, 290] width 240 height 25
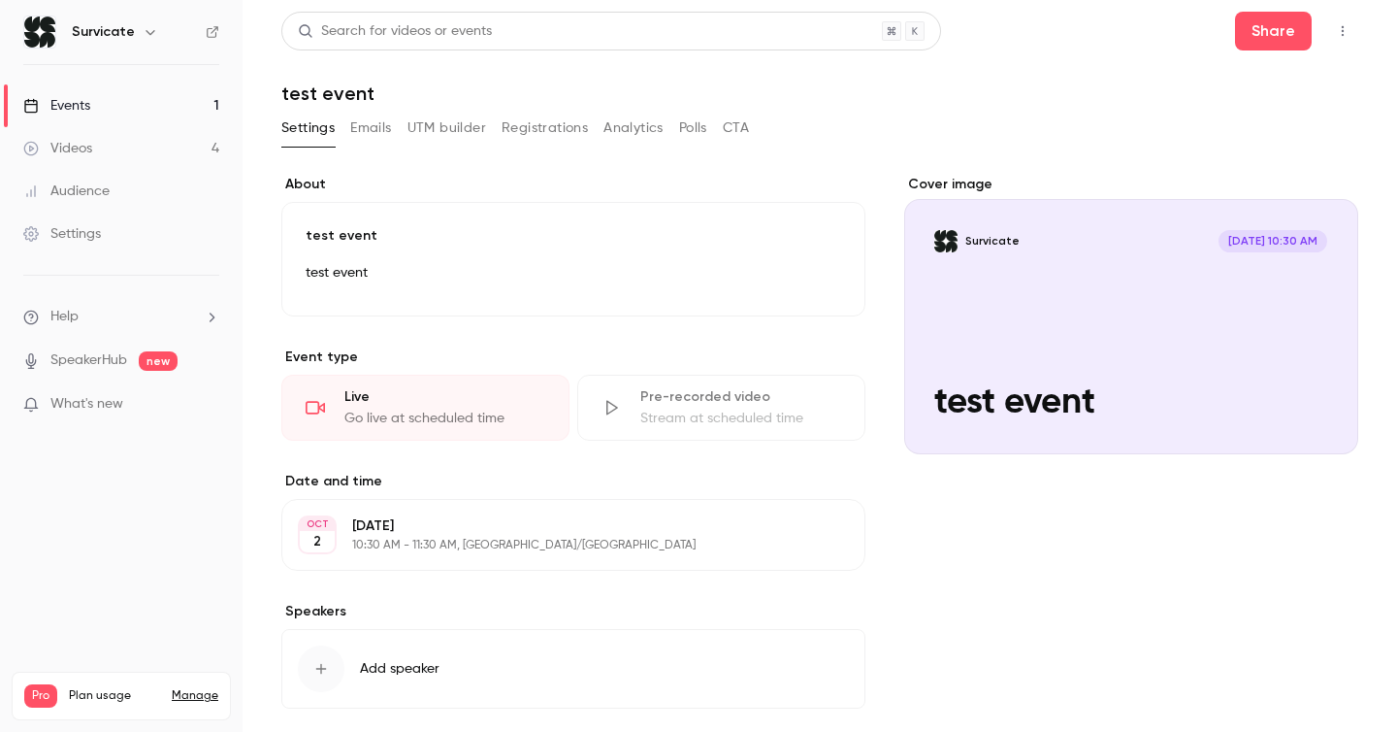
click at [567, 133] on button "Registrations" at bounding box center [545, 128] width 86 height 31
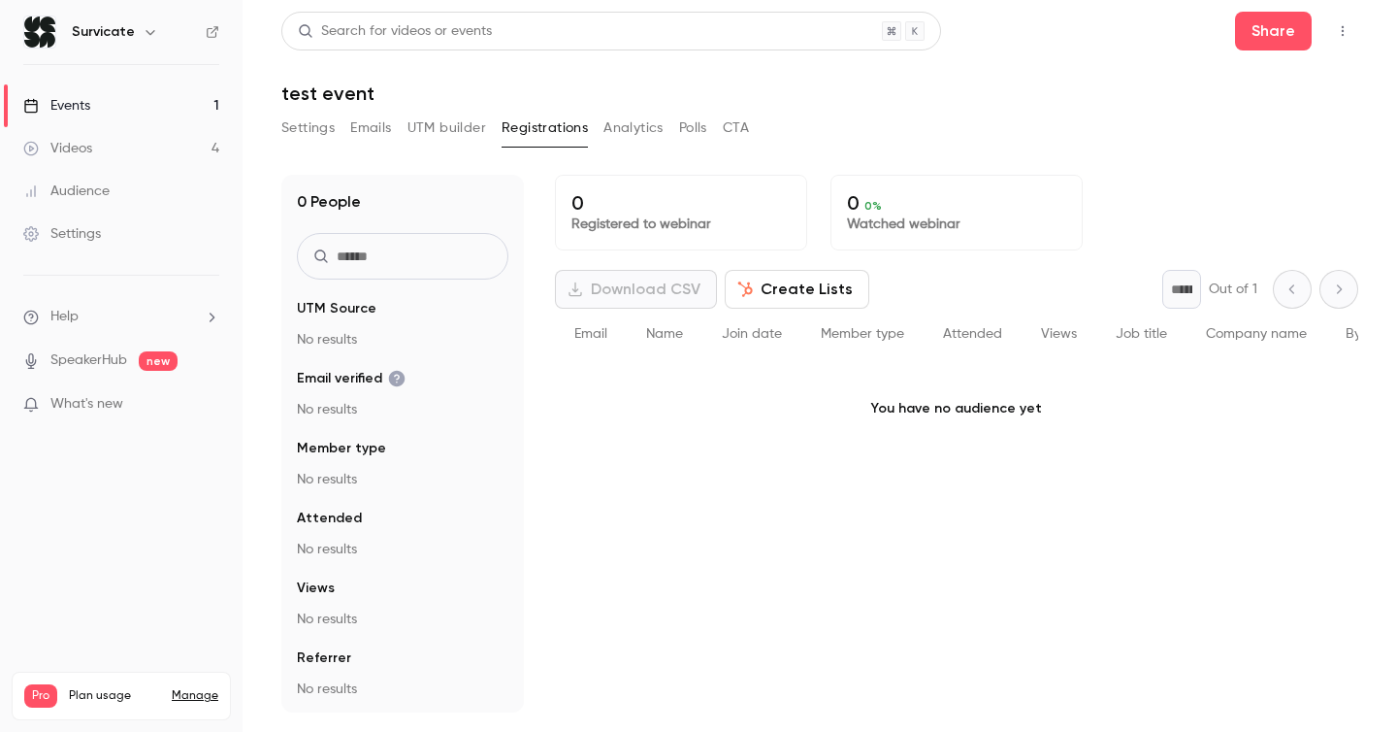
click at [623, 125] on button "Analytics" at bounding box center [633, 128] width 60 height 31
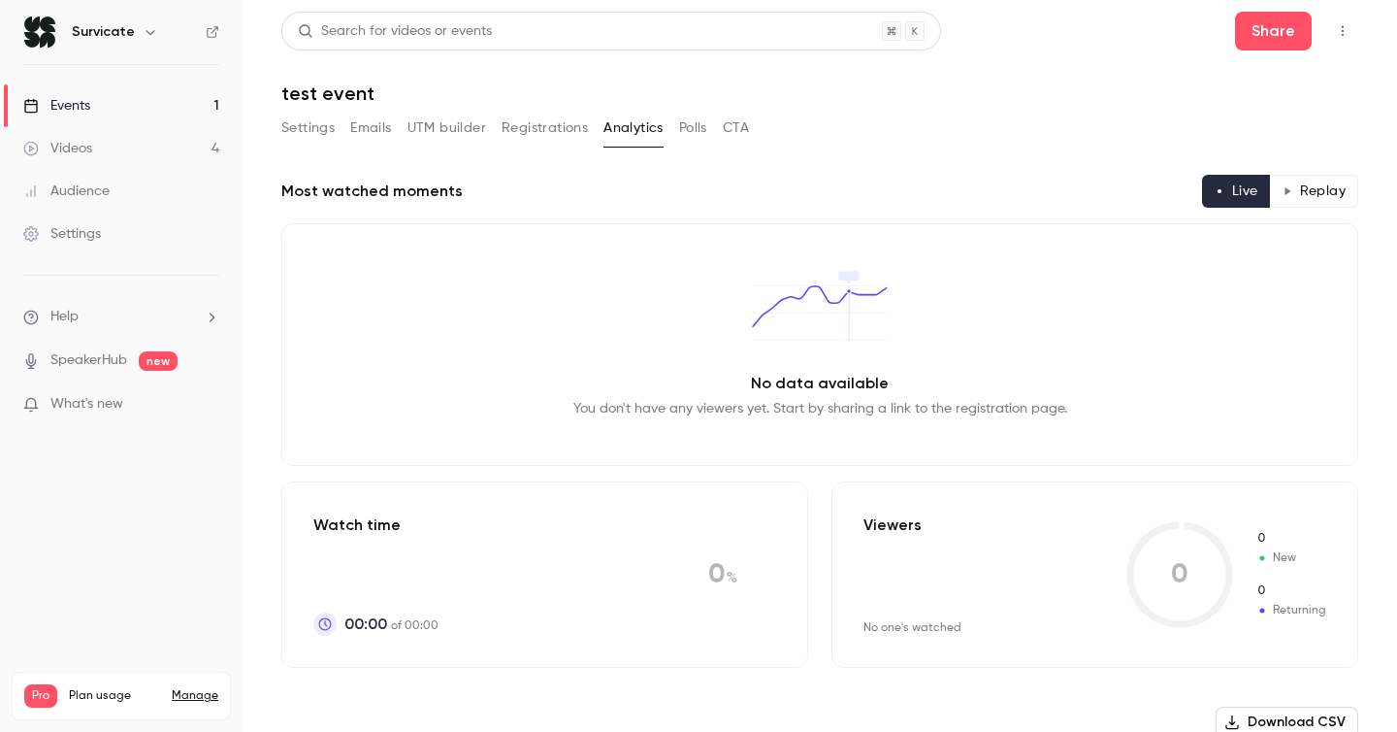
click at [521, 125] on button "Registrations" at bounding box center [545, 128] width 86 height 31
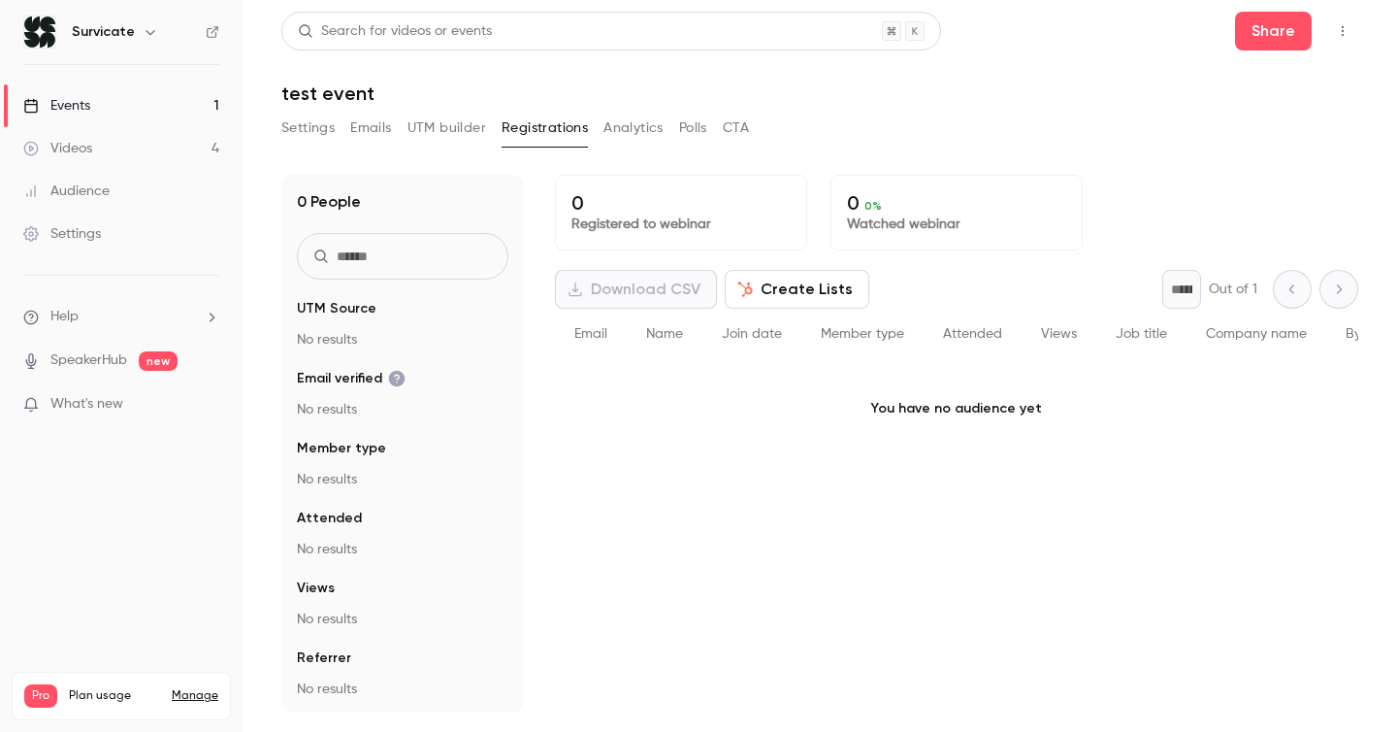
click at [823, 285] on button "Create Lists" at bounding box center [797, 289] width 145 height 39
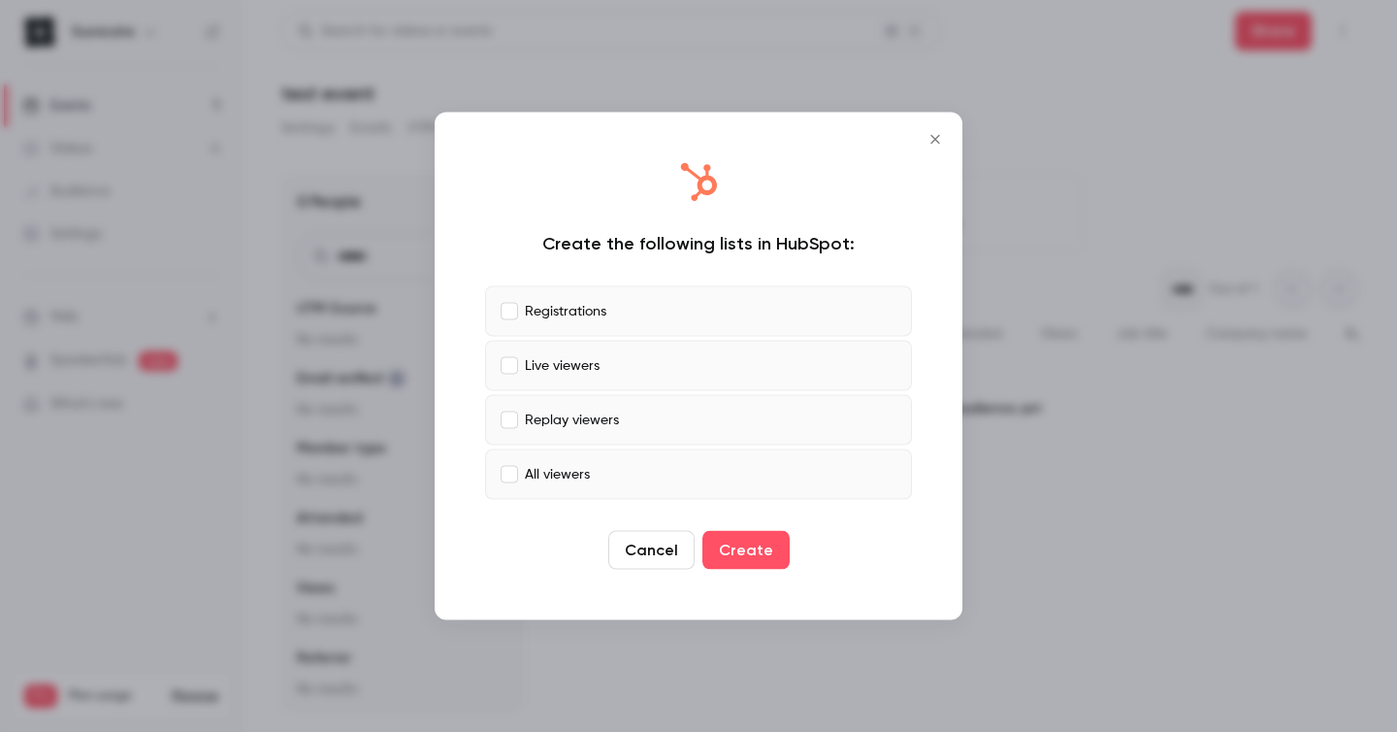
click at [935, 140] on icon "Close" at bounding box center [934, 139] width 9 height 9
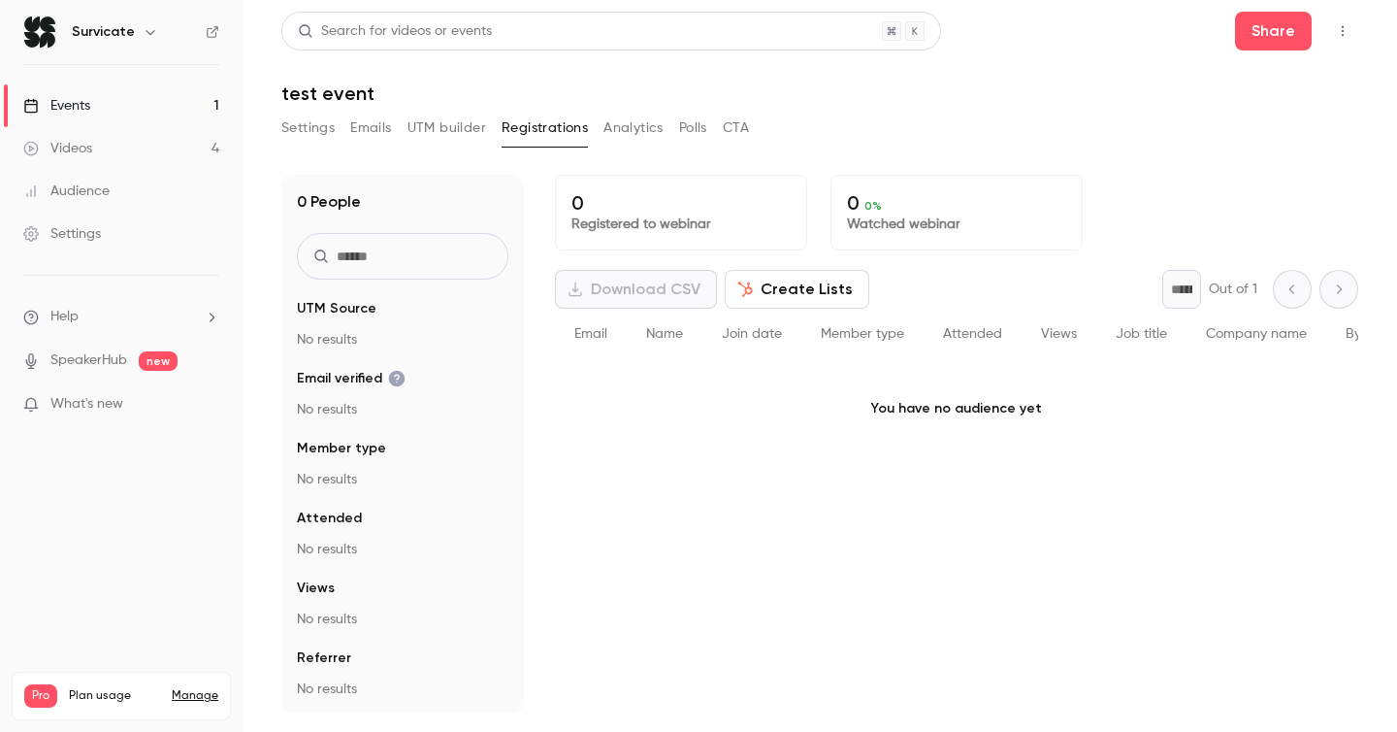
click at [651, 114] on button "Analytics" at bounding box center [633, 128] width 60 height 31
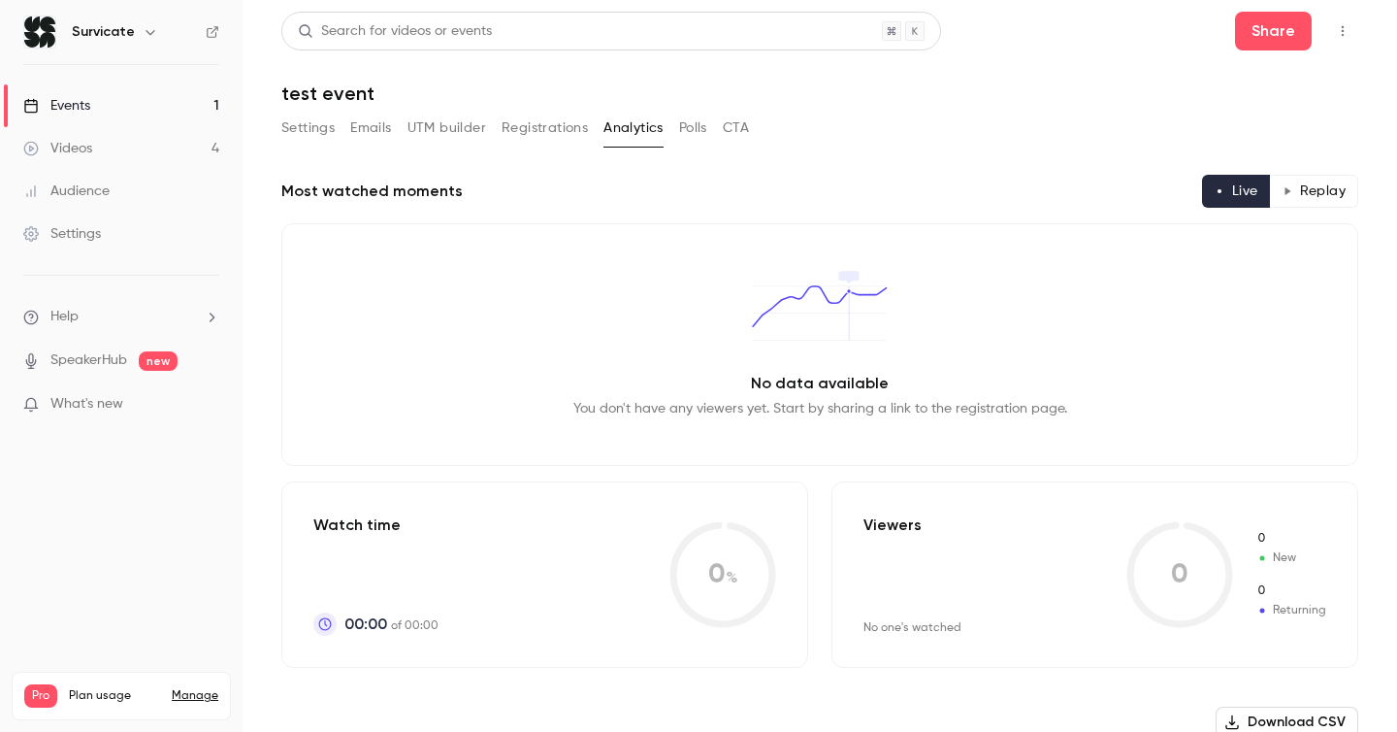
click at [706, 120] on button "Polls" at bounding box center [693, 128] width 28 height 31
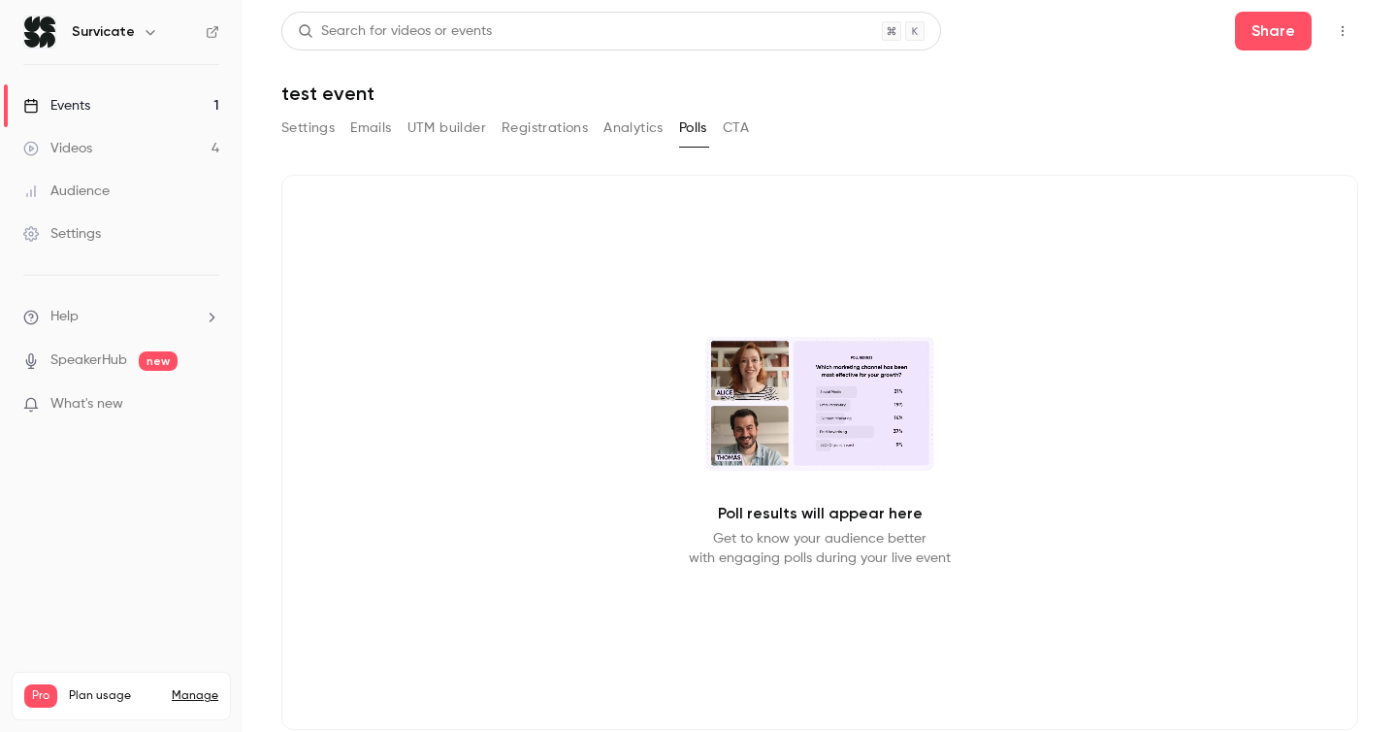
click at [763, 133] on div "Settings Emails UTM builder Registrations Analytics Polls CTA" at bounding box center [819, 132] width 1077 height 39
click at [490, 126] on div "Settings Emails UTM builder Registrations Analytics Polls CTA" at bounding box center [515, 128] width 468 height 31
click at [430, 131] on button "UTM builder" at bounding box center [446, 128] width 79 height 31
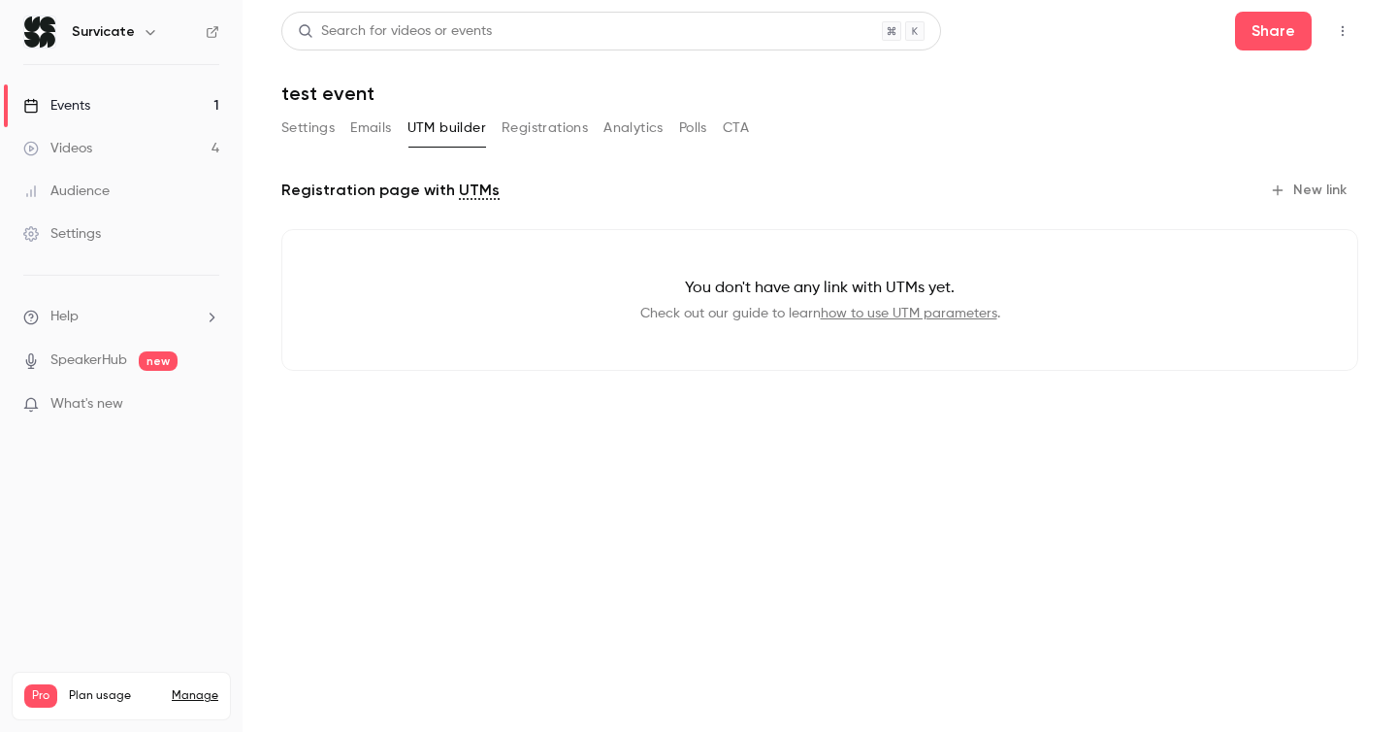
click at [359, 123] on button "Emails" at bounding box center [370, 128] width 41 height 31
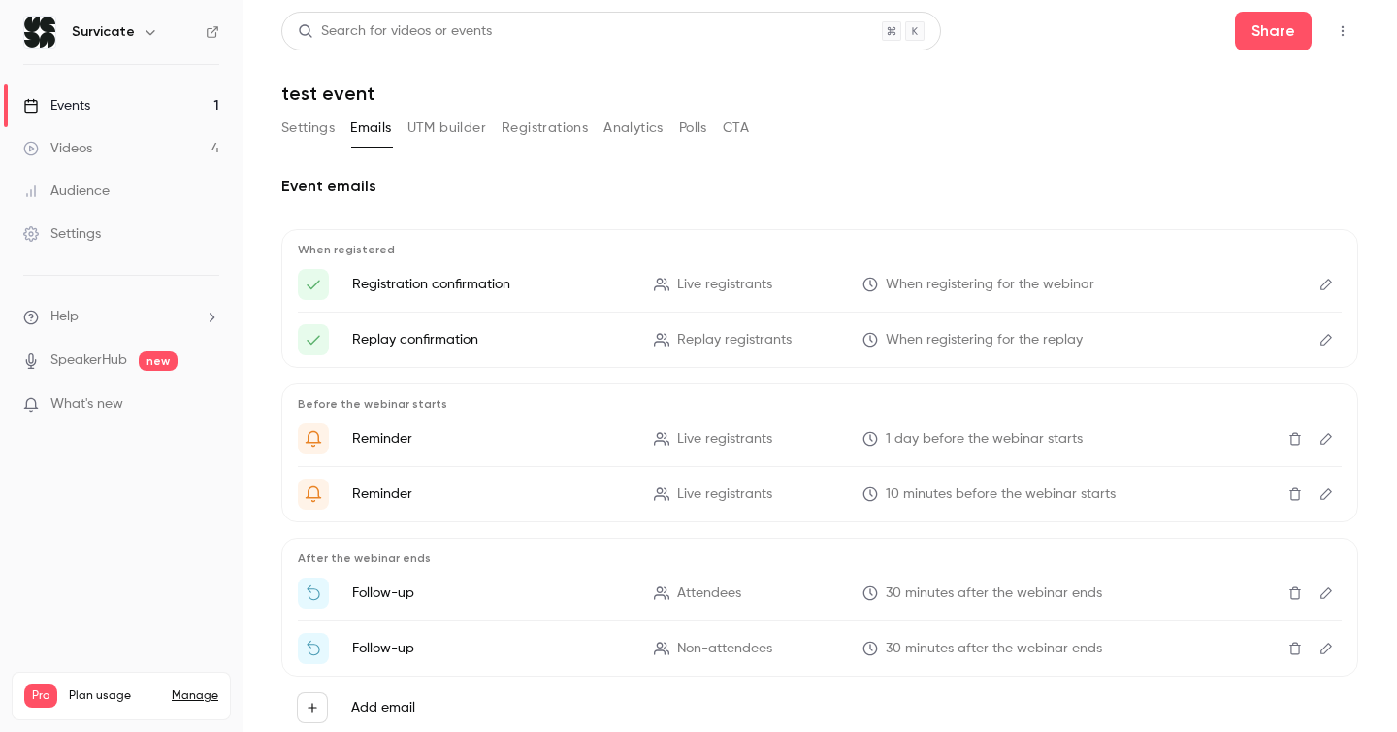
click at [305, 141] on button "Settings" at bounding box center [307, 128] width 53 height 31
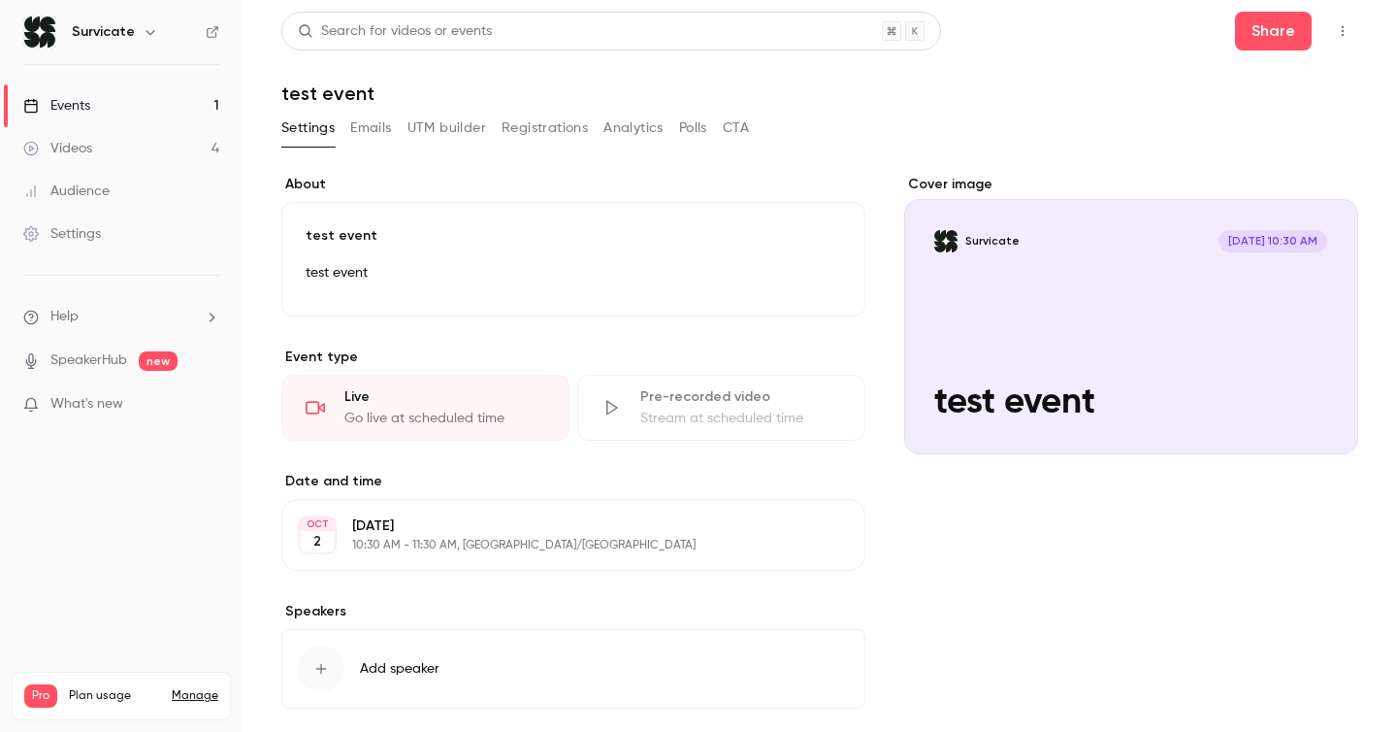
click at [108, 226] on link "Settings" at bounding box center [121, 233] width 243 height 43
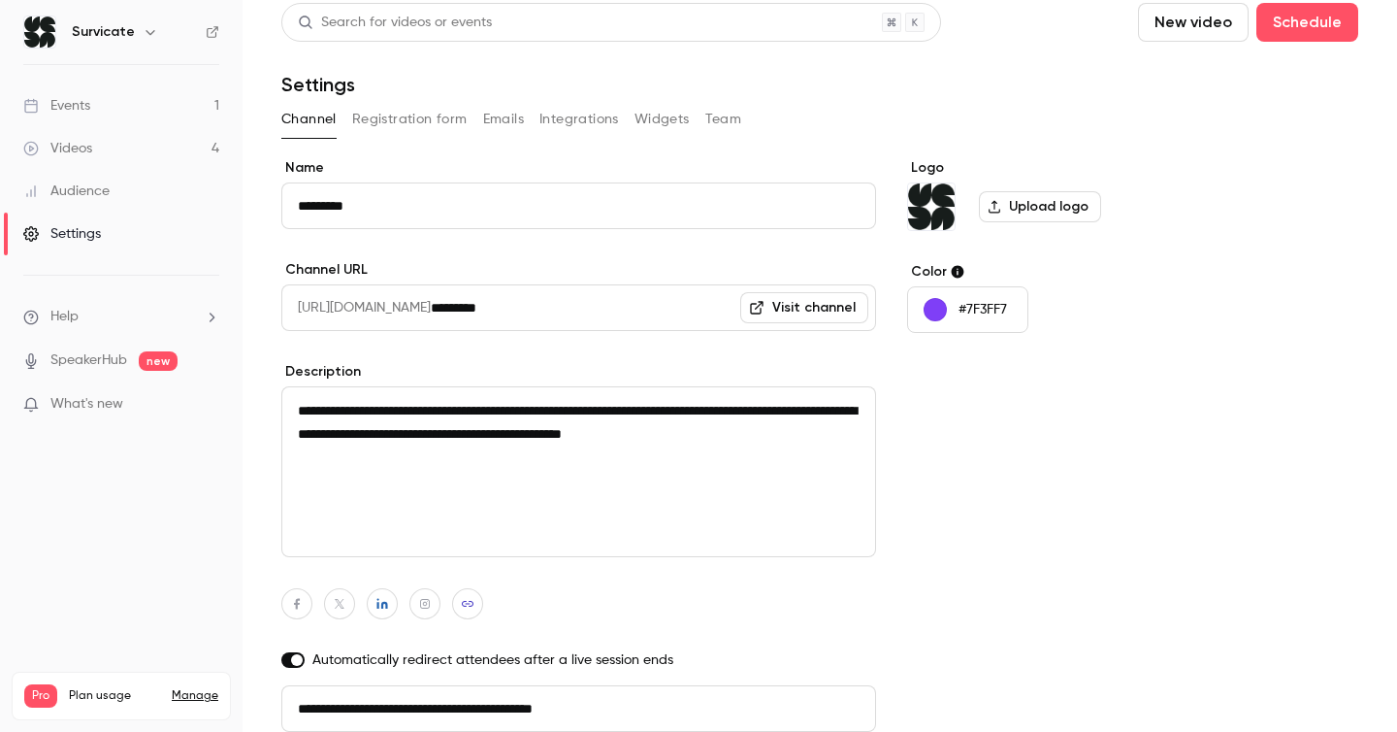
click at [413, 117] on button "Registration form" at bounding box center [409, 119] width 115 height 31
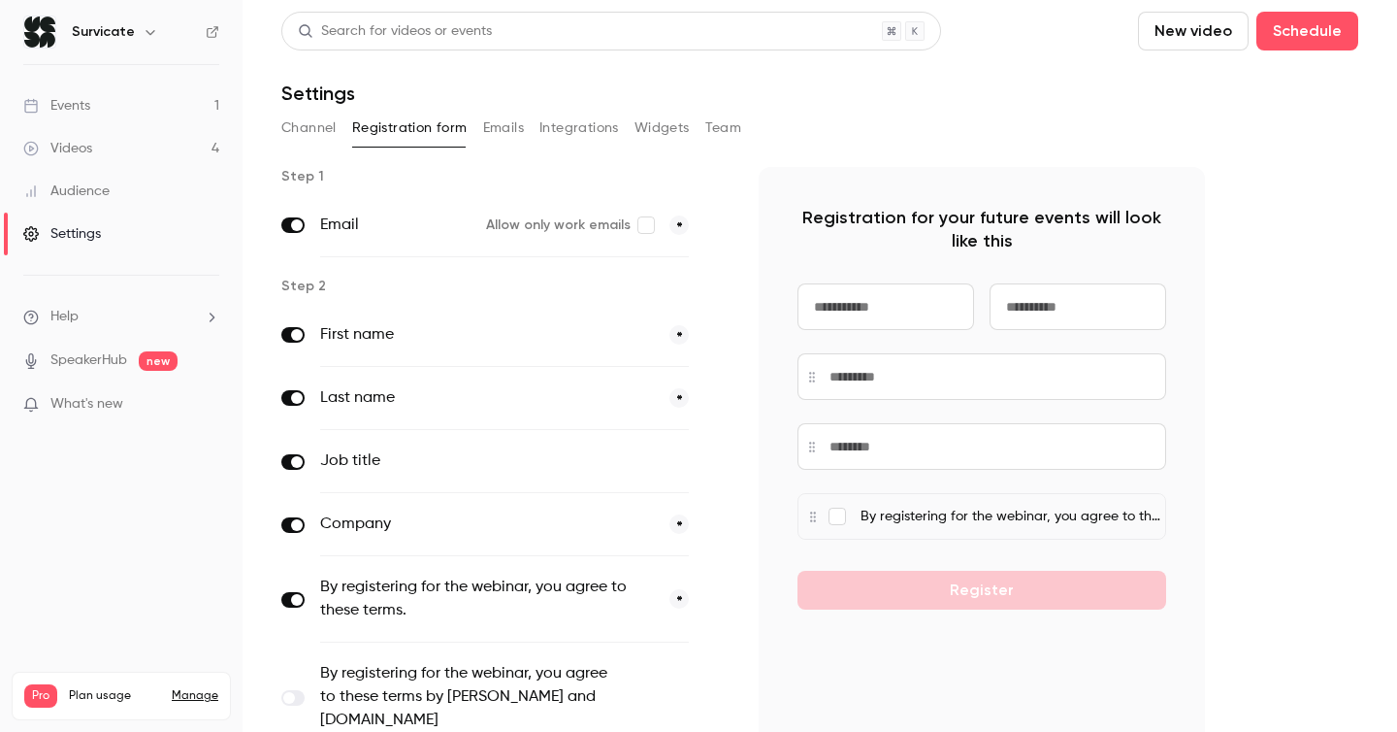
click at [315, 134] on button "Channel" at bounding box center [308, 128] width 55 height 31
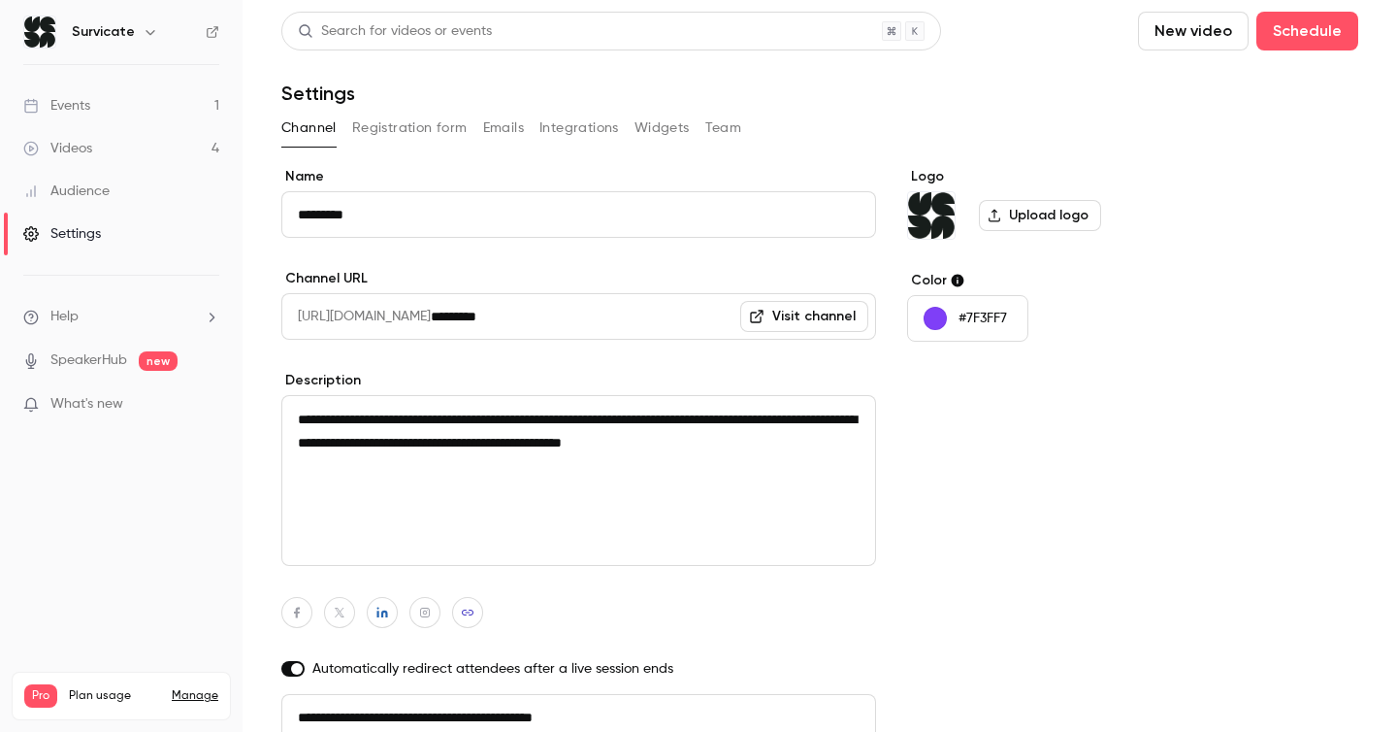
scroll to position [9, 0]
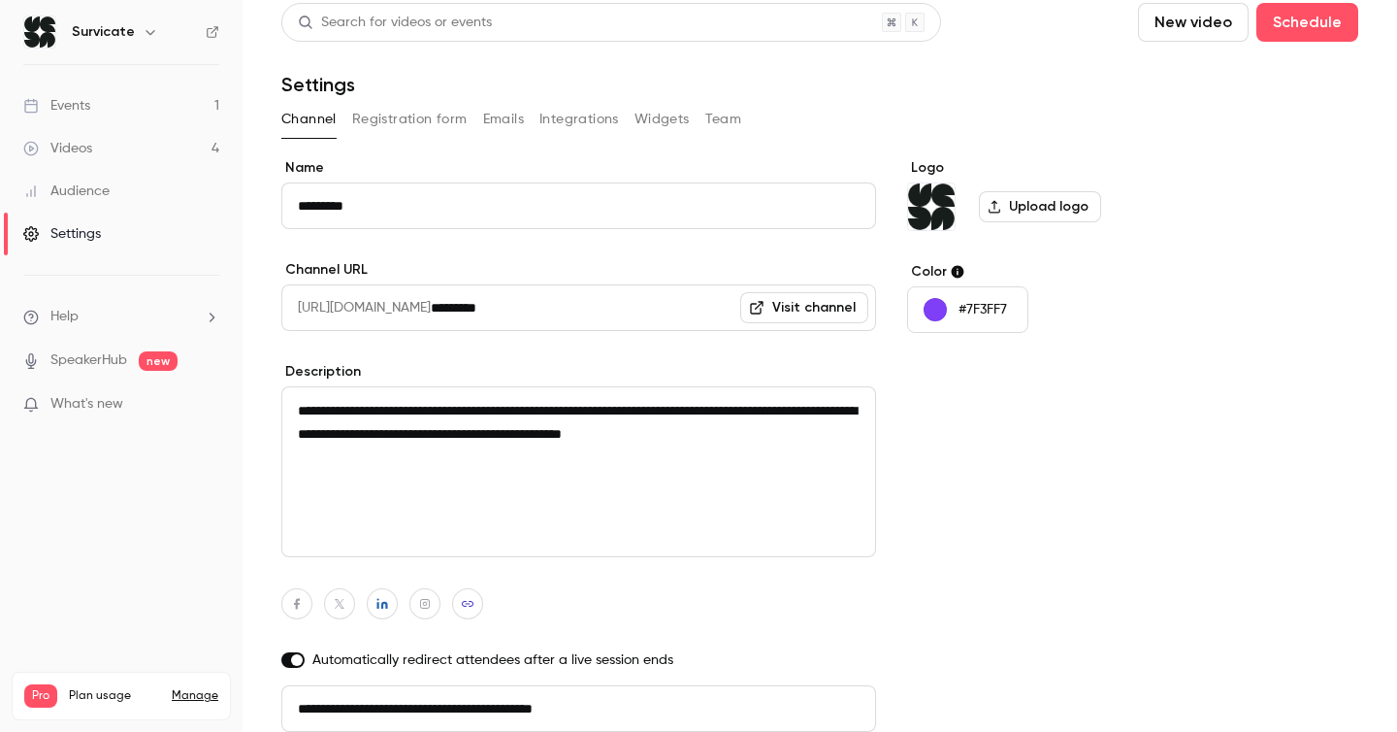
click at [524, 117] on div "Channel Registration form Emails Integrations Widgets Team" at bounding box center [819, 119] width 1077 height 31
click at [89, 240] on div "Settings" at bounding box center [62, 233] width 78 height 19
click at [94, 104] on link "Events 1" at bounding box center [121, 105] width 243 height 43
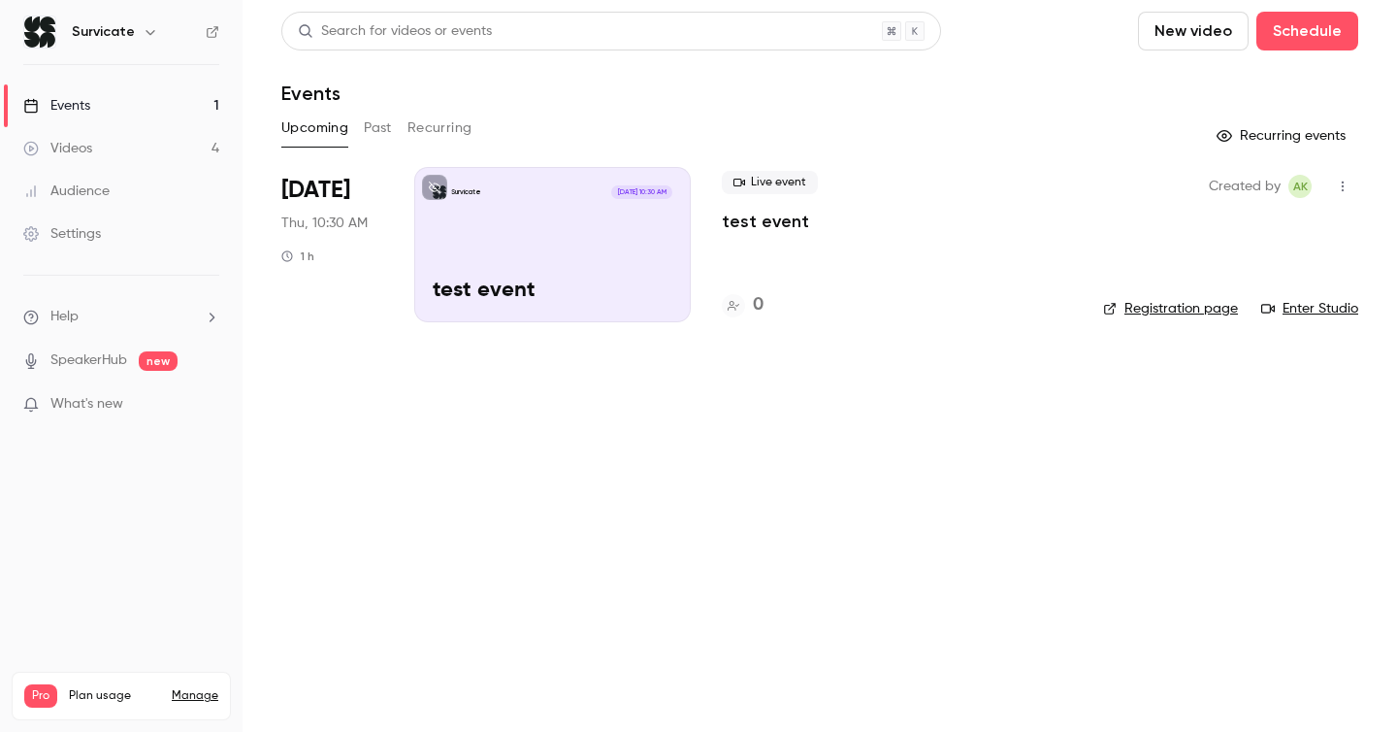
click at [455, 258] on div "Survicate [DATE] 10:30 AM test event" at bounding box center [552, 244] width 277 height 155
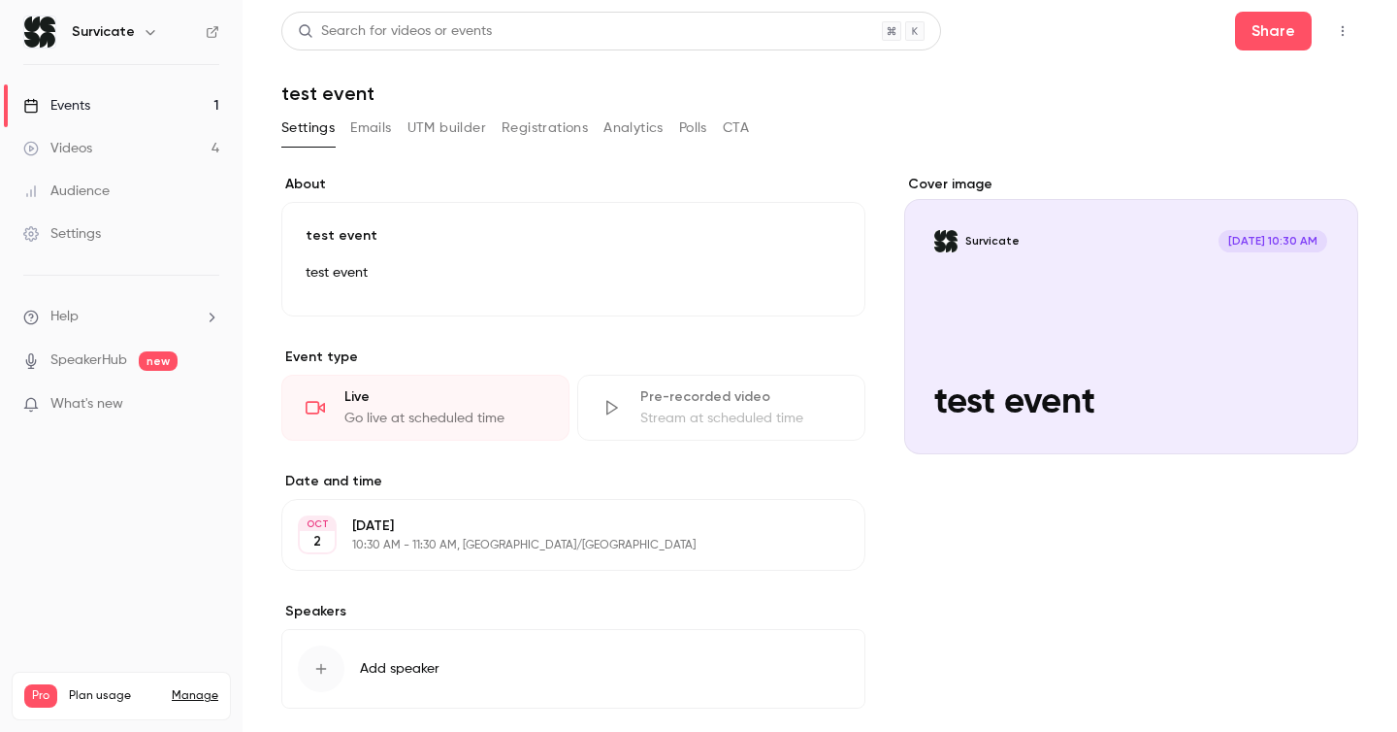
click at [534, 137] on button "Registrations" at bounding box center [545, 128] width 86 height 31
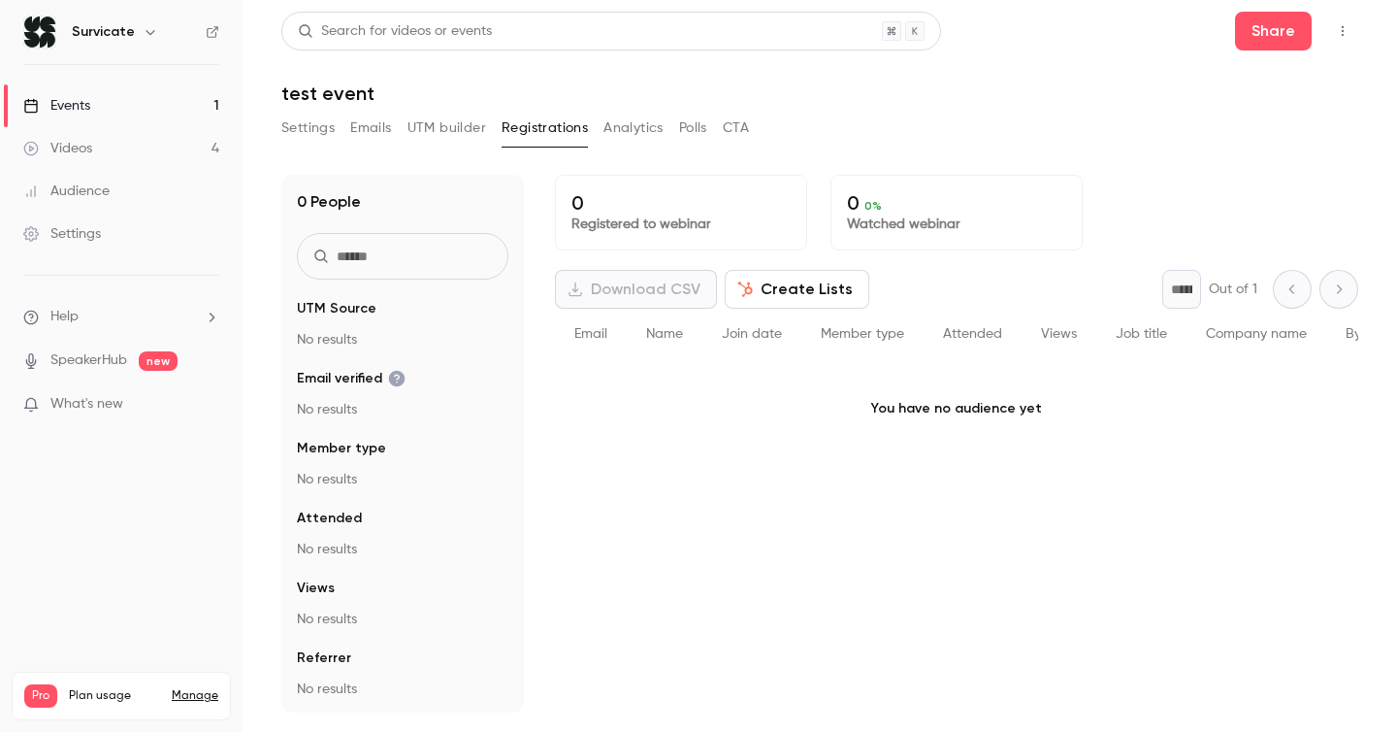
click at [127, 128] on link "Videos 4" at bounding box center [121, 148] width 243 height 43
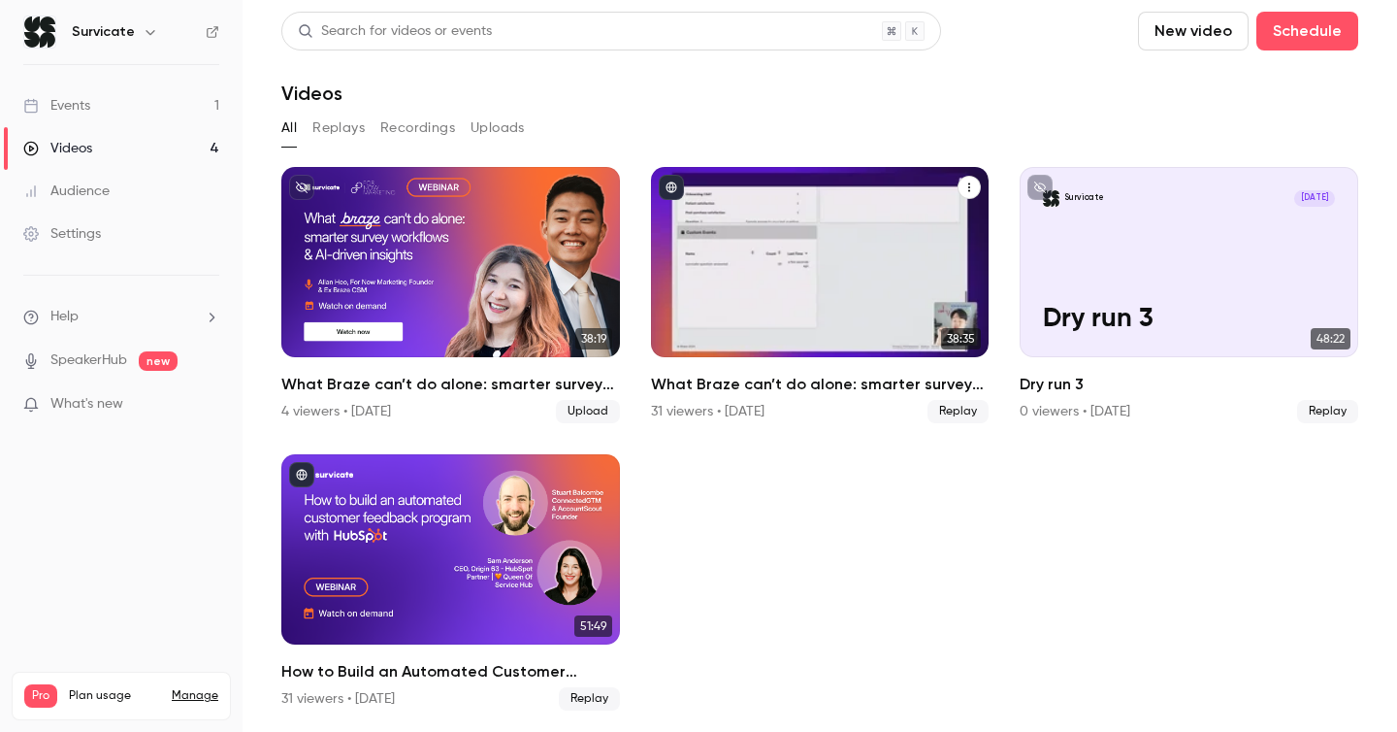
click at [778, 247] on div "What Braze can’t do alone: smarter survey workflows & AI-driven insights" at bounding box center [820, 262] width 339 height 190
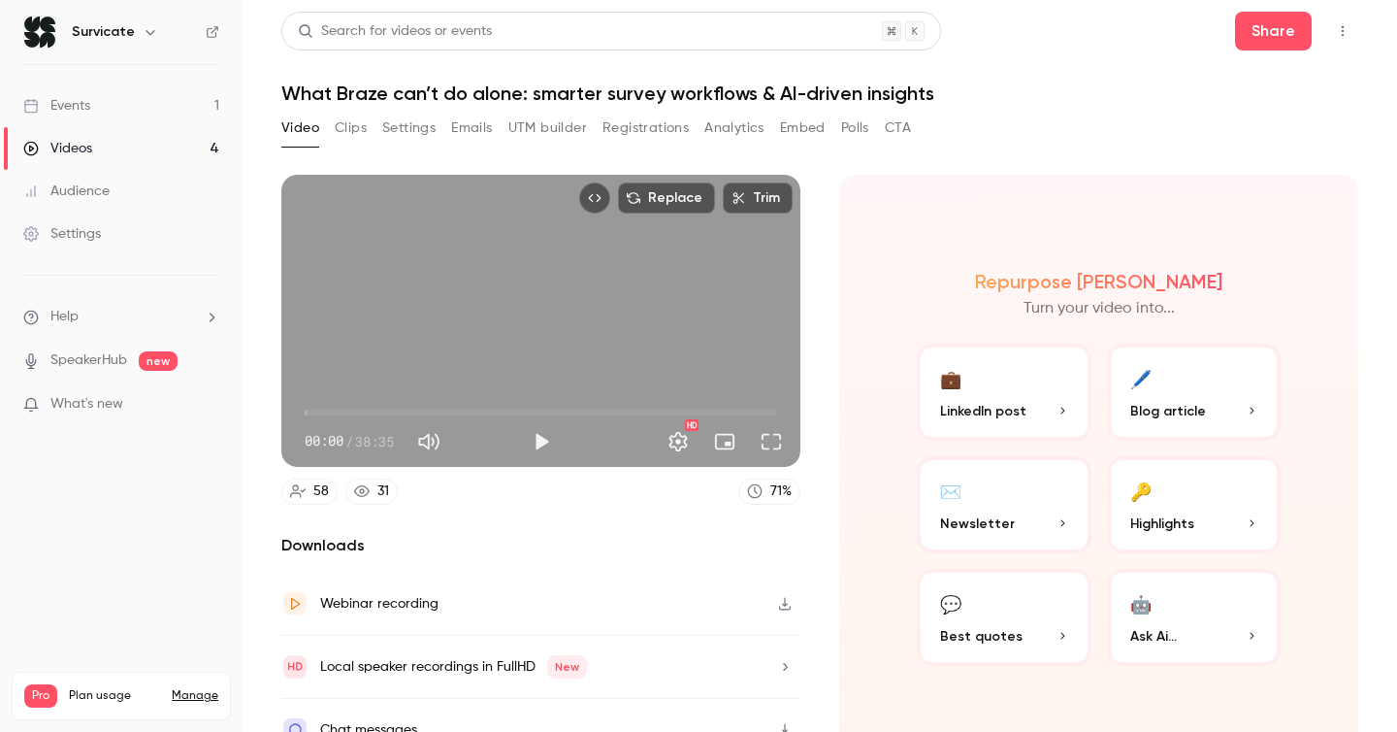
click at [638, 123] on button "Registrations" at bounding box center [646, 128] width 86 height 31
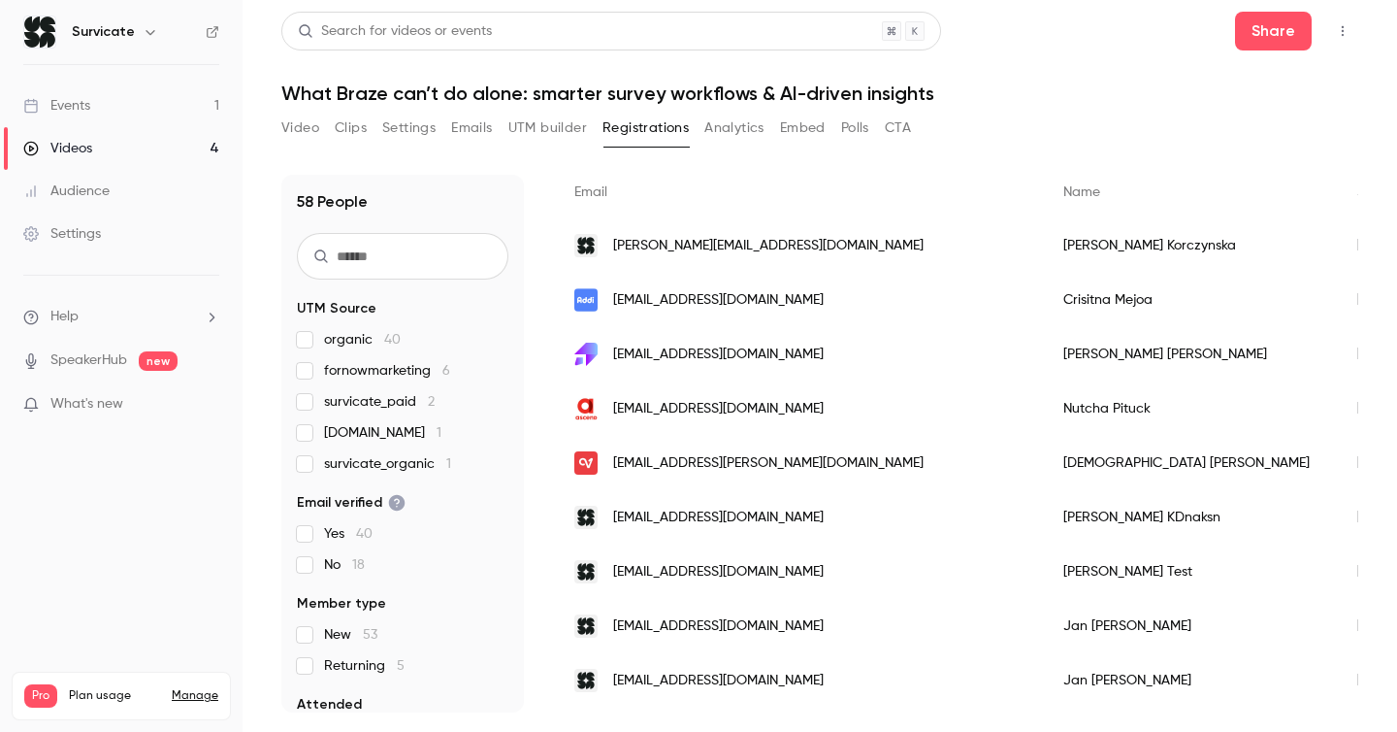
click at [1338, 464] on div "[DATE]" at bounding box center [1387, 463] width 99 height 54
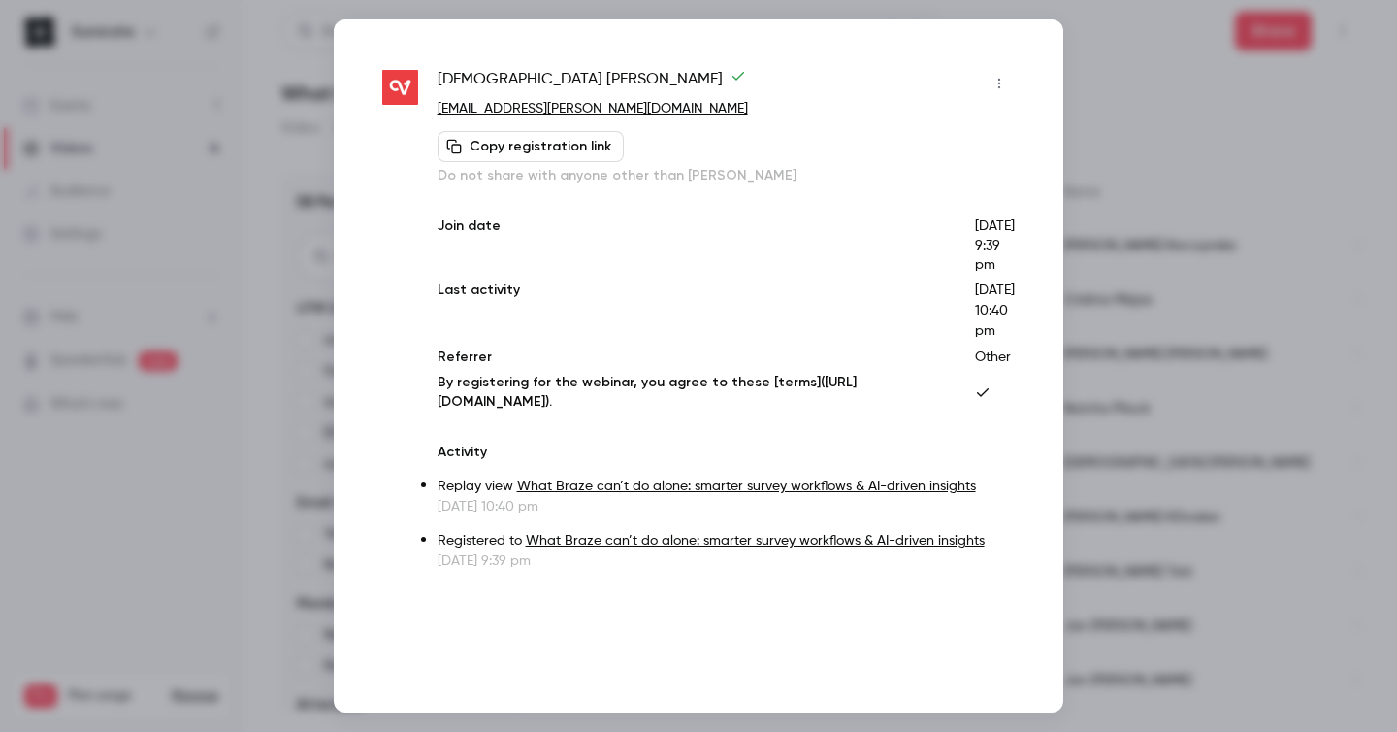
click at [570, 141] on button "Copy registration link" at bounding box center [531, 146] width 186 height 31
